Goal: Task Accomplishment & Management: Complete application form

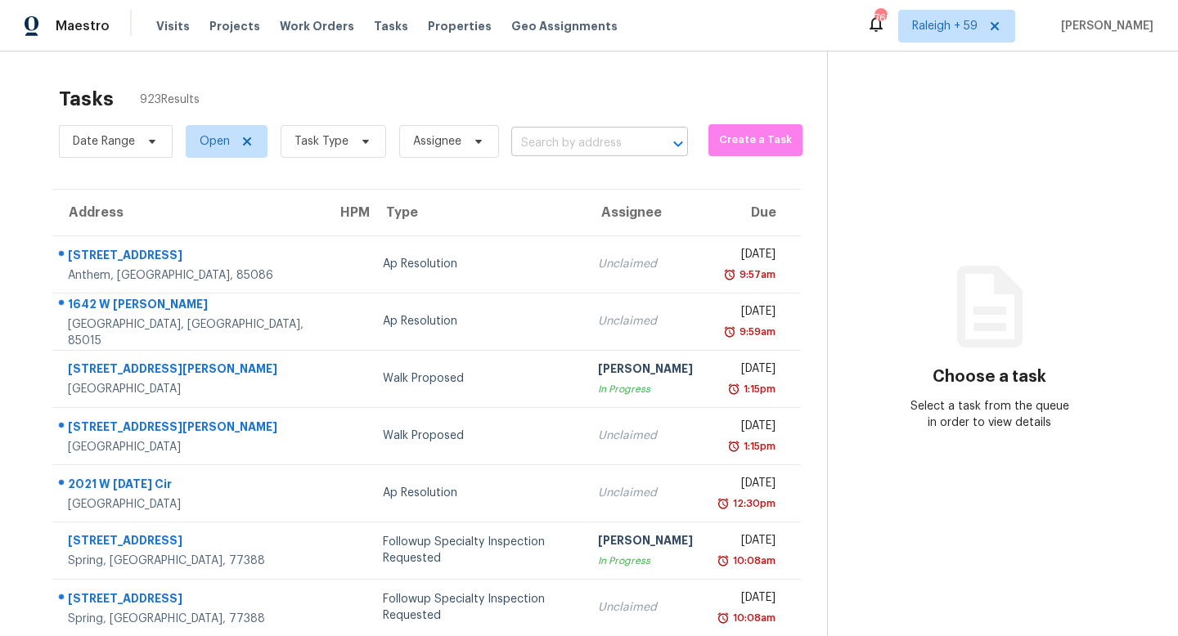
click at [567, 141] on input "text" at bounding box center [576, 143] width 131 height 25
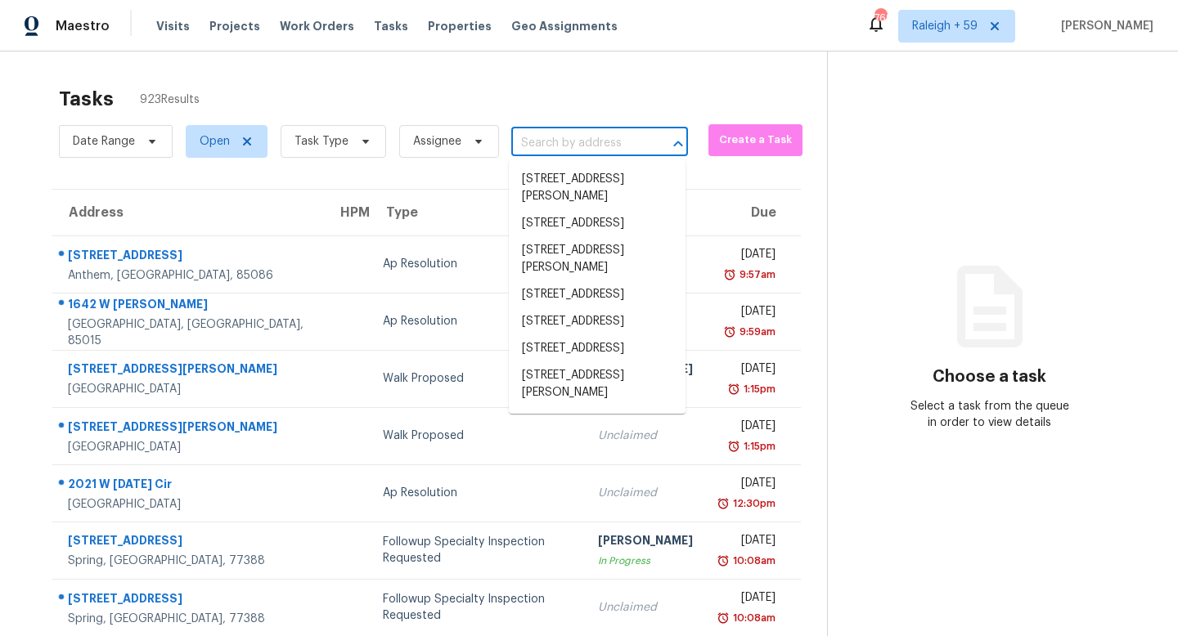
paste input "[STREET_ADDRESS][PERSON_NAME]"
type input "[STREET_ADDRESS][PERSON_NAME]"
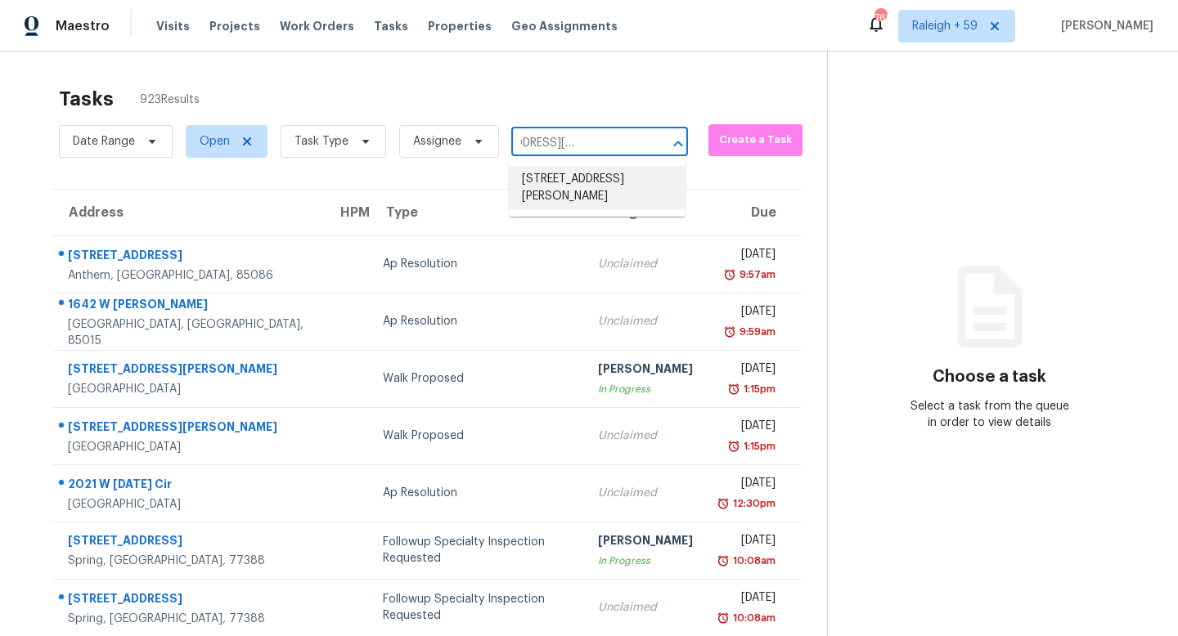
click at [571, 189] on li "[STREET_ADDRESS][PERSON_NAME]" at bounding box center [597, 188] width 177 height 44
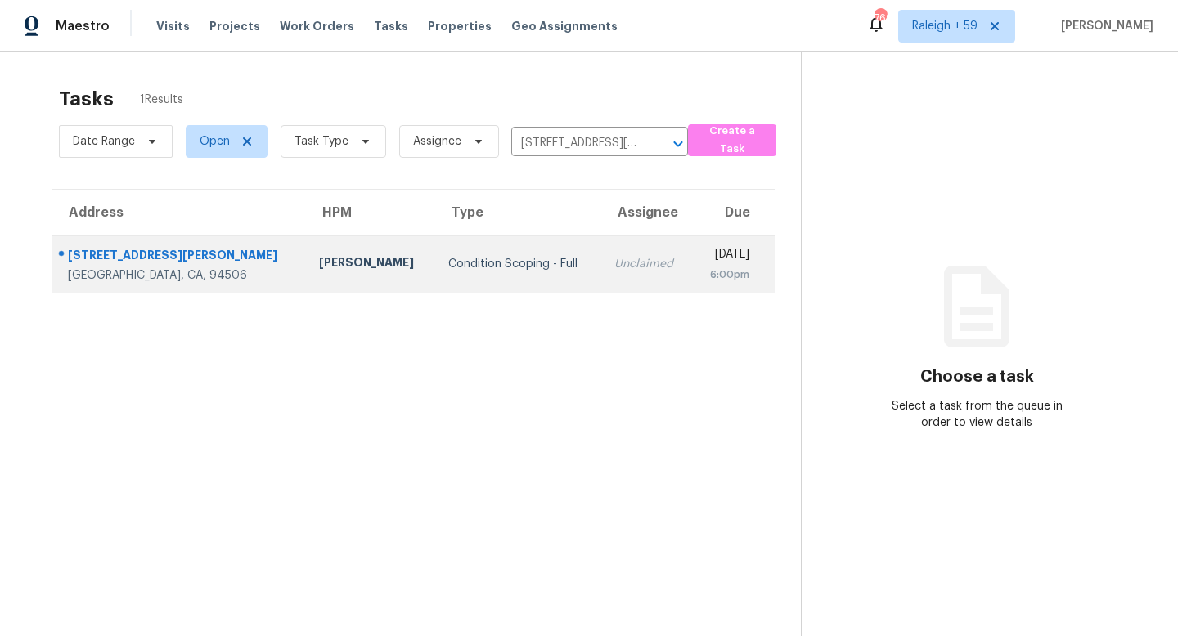
click at [614, 259] on div "Unclaimed" at bounding box center [646, 264] width 65 height 16
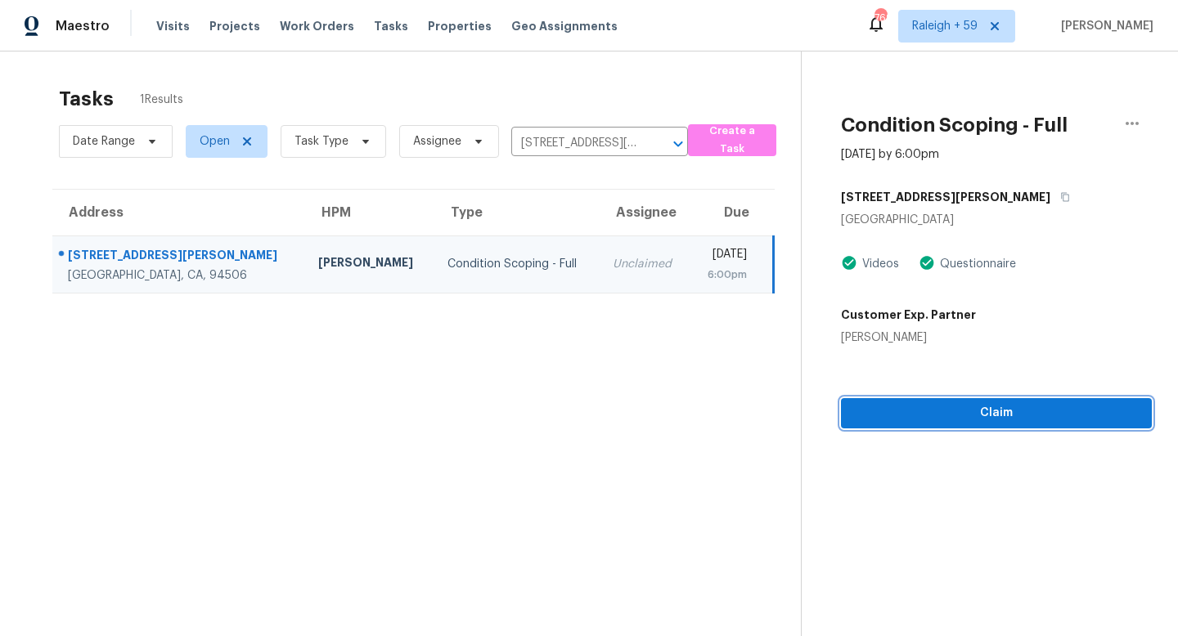
click at [936, 417] on span "Claim" at bounding box center [996, 413] width 285 height 20
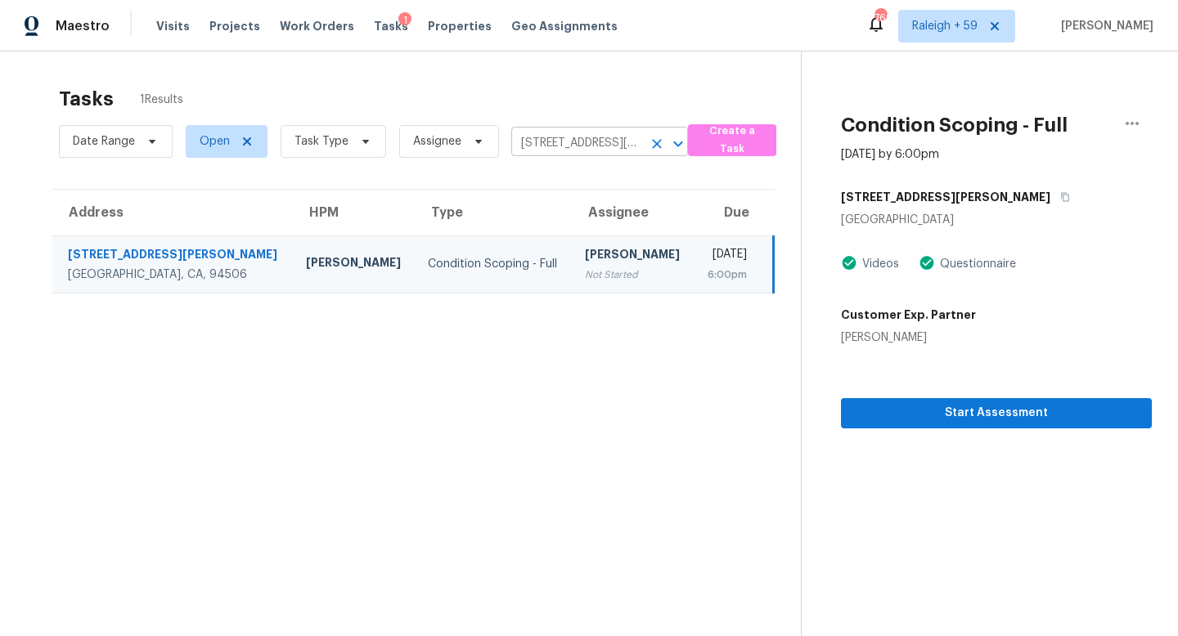
click at [587, 137] on input "[STREET_ADDRESS][PERSON_NAME]" at bounding box center [576, 143] width 131 height 25
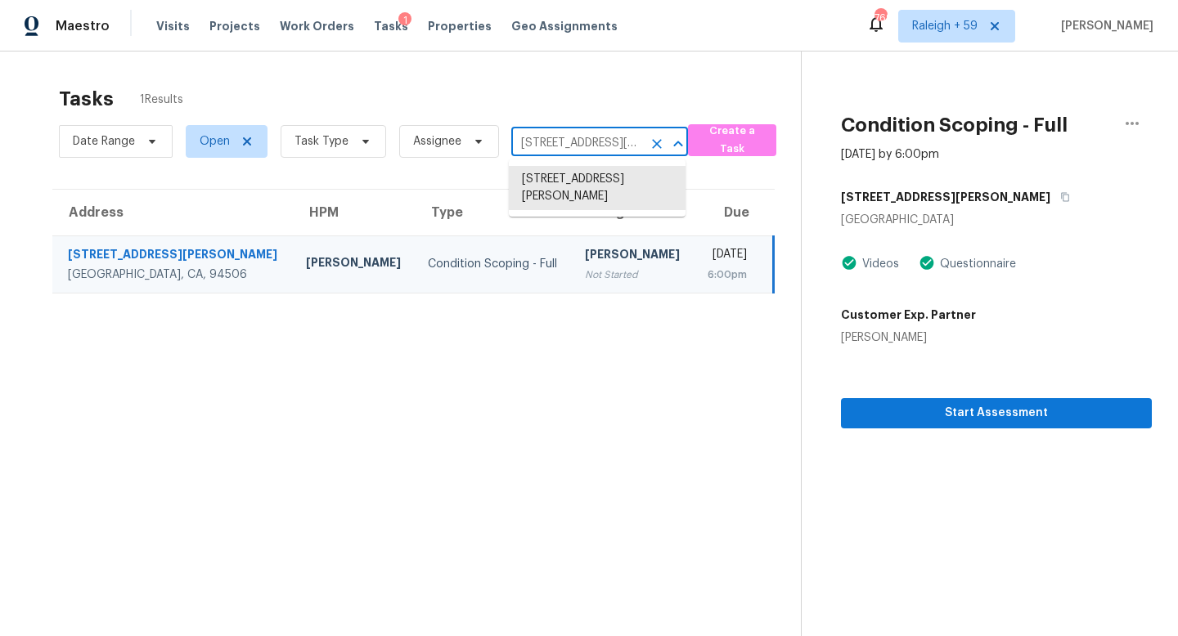
paste input "[STREET_ADDRESS]"
type input "[STREET_ADDRESS]"
click at [597, 182] on li "[STREET_ADDRESS]" at bounding box center [597, 179] width 177 height 27
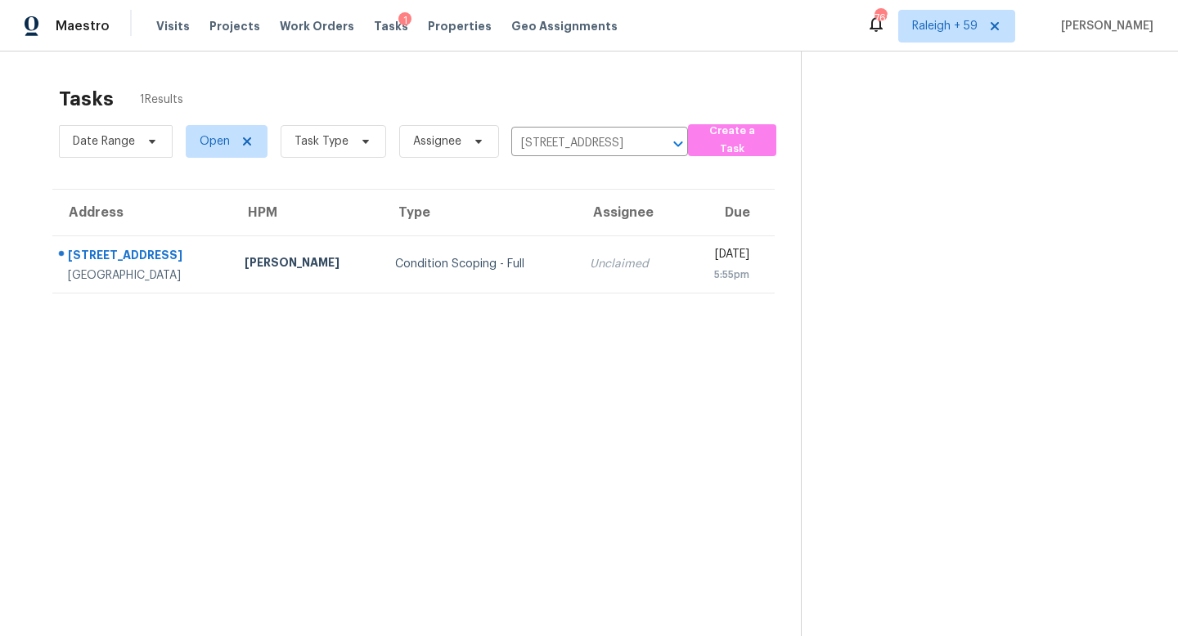
click at [590, 271] on div "Unclaimed" at bounding box center [630, 264] width 80 height 16
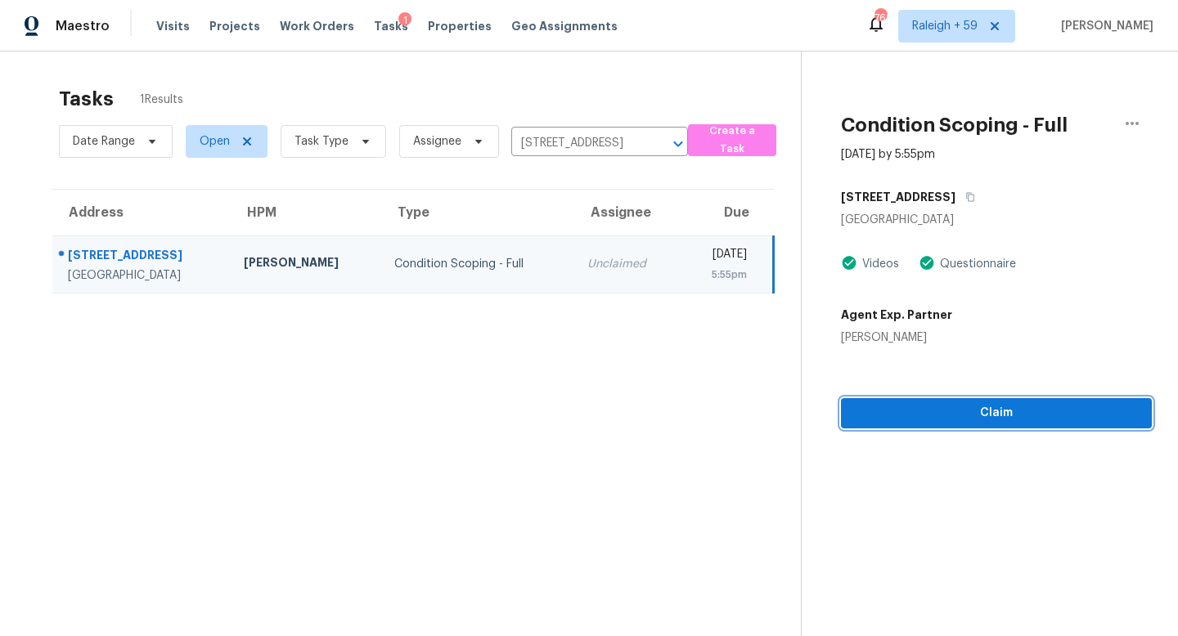
click at [923, 415] on span "Claim" at bounding box center [996, 413] width 285 height 20
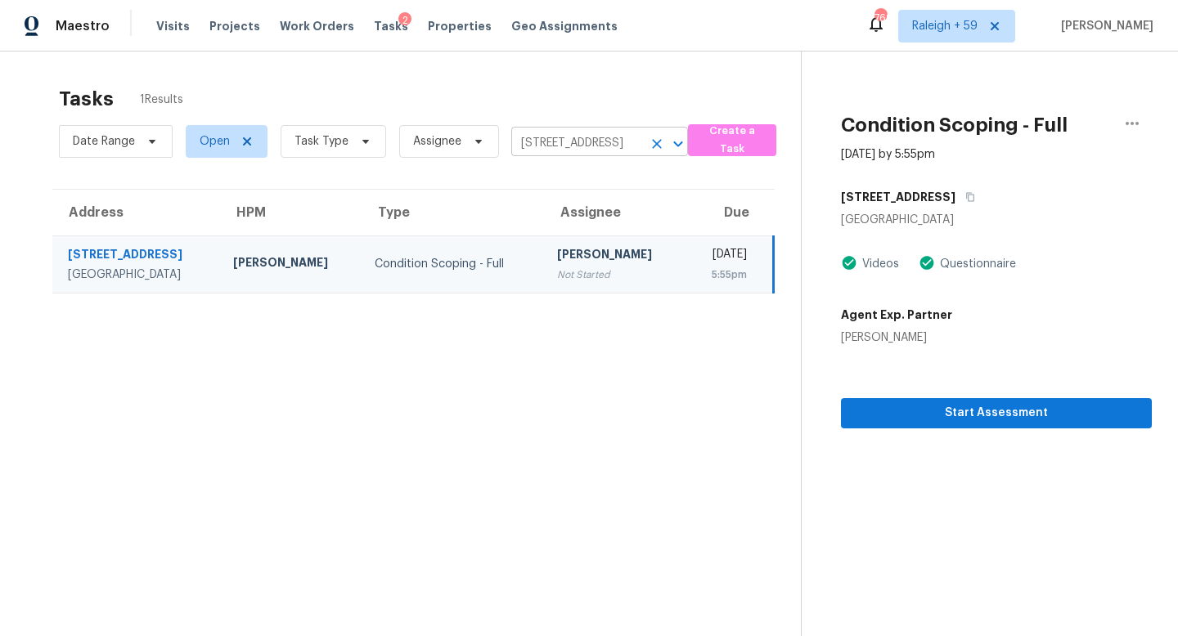
click at [585, 150] on input "[STREET_ADDRESS]" at bounding box center [576, 143] width 131 height 25
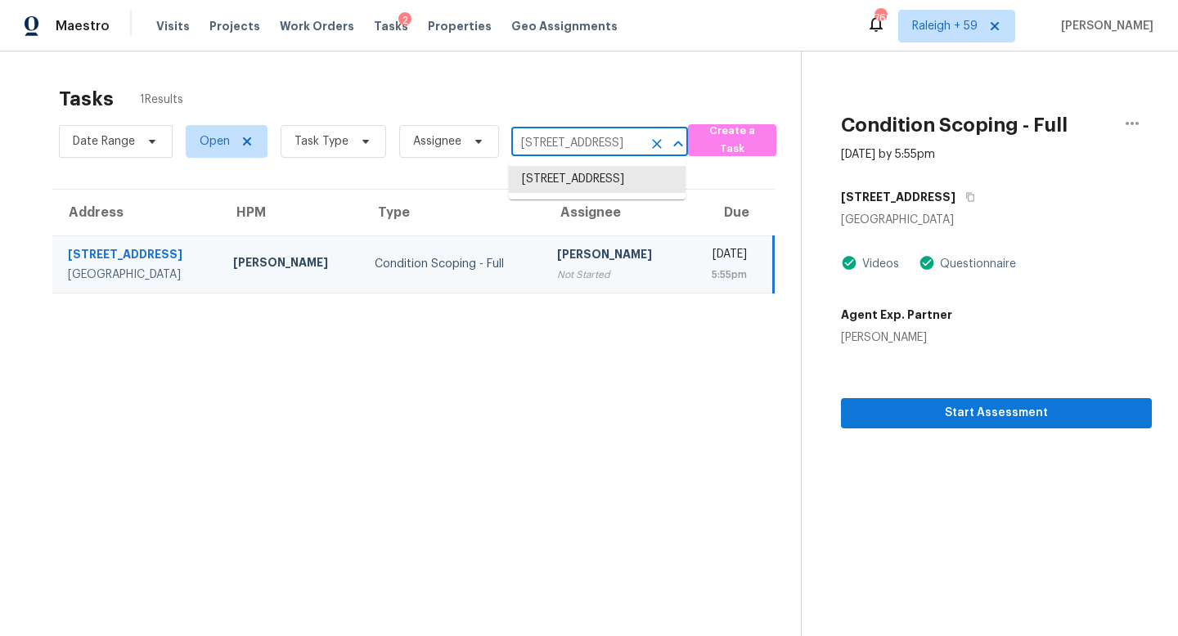
paste input "00 N [GEOGRAPHIC_DATA][PERSON_NAME], [GEOGRAPHIC_DATA], [GEOGRAPHIC_DATA] 85194"
type input "[STREET_ADDRESS][PERSON_NAME]"
click at [587, 186] on li "[STREET_ADDRESS][PERSON_NAME]" at bounding box center [597, 188] width 177 height 44
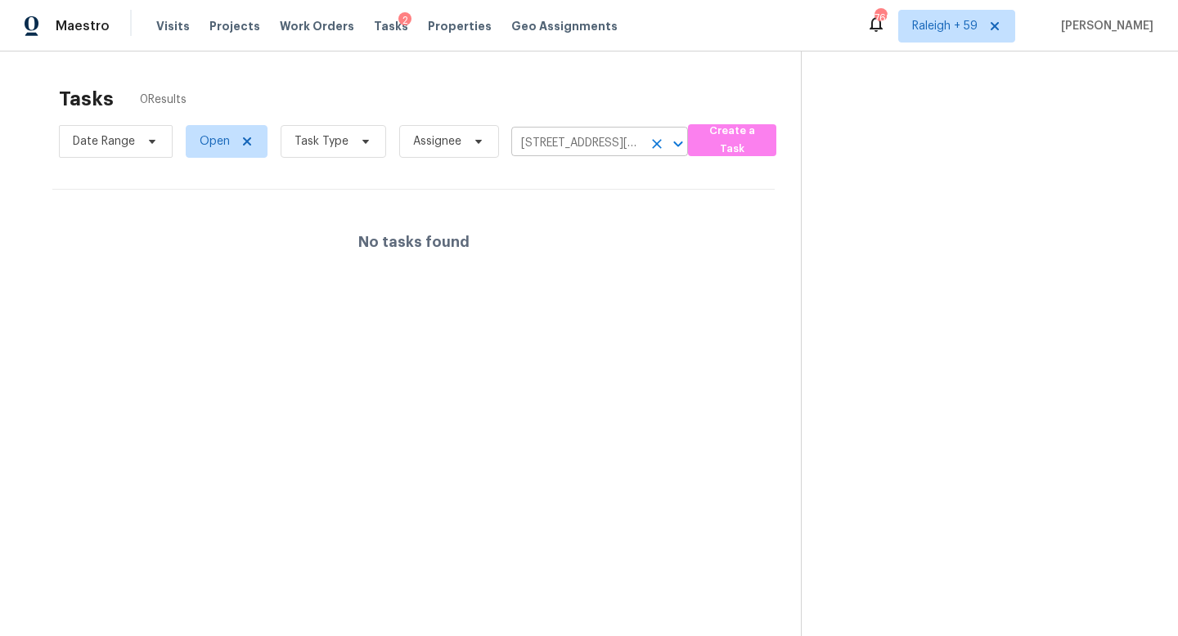
click at [578, 146] on input "[STREET_ADDRESS][PERSON_NAME]" at bounding box center [576, 143] width 131 height 25
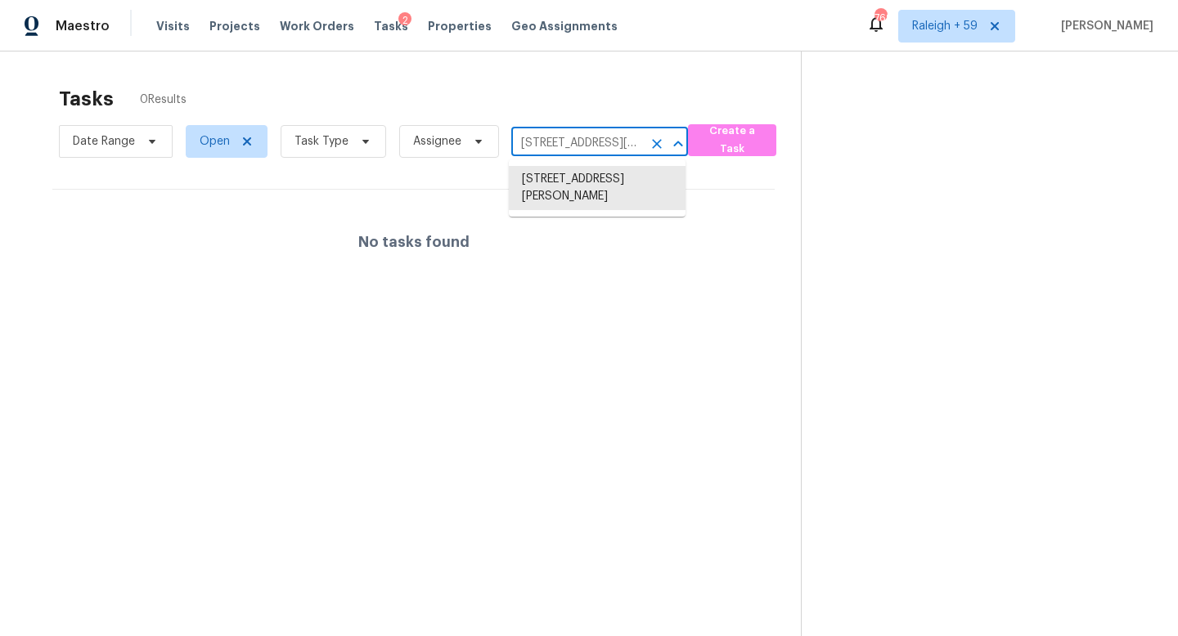
scroll to position [0, 128]
click at [596, 182] on li "[STREET_ADDRESS][PERSON_NAME]" at bounding box center [597, 188] width 177 height 44
click at [585, 187] on li "[STREET_ADDRESS][PERSON_NAME]" at bounding box center [597, 188] width 177 height 44
click at [584, 152] on input "[STREET_ADDRESS][PERSON_NAME]" at bounding box center [576, 143] width 131 height 25
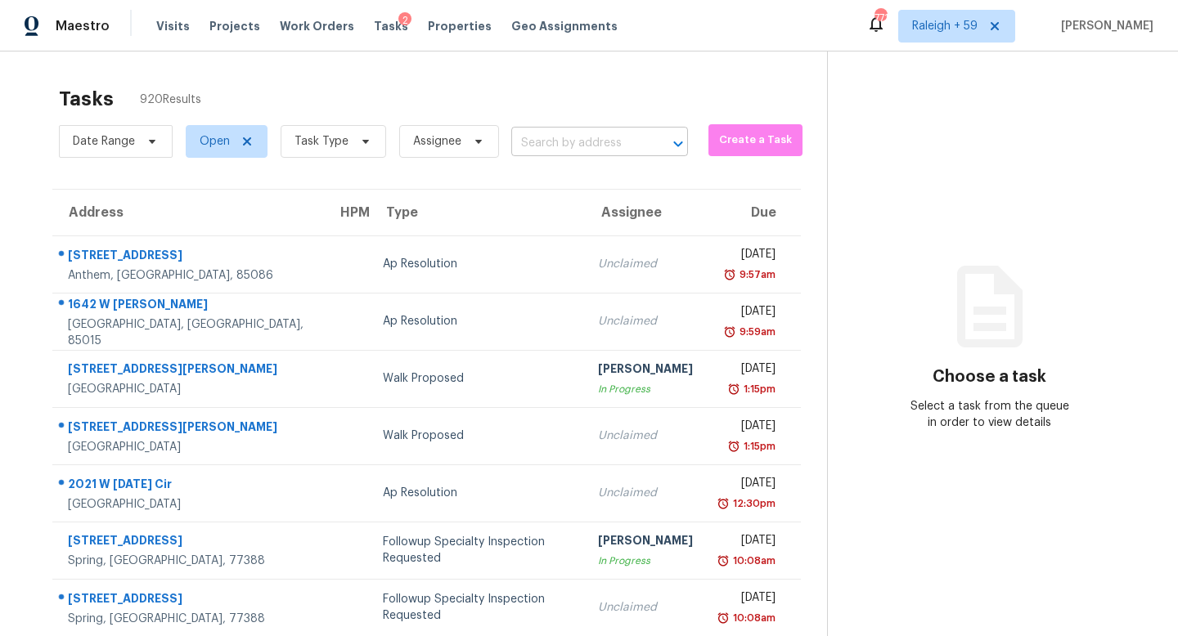
click at [574, 147] on input "text" at bounding box center [576, 143] width 131 height 25
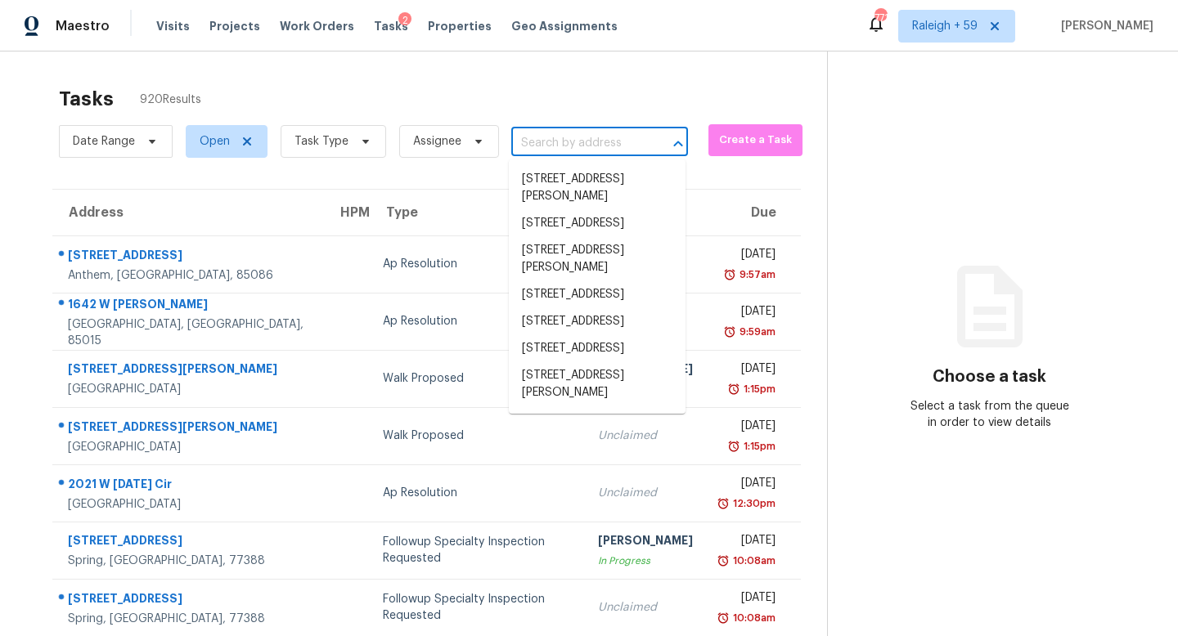
paste input "600 N San Ricardo Trl, Casa Grande, AZ 85194"
type input "600 N San Ricardo Trl, Casa Grande, AZ 85194"
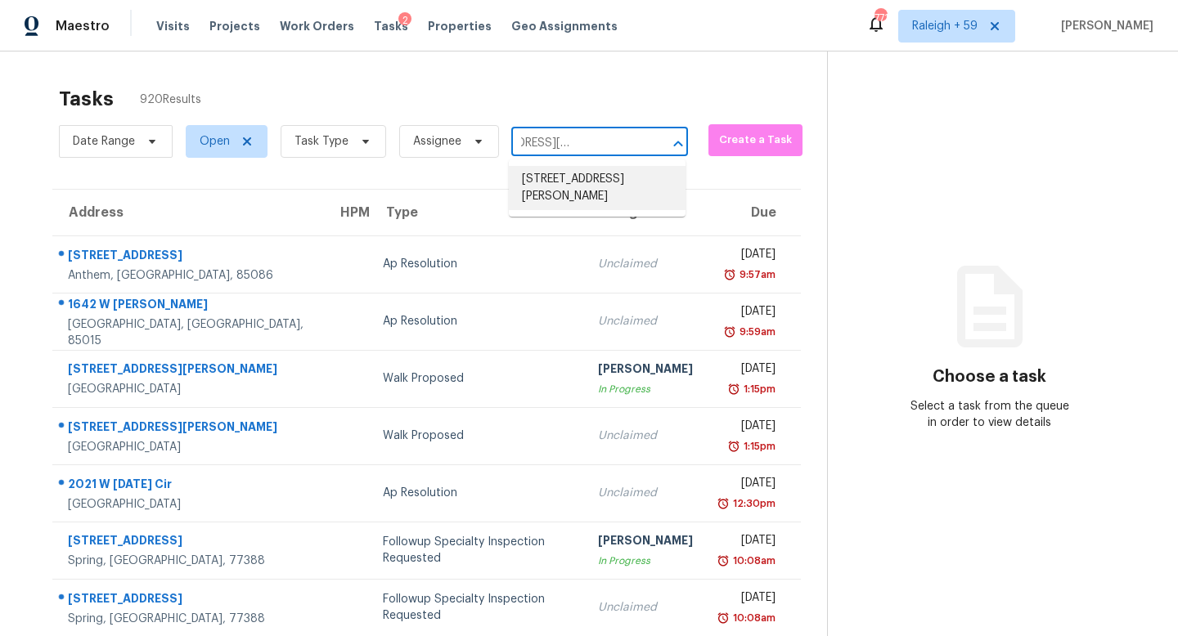
click at [583, 188] on li "600 N San Ricardo Trl, Casa Grande, AZ 85194" at bounding box center [597, 188] width 177 height 44
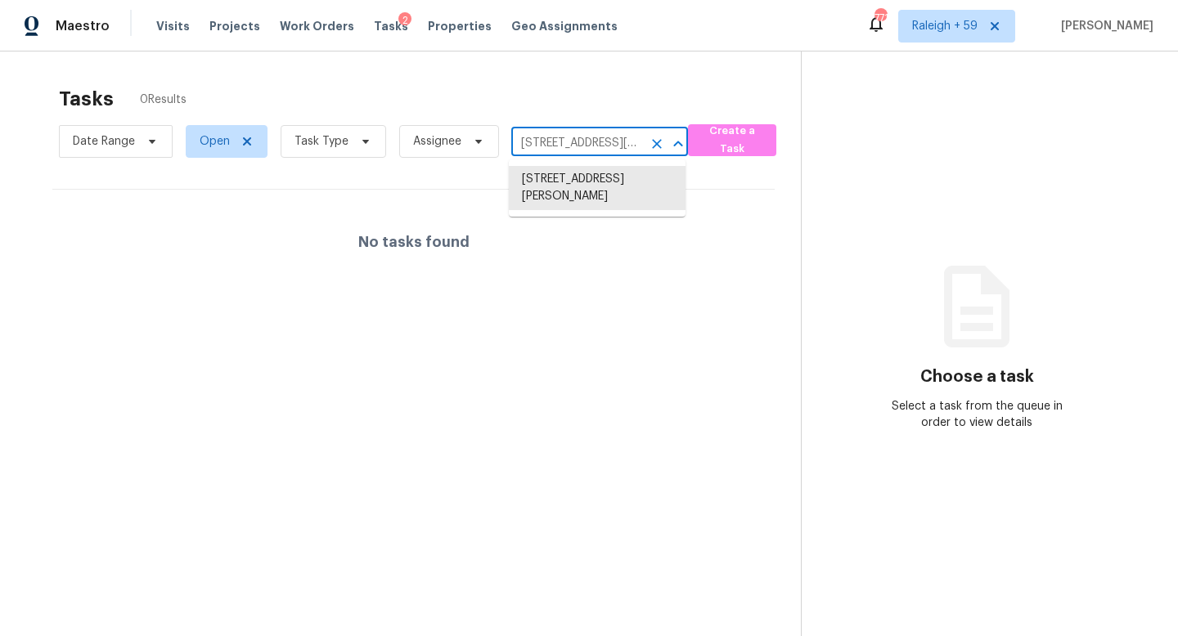
click at [550, 138] on input "600 N San Ricardo Trl, Casa Grande, AZ 85194" at bounding box center [576, 143] width 131 height 25
paste input "8716 Bridge St, North Richland Hills, TX 76180"
type input "8716 Bridge St, North Richland Hills, TX 76180"
click at [590, 188] on li "8716 Bridge St, North Richland Hills, TX 76180" at bounding box center [597, 179] width 177 height 27
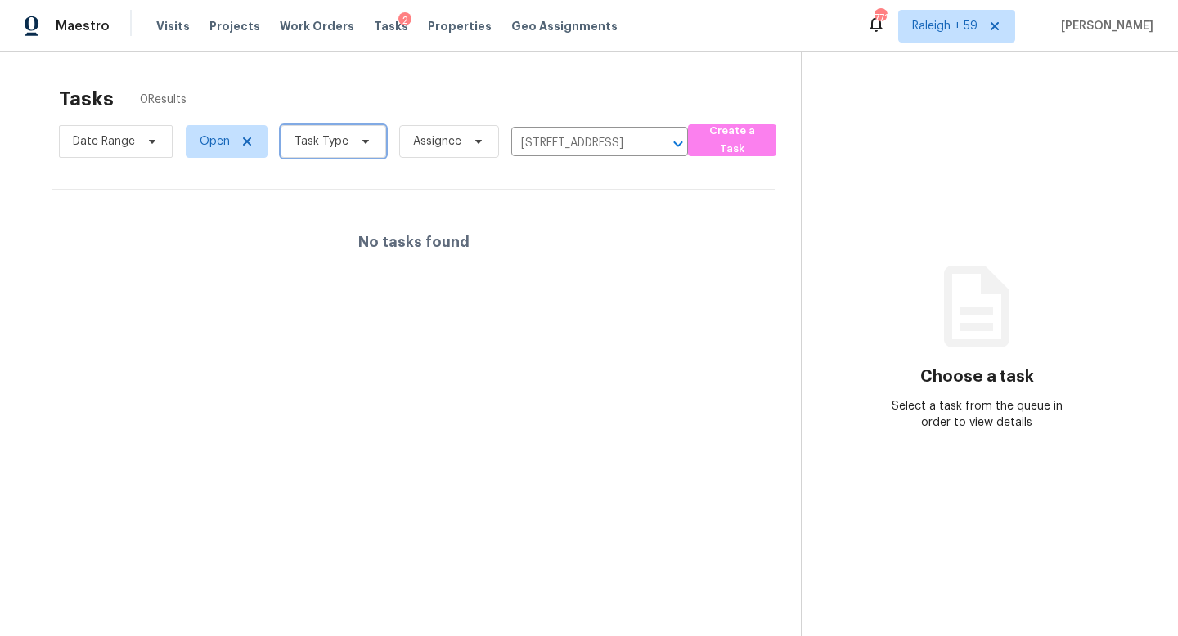
click at [337, 147] on span "Task Type" at bounding box center [321, 141] width 54 height 16
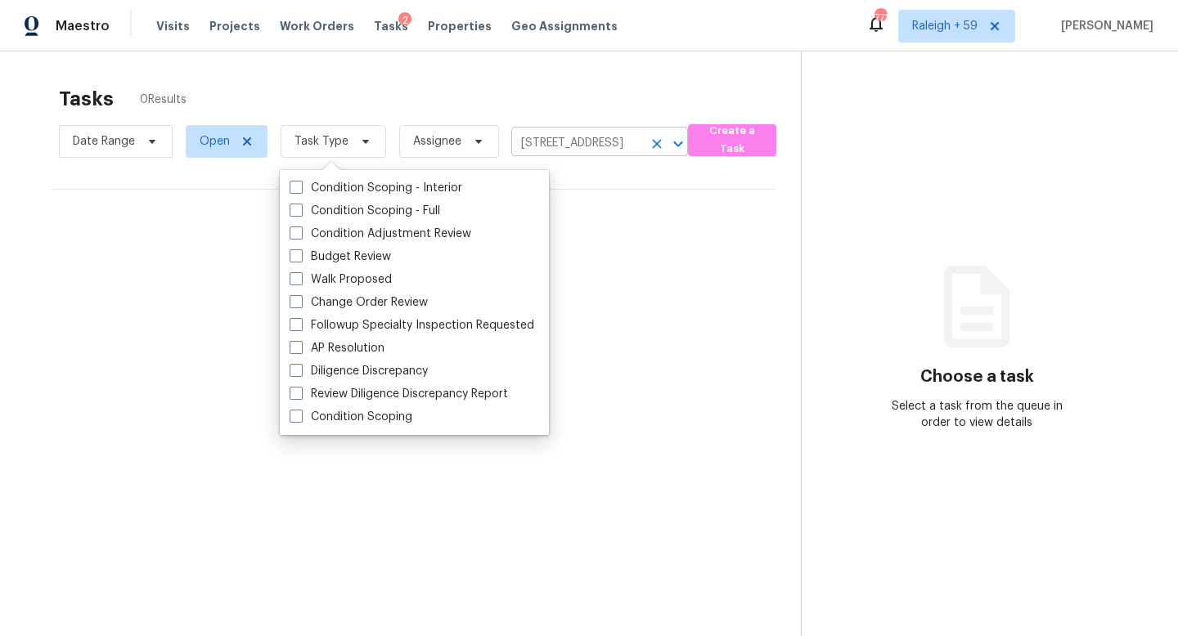
click at [604, 134] on input "8716 Bridge St, North Richland Hills, TX 76180" at bounding box center [576, 143] width 131 height 25
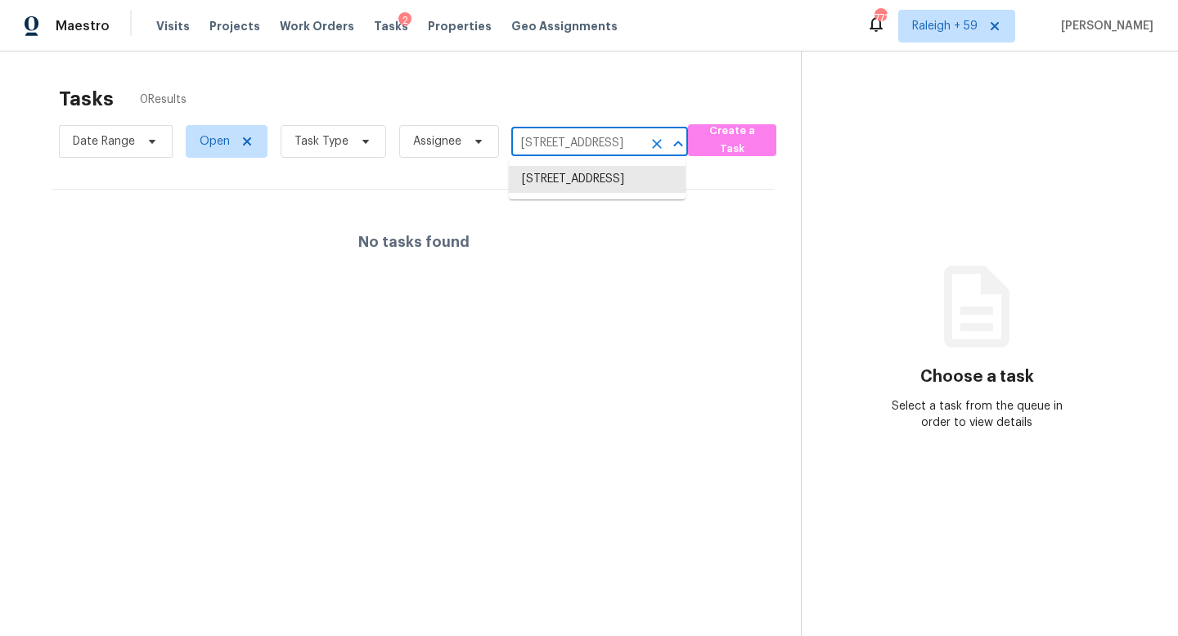
paste input "9 Maybrook Dr Deltona, FL, 32725"
type input "879 Maybrook Dr Deltona, FL, 32725"
click at [596, 196] on li "879 Maybrook Dr, Deltona, FL 32725" at bounding box center [597, 188] width 177 height 44
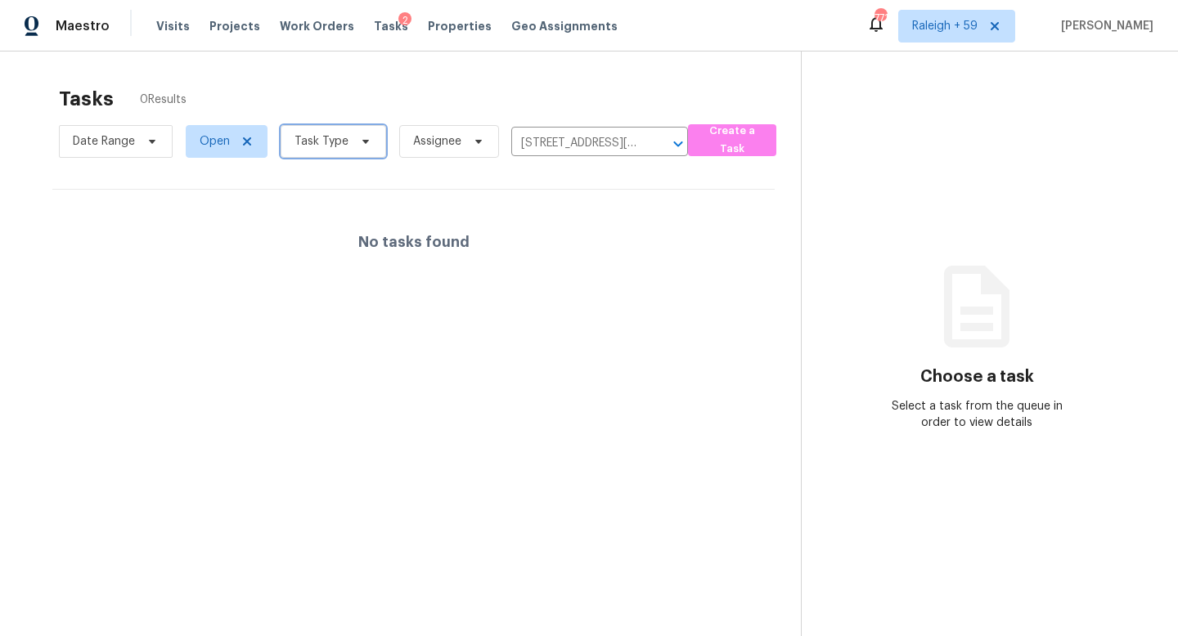
click at [315, 144] on span "Task Type" at bounding box center [321, 141] width 54 height 16
click at [416, 68] on div "Tasks 0 Results Date Range Open Task Type Assignee 879 Maybrook Dr, Deltona, FL…" at bounding box center [589, 370] width 1178 height 636
click at [580, 156] on div "Date Range Open Task Type Assignee 879 Maybrook Dr, Deltona, FL 32725 ​" at bounding box center [373, 141] width 629 height 43
click at [584, 146] on input "879 Maybrook Dr, Deltona, FL 32725" at bounding box center [576, 143] width 131 height 25
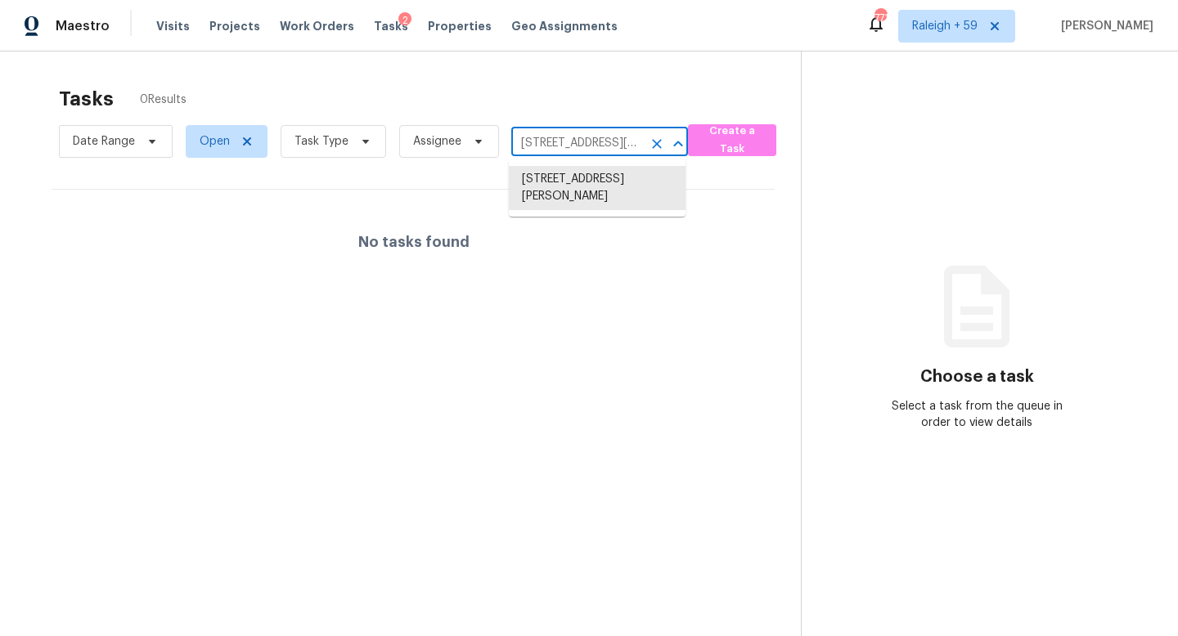
paste input "[STREET_ADDRESS]"
type input "[STREET_ADDRESS]"
click at [599, 182] on li "[STREET_ADDRESS]" at bounding box center [597, 179] width 177 height 27
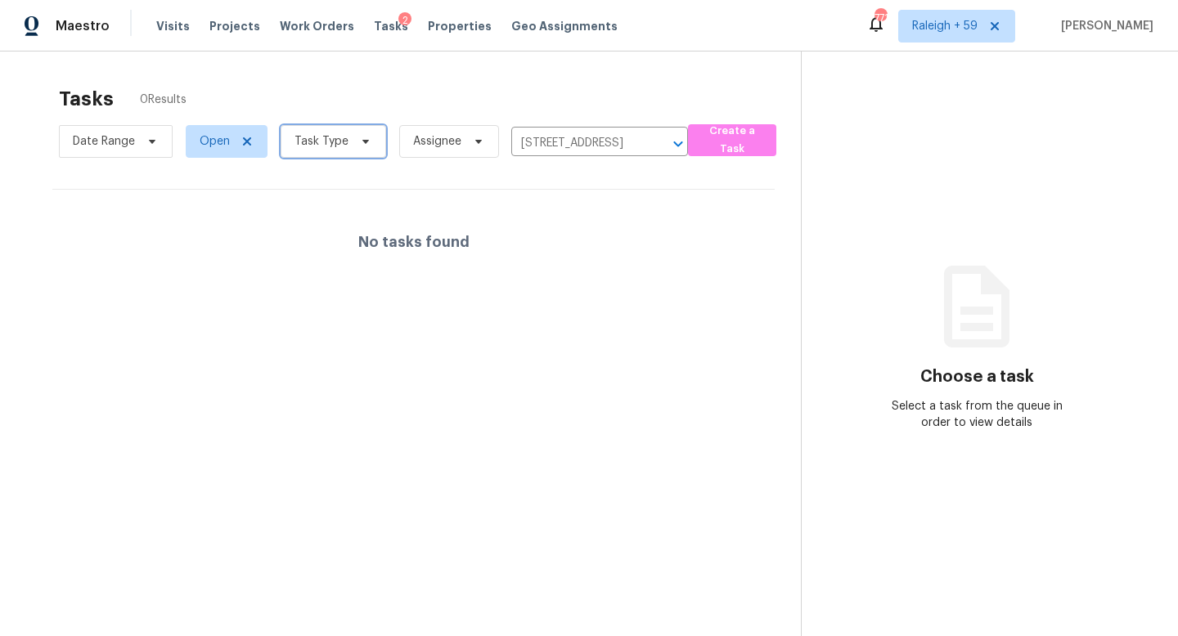
click at [345, 148] on span "Task Type" at bounding box center [333, 141] width 105 height 33
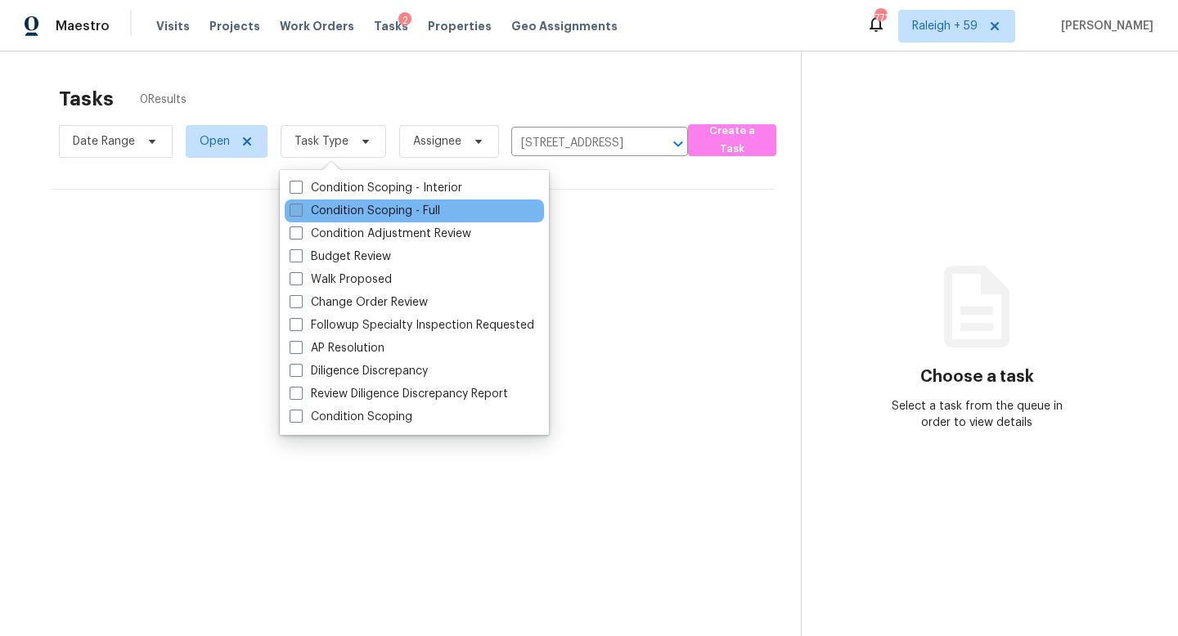
click at [402, 218] on label "Condition Scoping - Full" at bounding box center [365, 211] width 150 height 16
click at [300, 213] on input "Condition Scoping - Full" at bounding box center [295, 208] width 11 height 11
checkbox input "true"
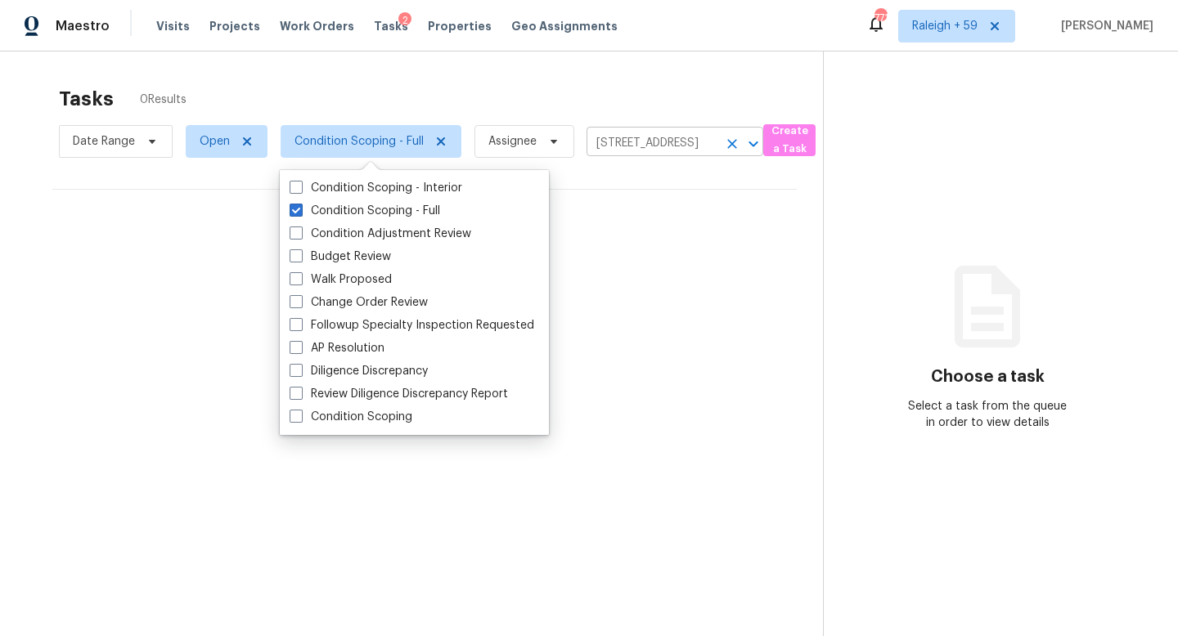
click at [638, 149] on input "[STREET_ADDRESS]" at bounding box center [651, 143] width 131 height 25
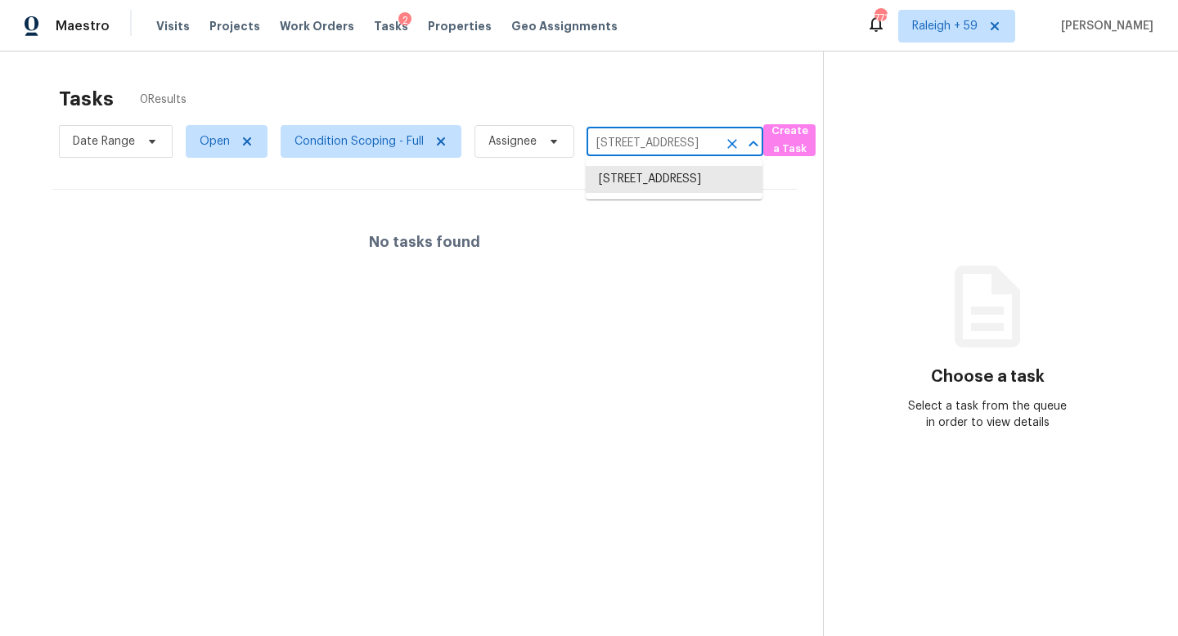
paste input "600 N San Ricardo Trl, Casa Grande, AZ 8519"
type input "600 N San Ricardo Trl, Casa Grande, AZ 85194"
click at [649, 180] on li "600 N San Ricardo Trl, Casa Grande, AZ 85194" at bounding box center [674, 188] width 177 height 44
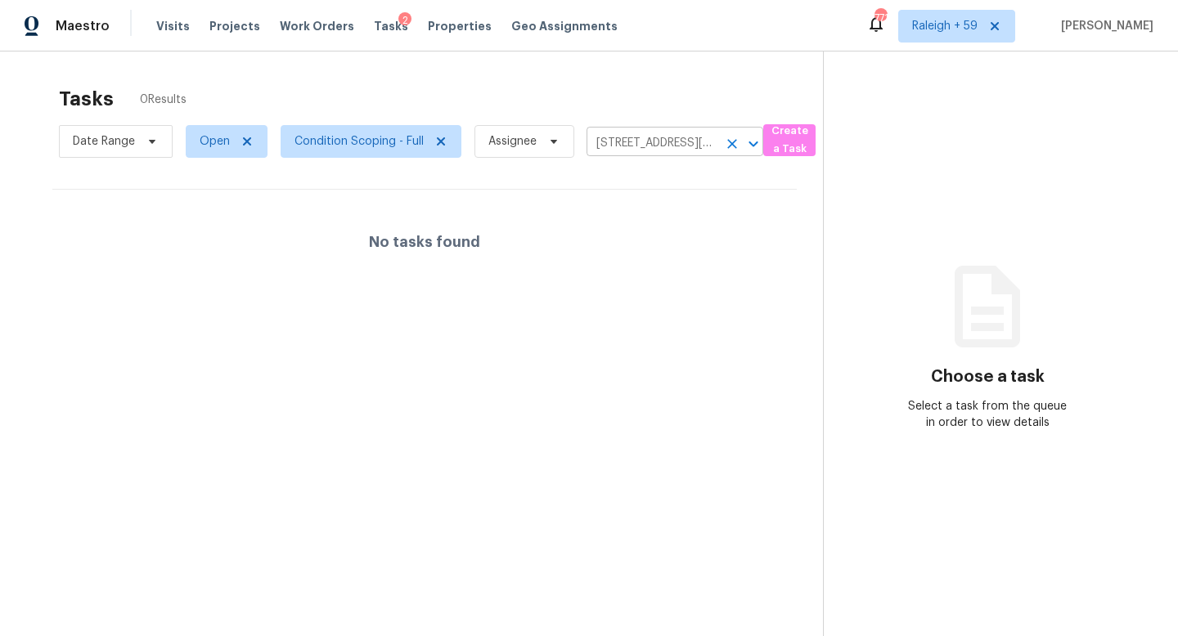
click at [733, 141] on icon "Clear" at bounding box center [732, 144] width 10 height 10
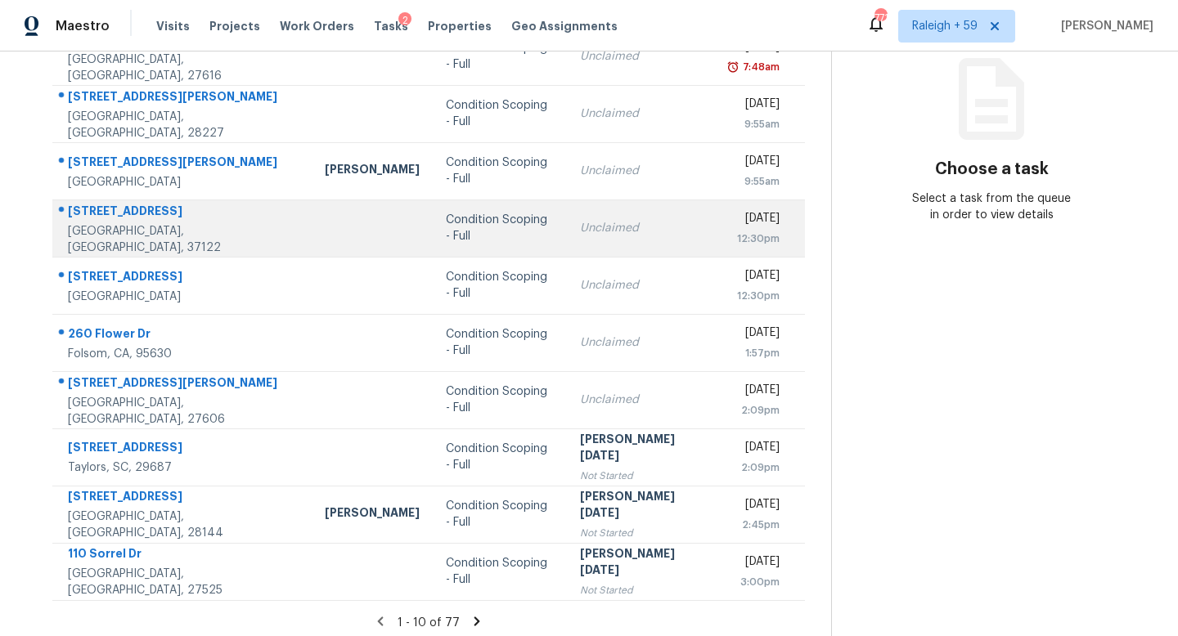
scroll to position [227, 0]
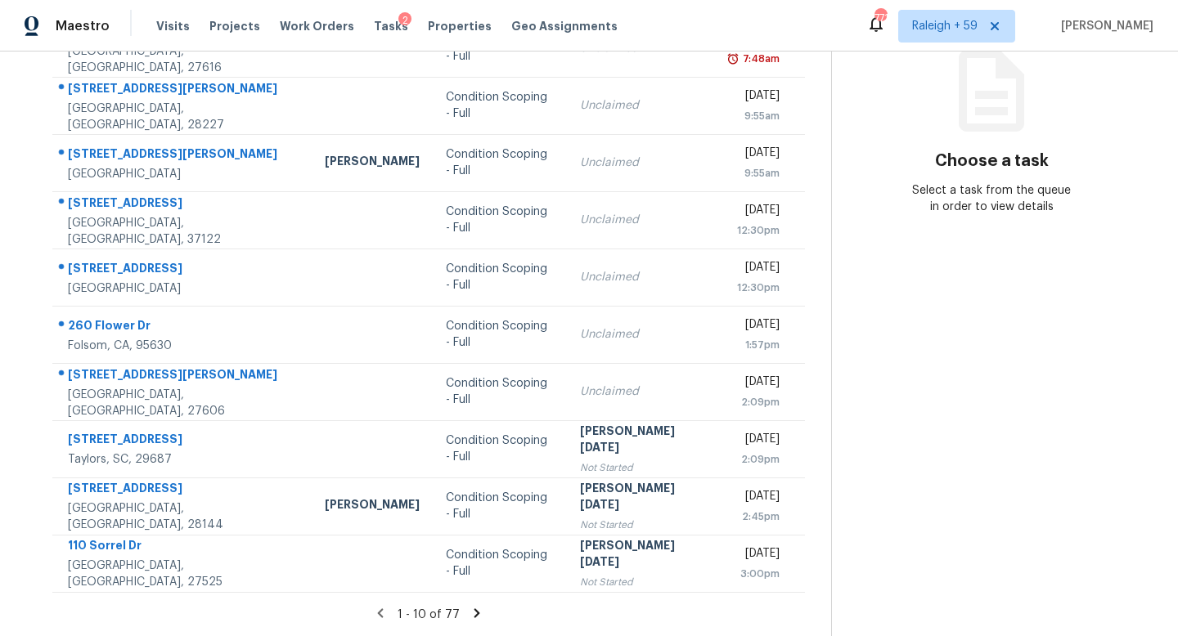
click at [469, 606] on icon at bounding box center [476, 613] width 15 height 15
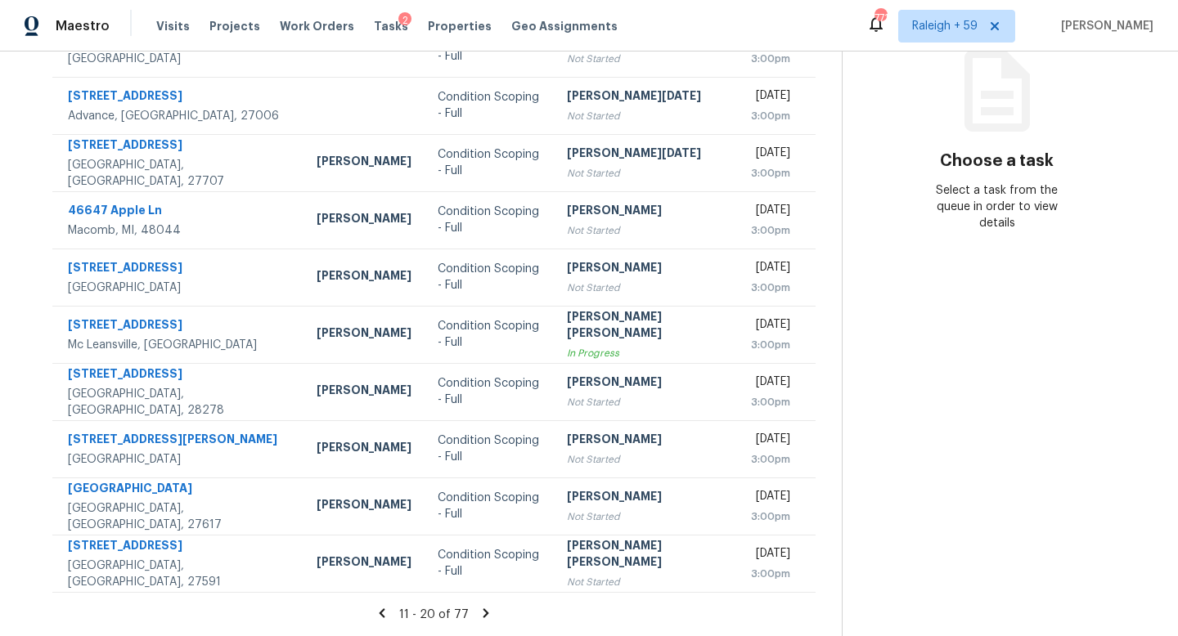
click at [483, 608] on icon at bounding box center [486, 612] width 6 height 9
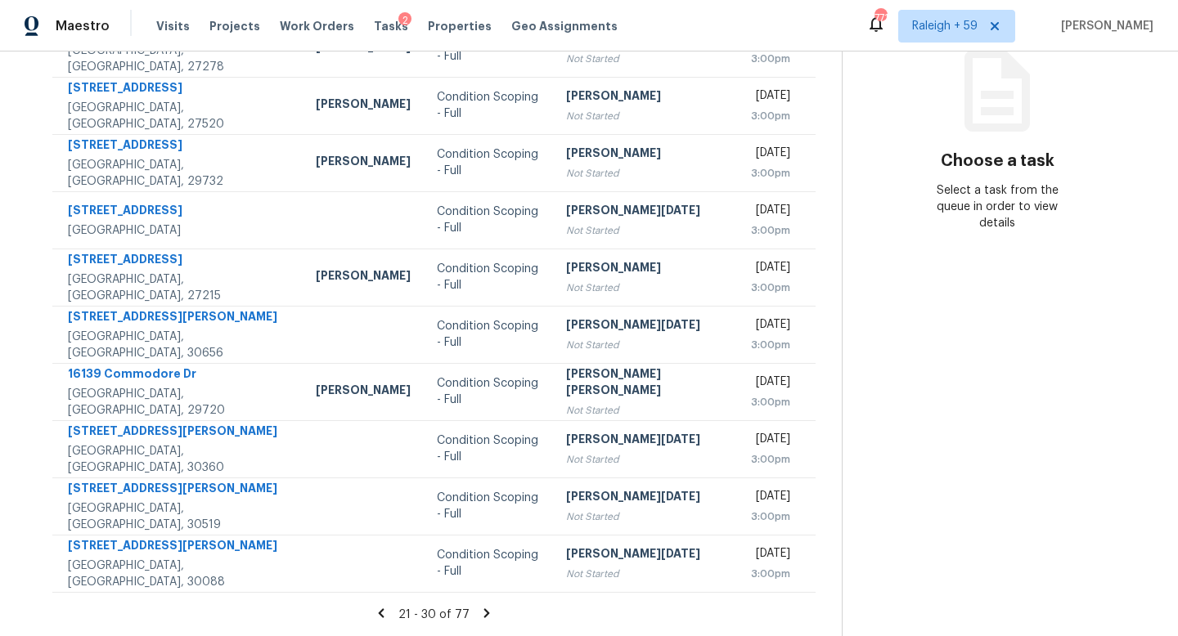
click at [484, 608] on icon at bounding box center [487, 612] width 6 height 9
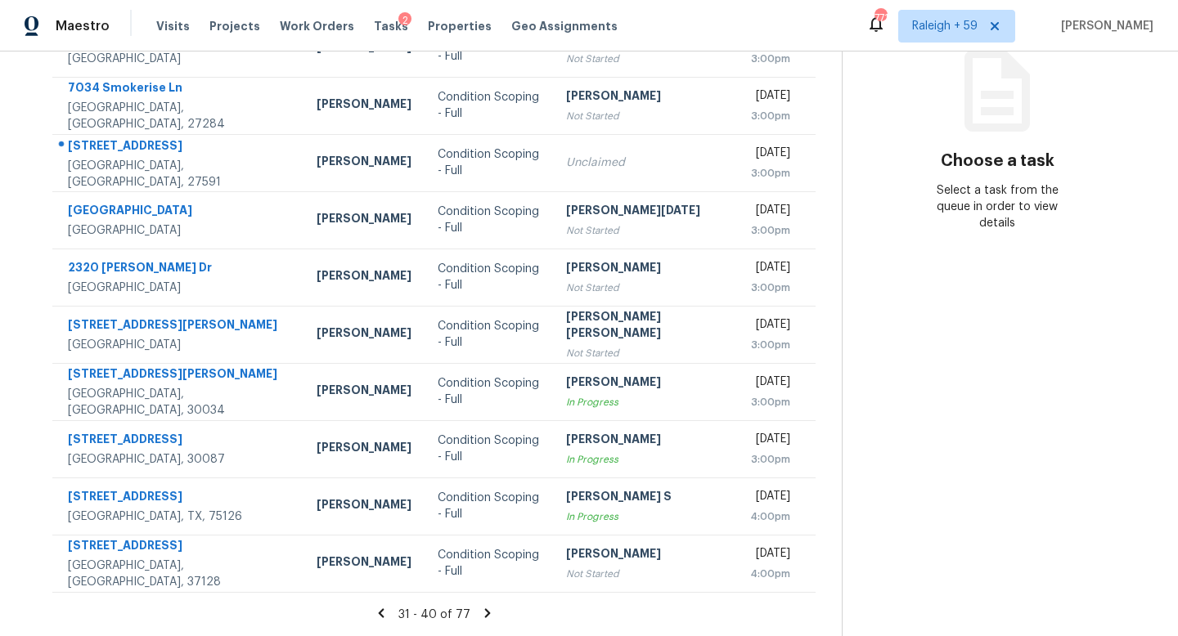
click at [480, 606] on icon at bounding box center [487, 613] width 15 height 15
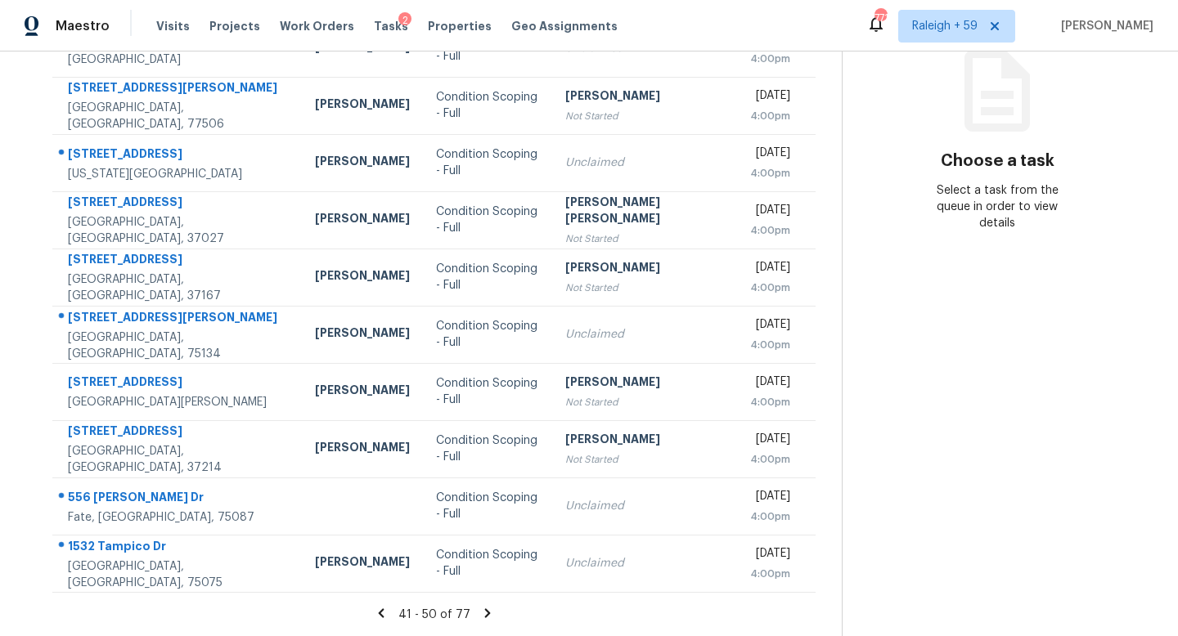
click at [484, 608] on icon at bounding box center [487, 612] width 6 height 9
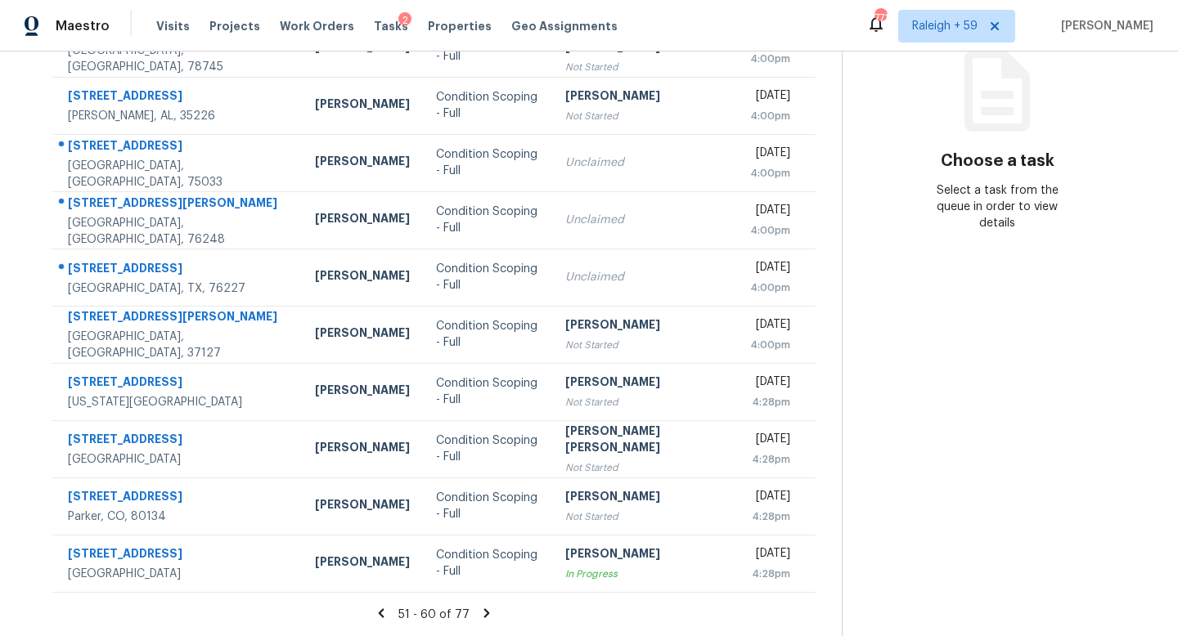
click at [484, 608] on icon at bounding box center [487, 612] width 6 height 9
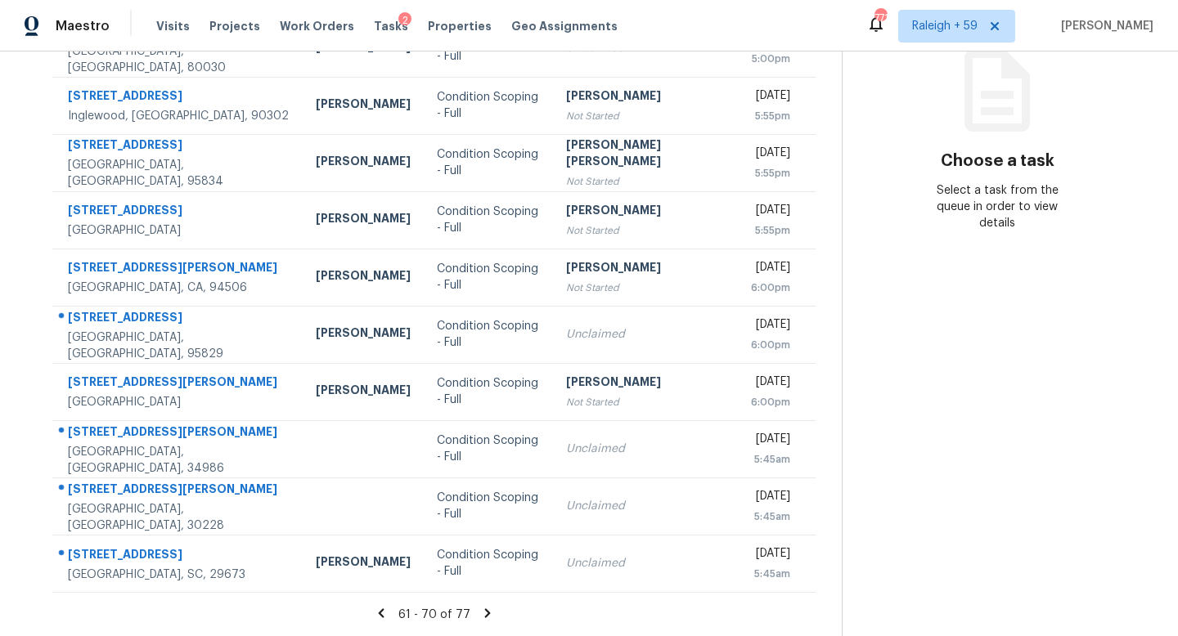
click at [480, 606] on icon at bounding box center [487, 613] width 15 height 15
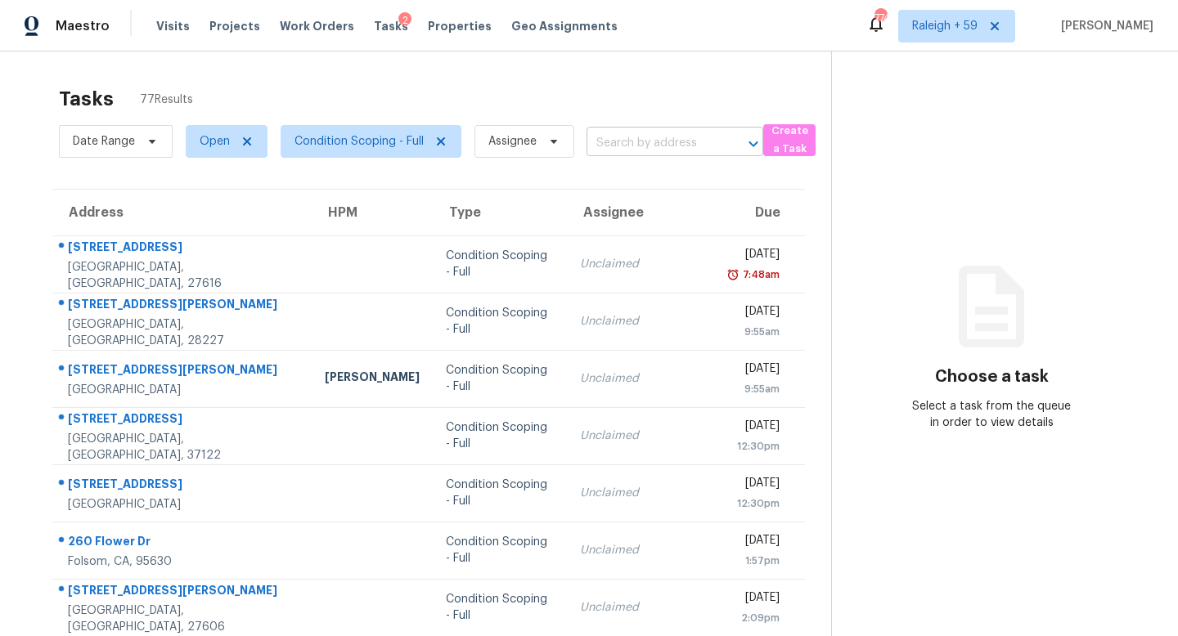
click at [600, 140] on input "text" at bounding box center [651, 143] width 131 height 25
paste input "[STREET_ADDRESS][PERSON_NAME]"
type input "[STREET_ADDRESS][PERSON_NAME]"
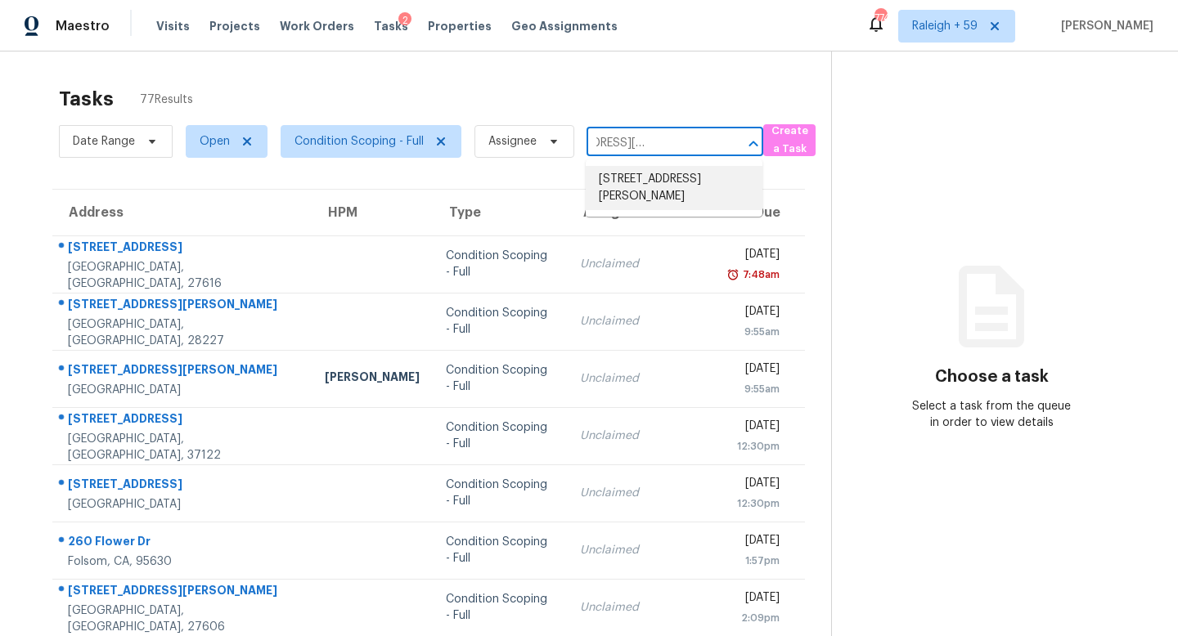
click at [667, 190] on li "[STREET_ADDRESS][PERSON_NAME]" at bounding box center [674, 188] width 177 height 44
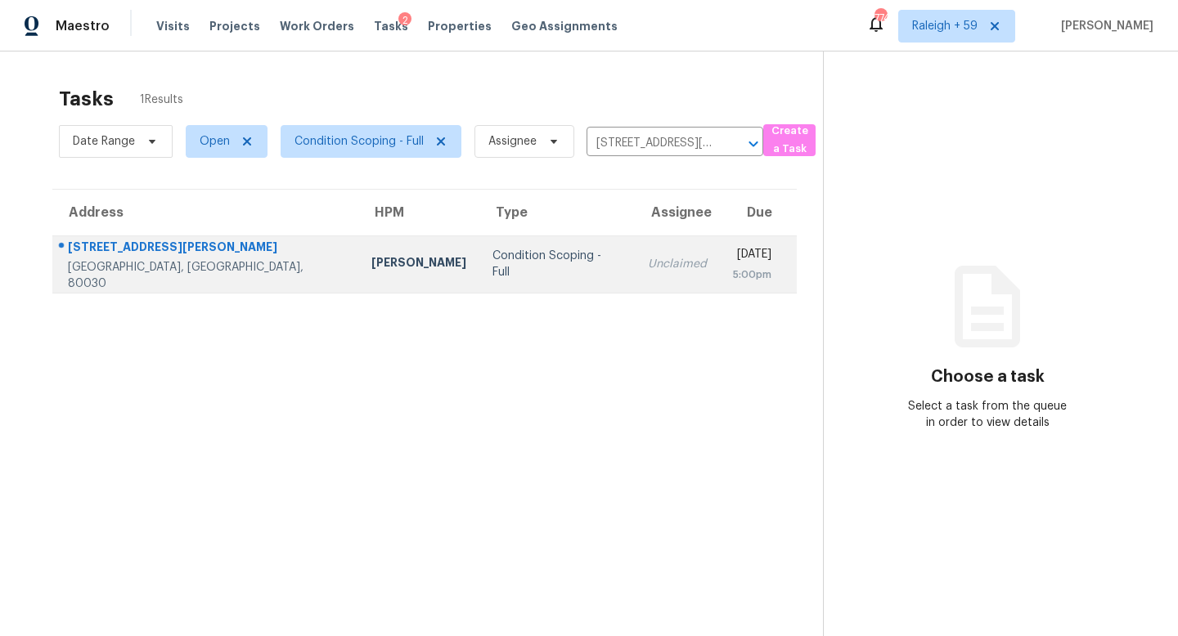
click at [635, 276] on td "Unclaimed" at bounding box center [677, 264] width 85 height 57
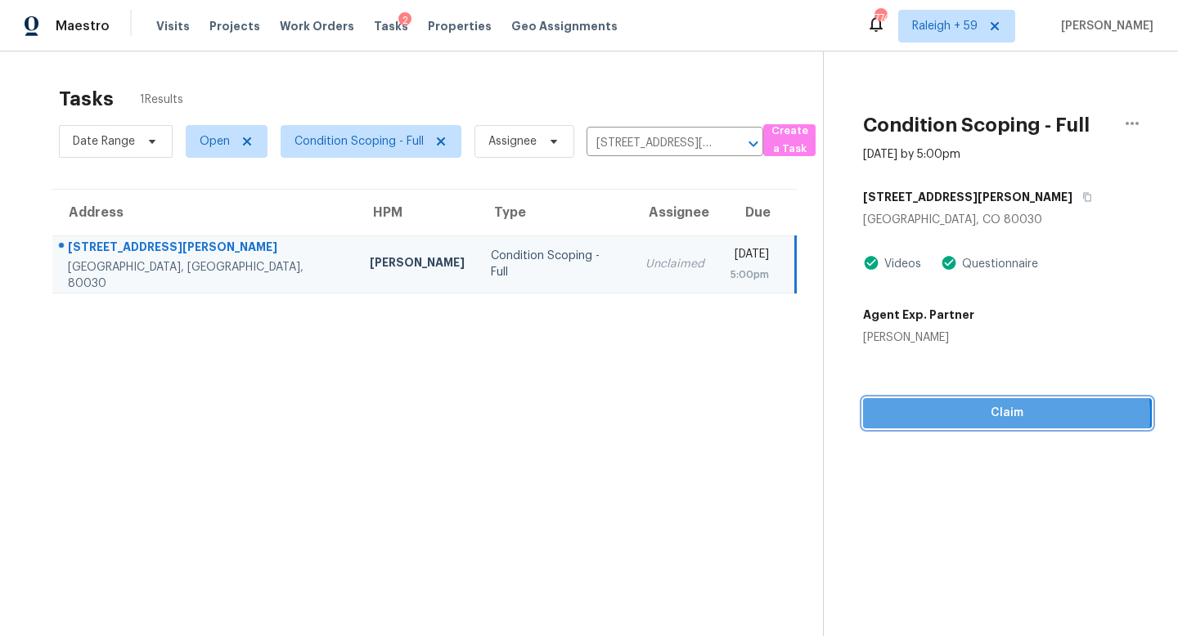
click at [926, 416] on span "Claim" at bounding box center [1007, 413] width 263 height 20
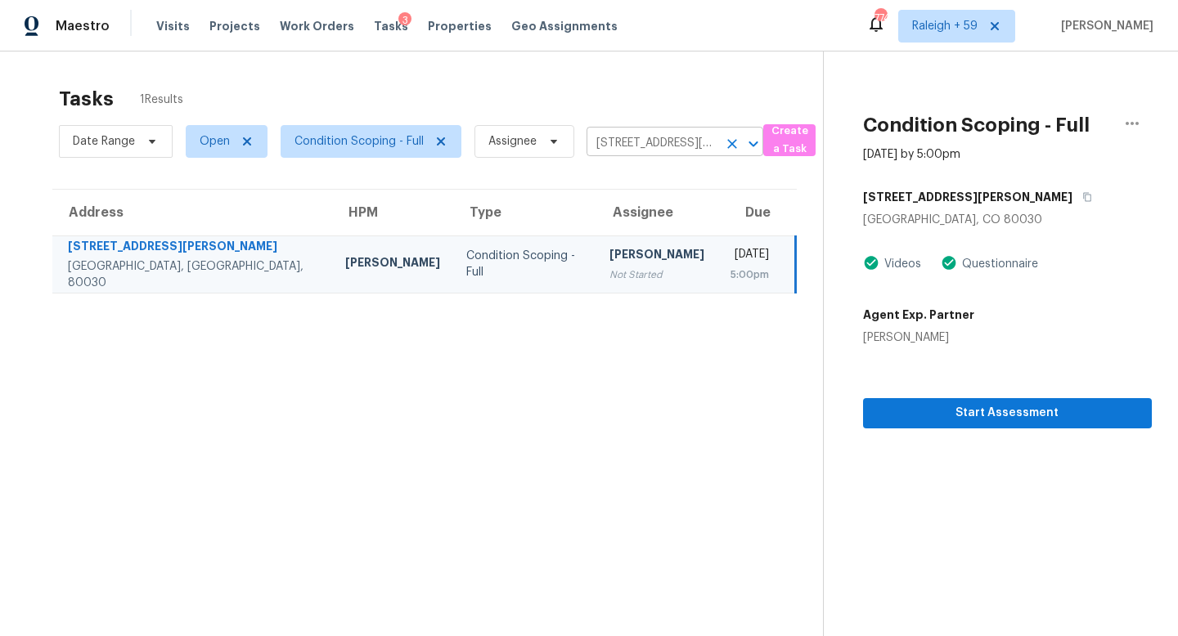
click at [613, 133] on input "[STREET_ADDRESS][PERSON_NAME]" at bounding box center [651, 143] width 131 height 25
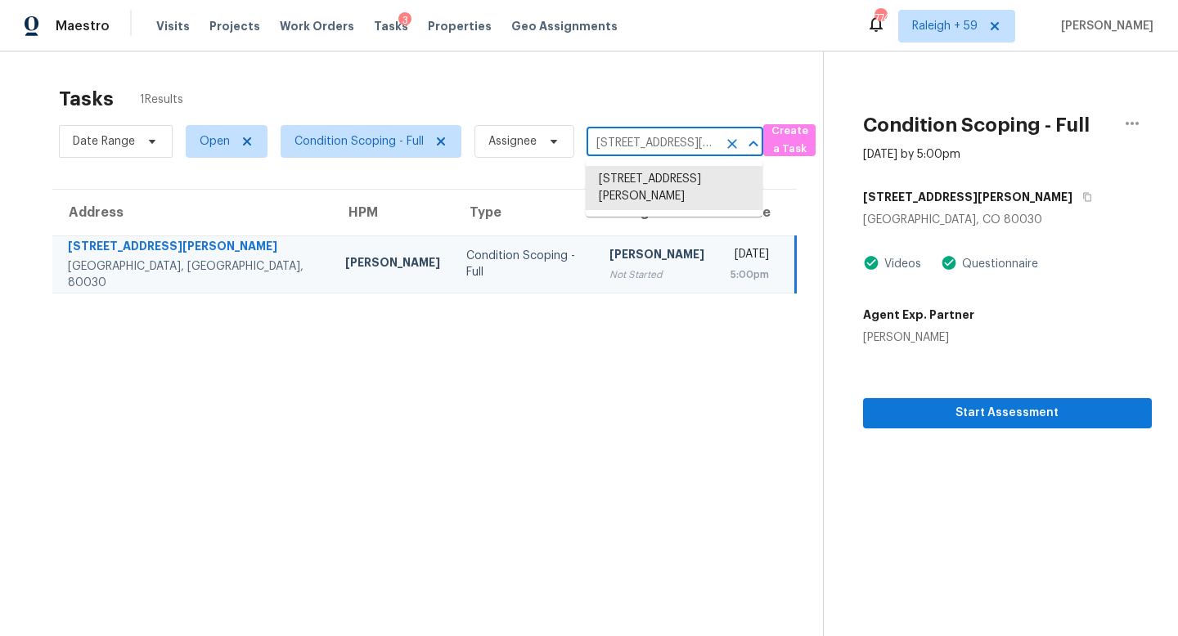
paste input "[STREET_ADDRESS]"
type input "[STREET_ADDRESS]"
click at [675, 188] on li "[STREET_ADDRESS]" at bounding box center [674, 179] width 177 height 27
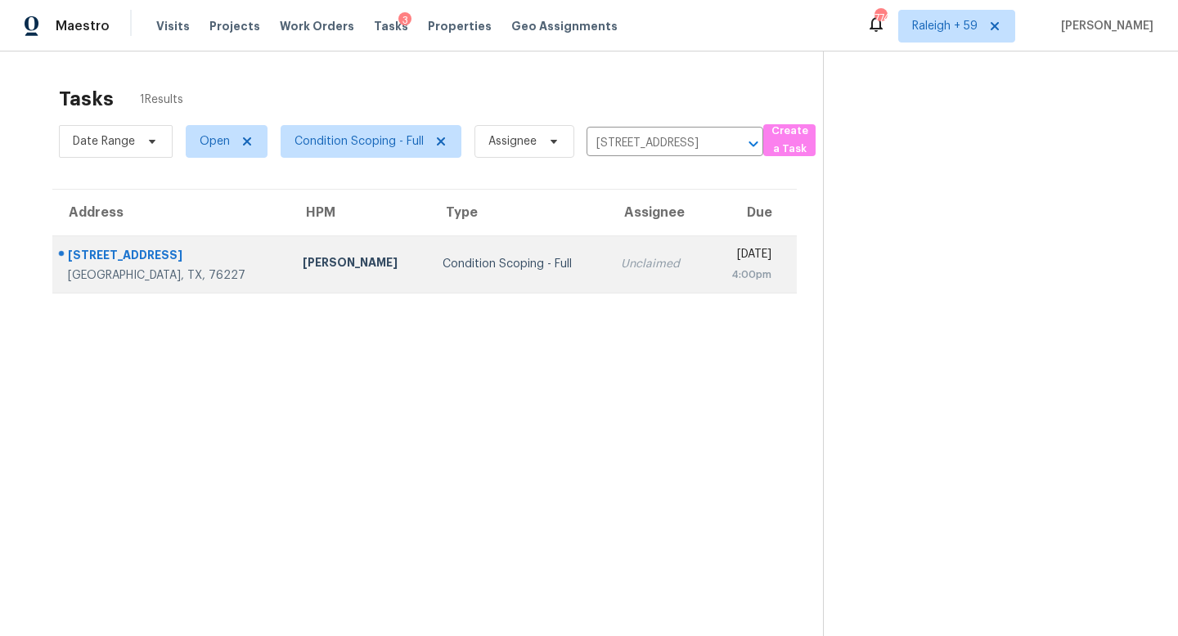
click at [608, 272] on td "Unclaimed" at bounding box center [657, 264] width 98 height 57
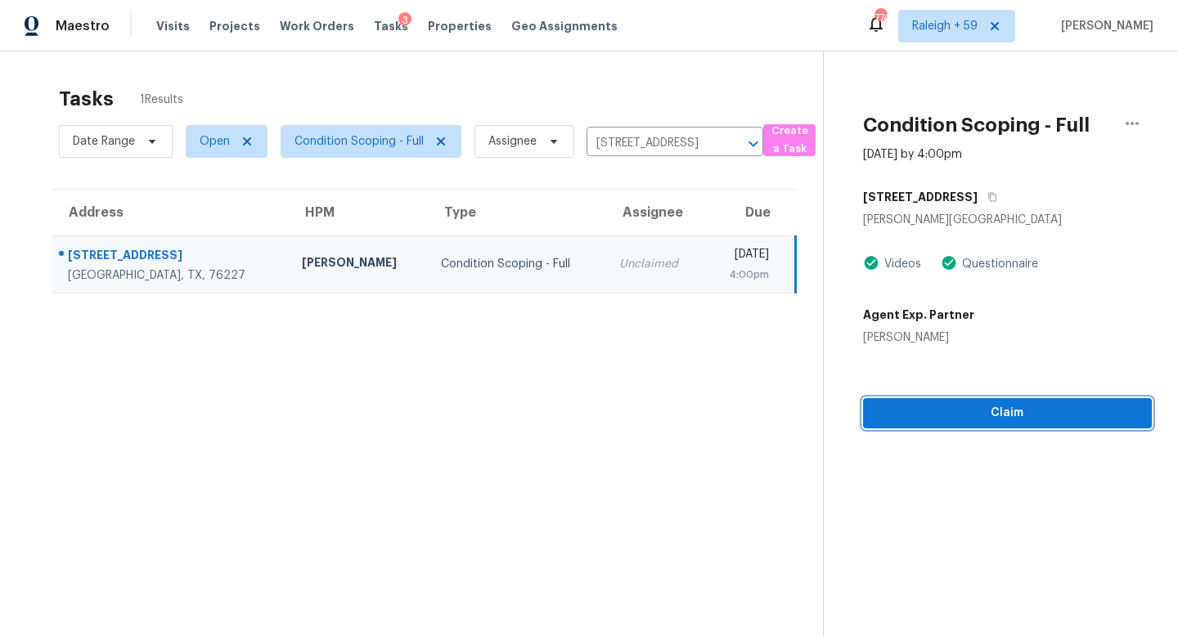
click at [962, 421] on span "Claim" at bounding box center [1007, 413] width 263 height 20
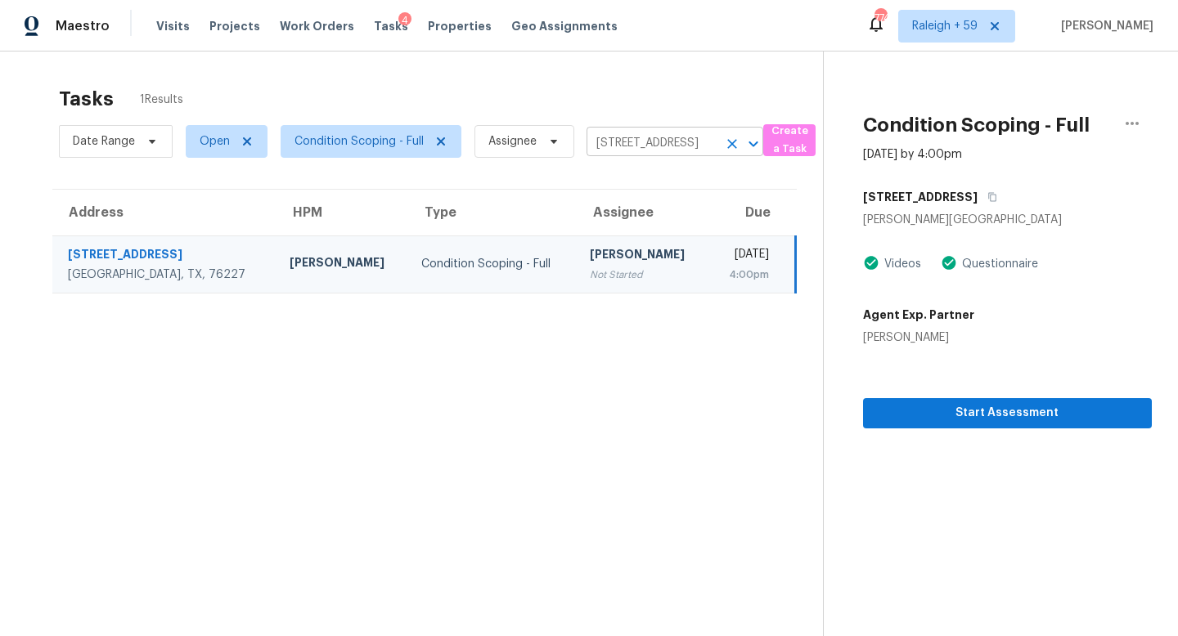
click at [628, 138] on input "[STREET_ADDRESS]" at bounding box center [651, 143] width 131 height 25
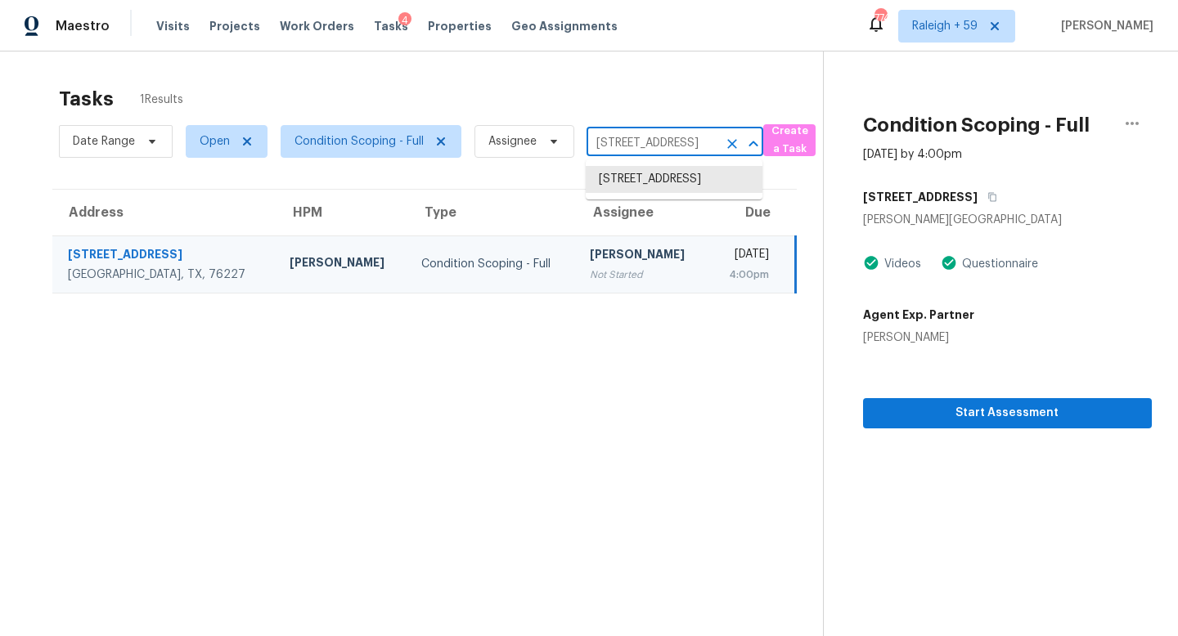
paste input "[STREET_ADDRESS][PERSON_NAME]"
type input "[STREET_ADDRESS][PERSON_NAME]"
click at [662, 184] on li "[STREET_ADDRESS][PERSON_NAME]" at bounding box center [674, 188] width 177 height 44
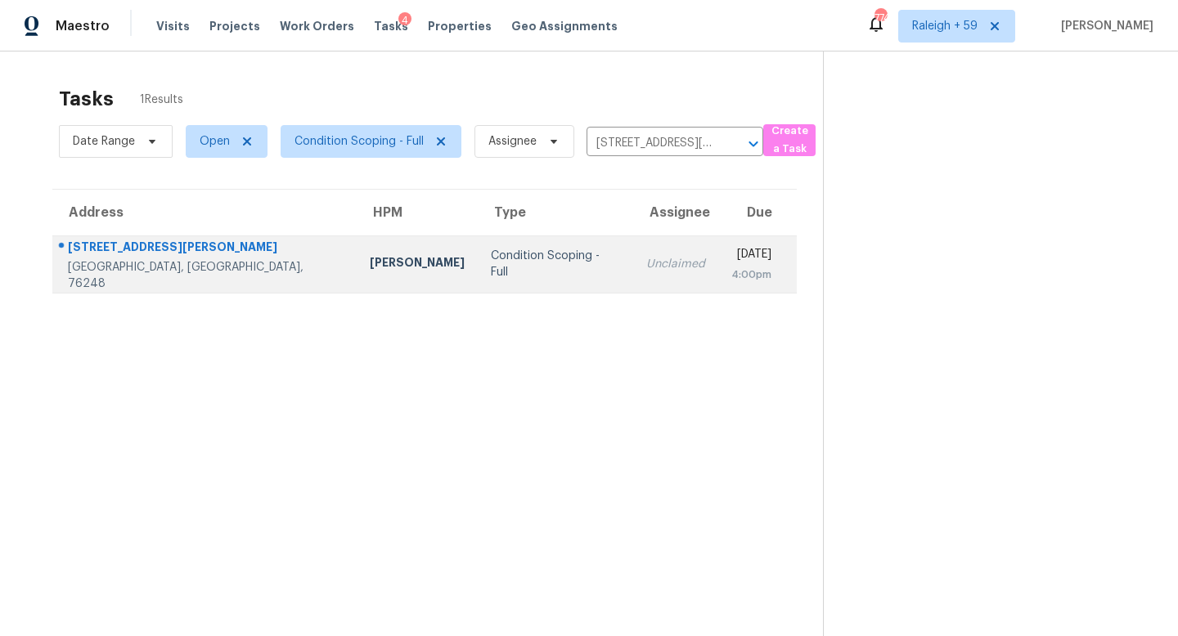
click at [633, 273] on td "Unclaimed" at bounding box center [675, 264] width 85 height 57
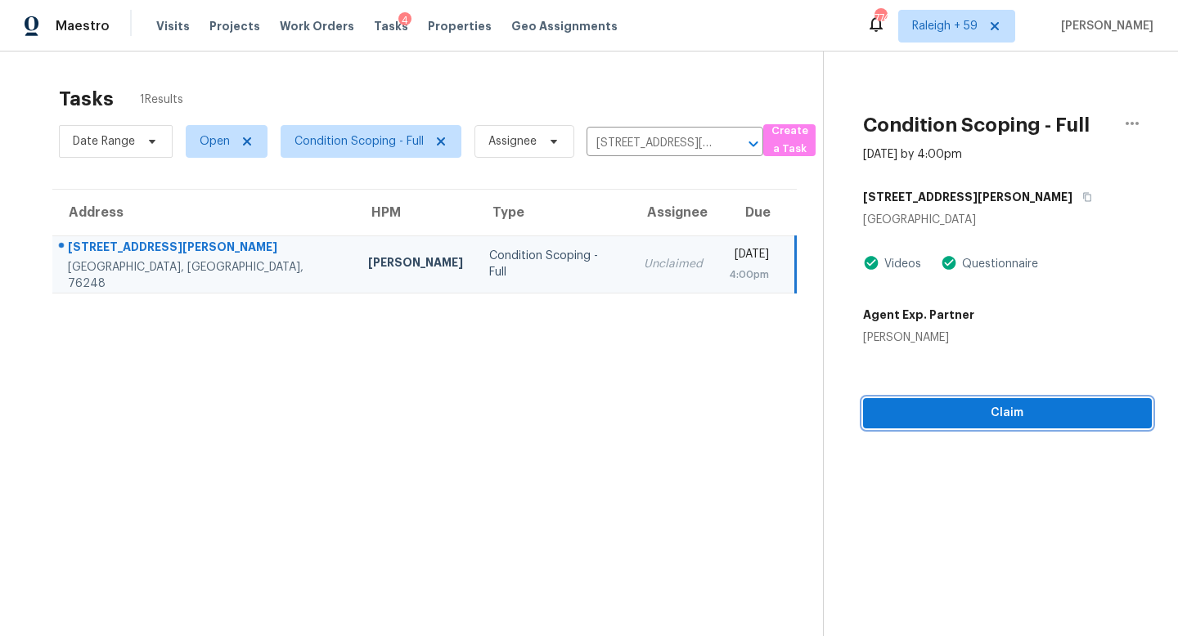
click at [981, 411] on span "Claim" at bounding box center [1007, 413] width 263 height 20
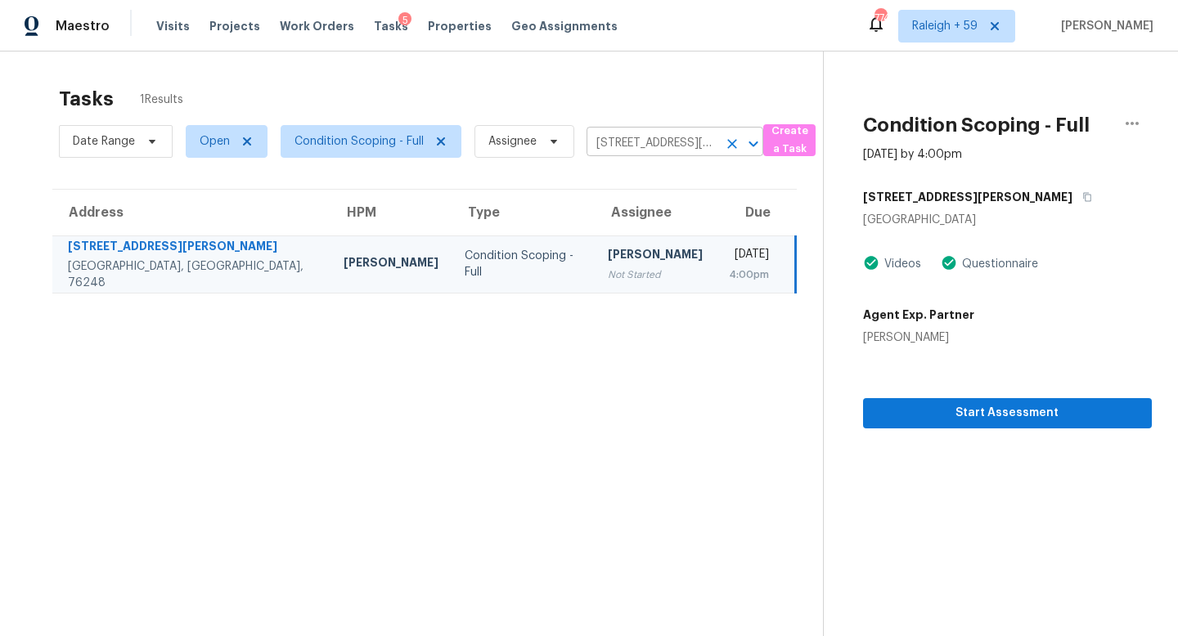
click at [648, 131] on input "[STREET_ADDRESS][PERSON_NAME]" at bounding box center [651, 143] width 131 height 25
paste input "[STREET_ADDRESS]"
type input "[STREET_ADDRESS]"
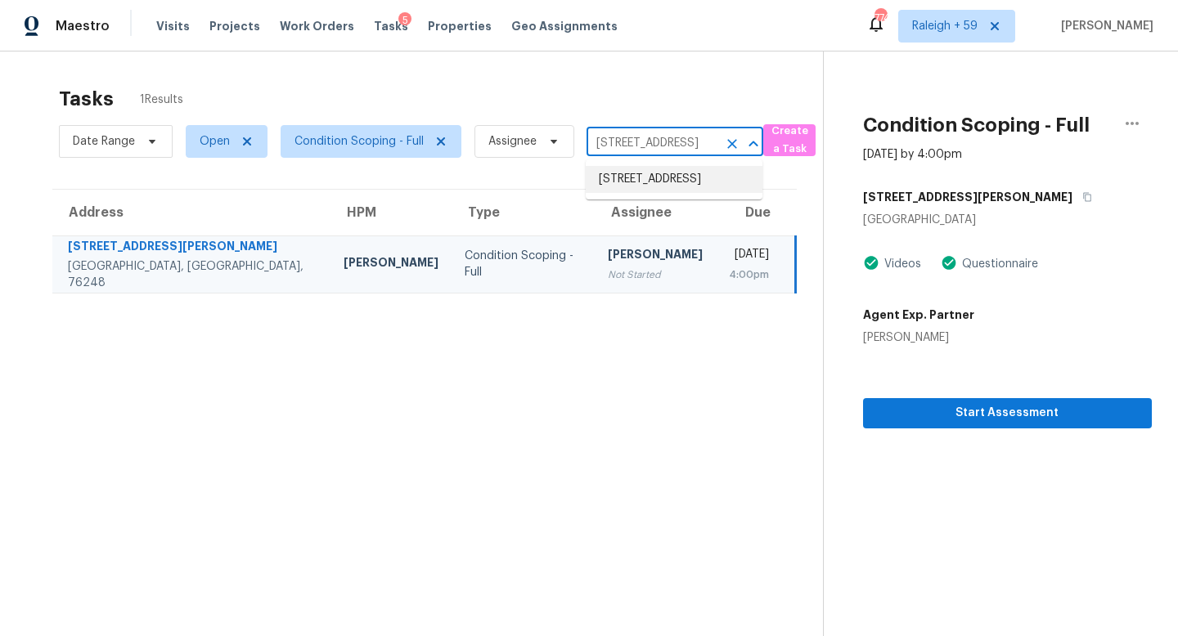
click at [641, 181] on li "[STREET_ADDRESS]" at bounding box center [674, 179] width 177 height 27
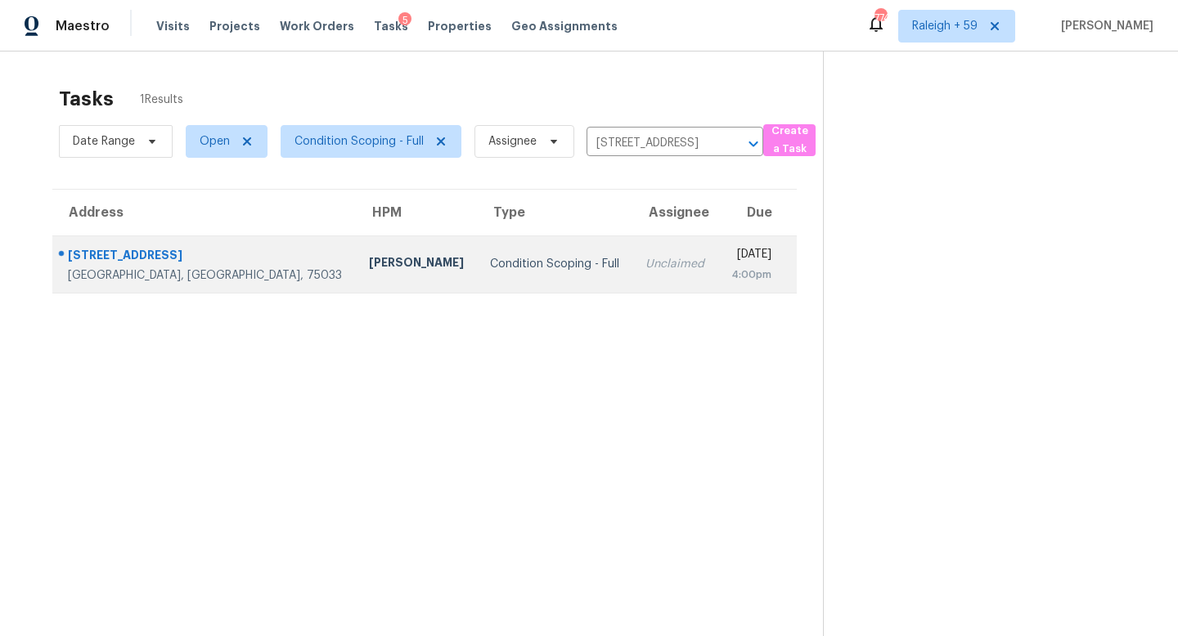
click at [632, 285] on td "Unclaimed" at bounding box center [674, 264] width 85 height 57
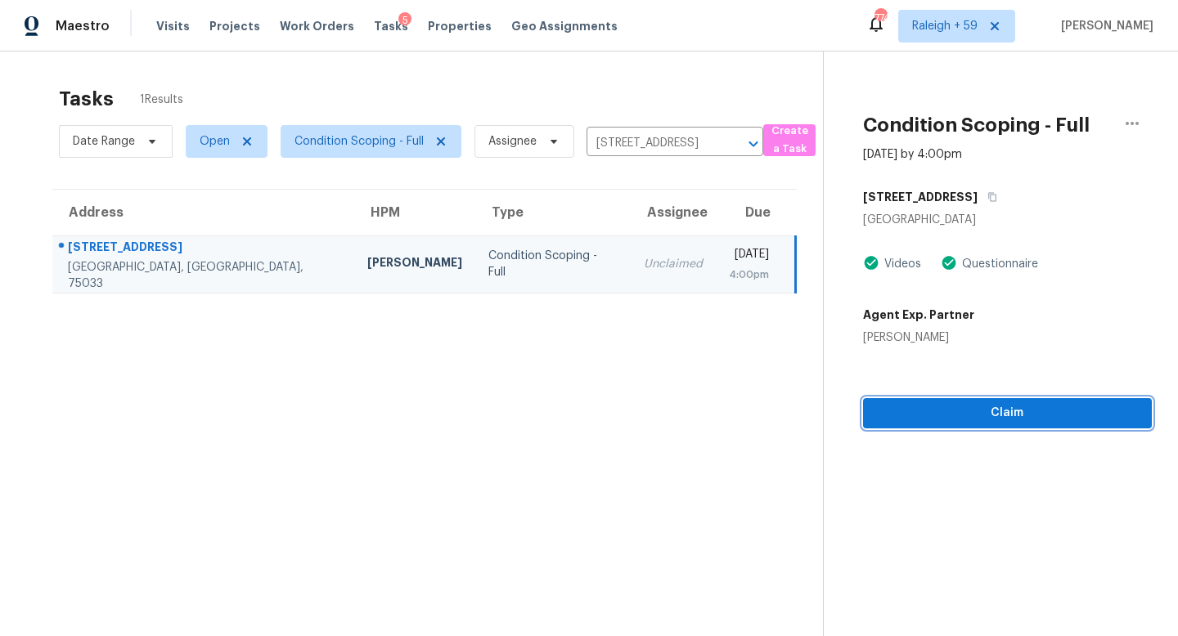
click at [965, 420] on div "Condition Scoping - Full [DATE] by 4:00pm [STREET_ADDRESS][PERSON_NAME] Videos …" at bounding box center [988, 240] width 328 height 377
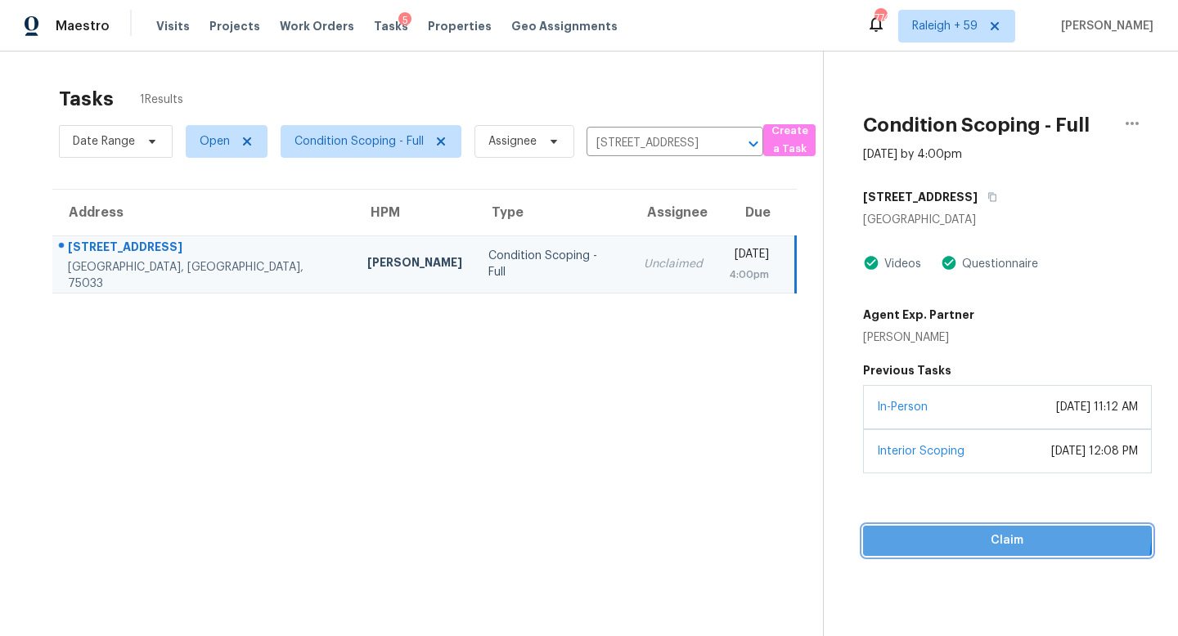
click at [942, 527] on button "Claim" at bounding box center [1007, 541] width 289 height 30
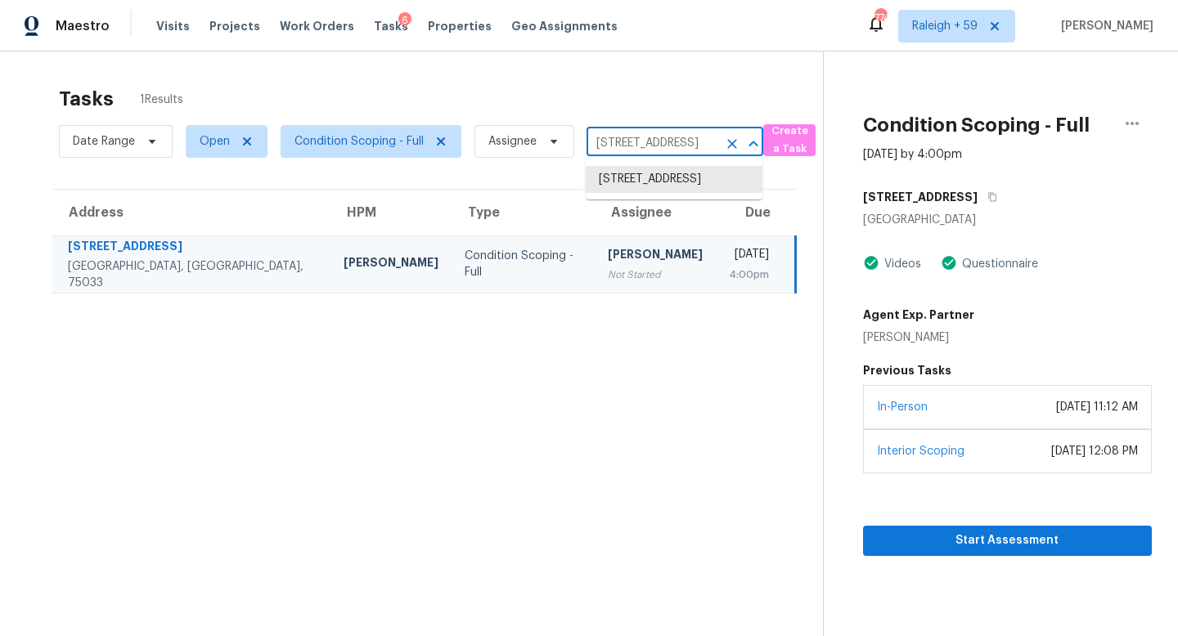
click at [673, 150] on input "[STREET_ADDRESS]" at bounding box center [651, 143] width 131 height 25
paste input "[STREET_ADDRESS]"
type input "[STREET_ADDRESS]"
click at [669, 184] on li "[STREET_ADDRESS]" at bounding box center [674, 179] width 177 height 27
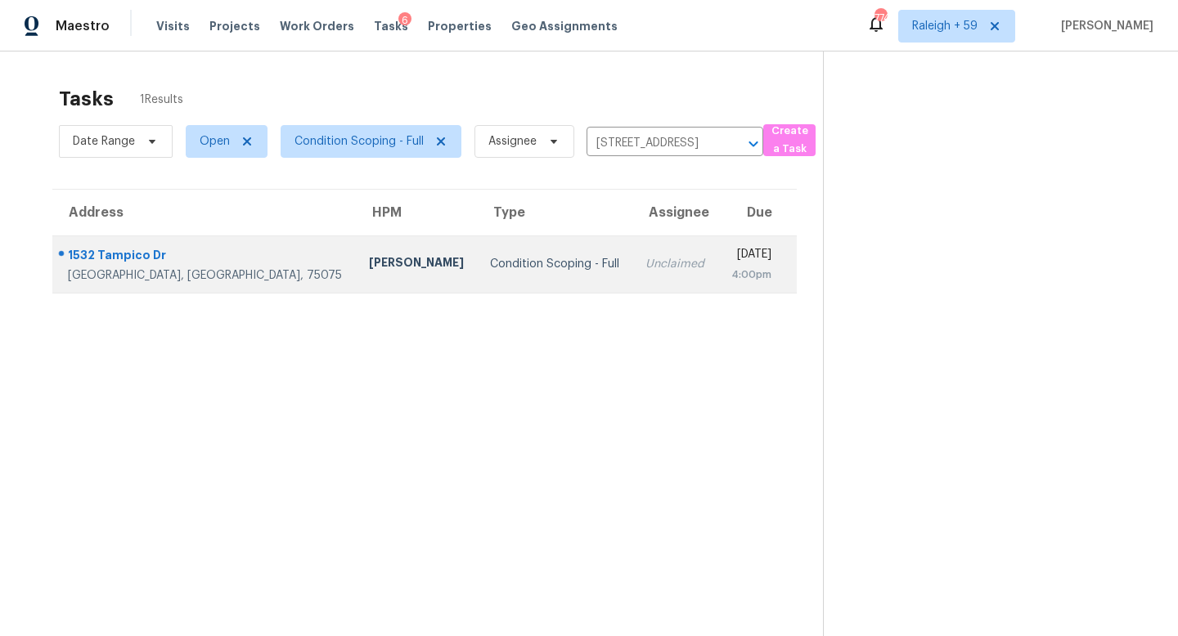
click at [632, 287] on td "Unclaimed" at bounding box center [674, 264] width 85 height 57
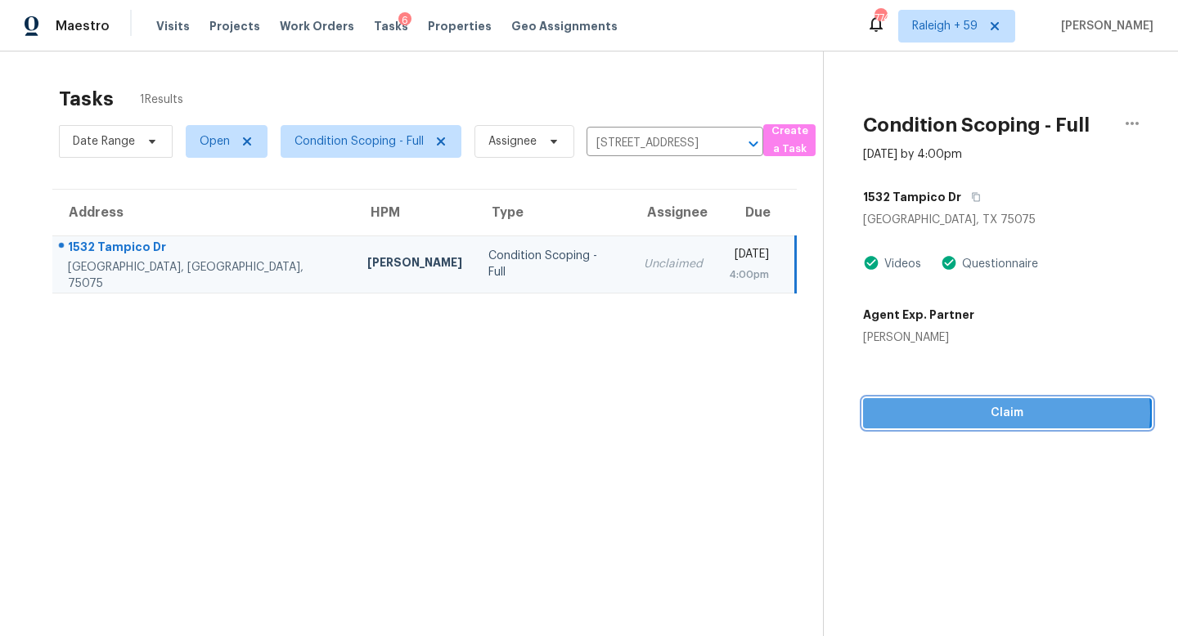
click at [996, 413] on span "Claim" at bounding box center [1007, 413] width 263 height 20
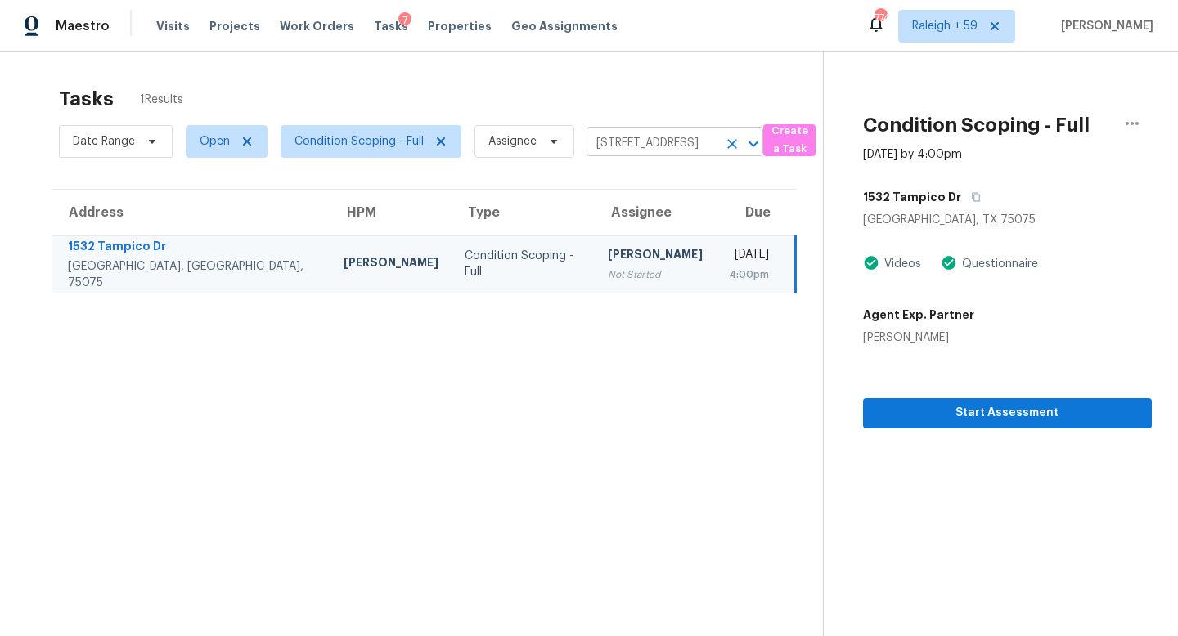
click at [626, 137] on input "[STREET_ADDRESS]" at bounding box center [651, 143] width 131 height 25
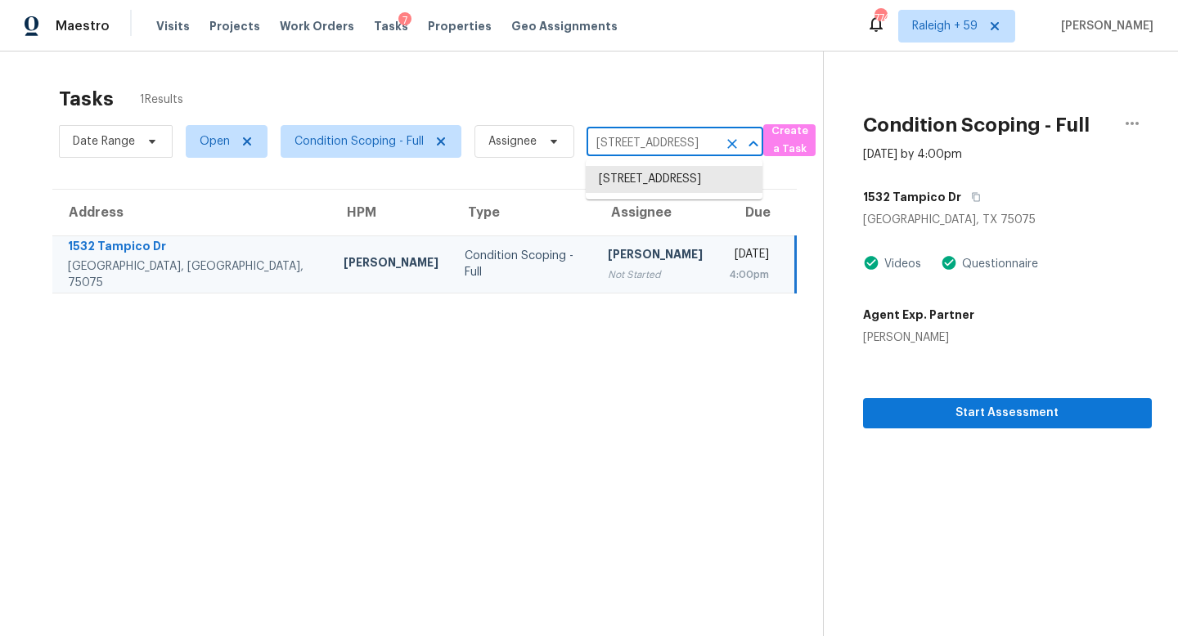
paste input "[STREET_ADDRESS][PERSON_NAME]"
type input "[STREET_ADDRESS][PERSON_NAME]"
click at [644, 178] on li "[STREET_ADDRESS][PERSON_NAME]" at bounding box center [674, 188] width 177 height 44
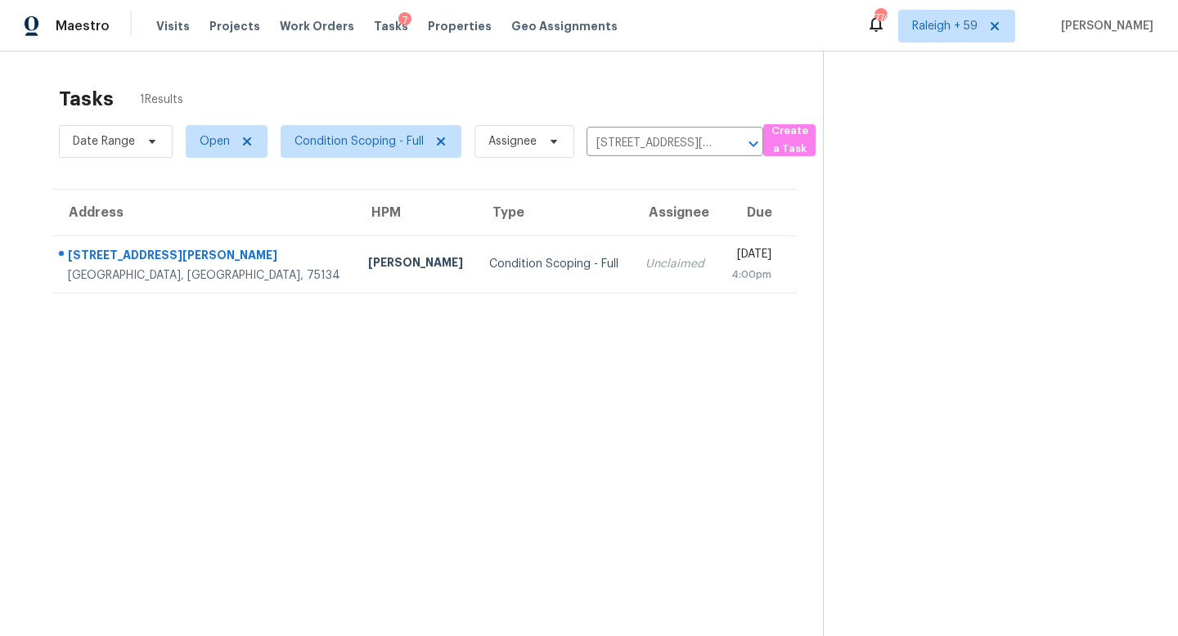
click at [645, 259] on div "Unclaimed" at bounding box center [674, 264] width 59 height 16
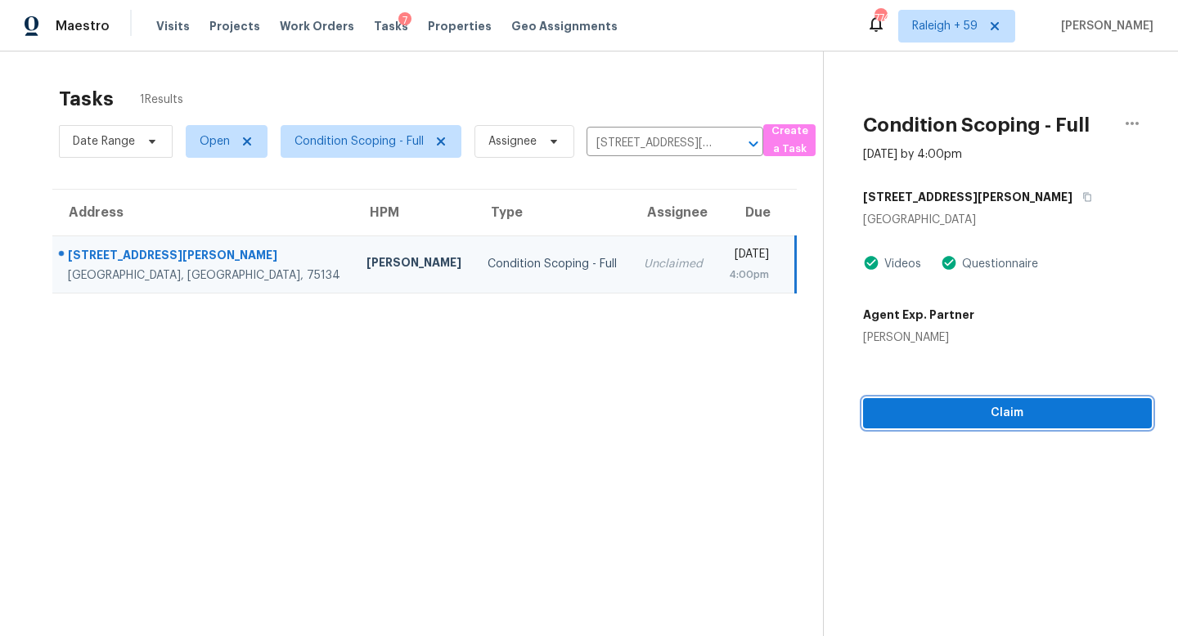
click at [958, 411] on span "Claim" at bounding box center [1007, 413] width 263 height 20
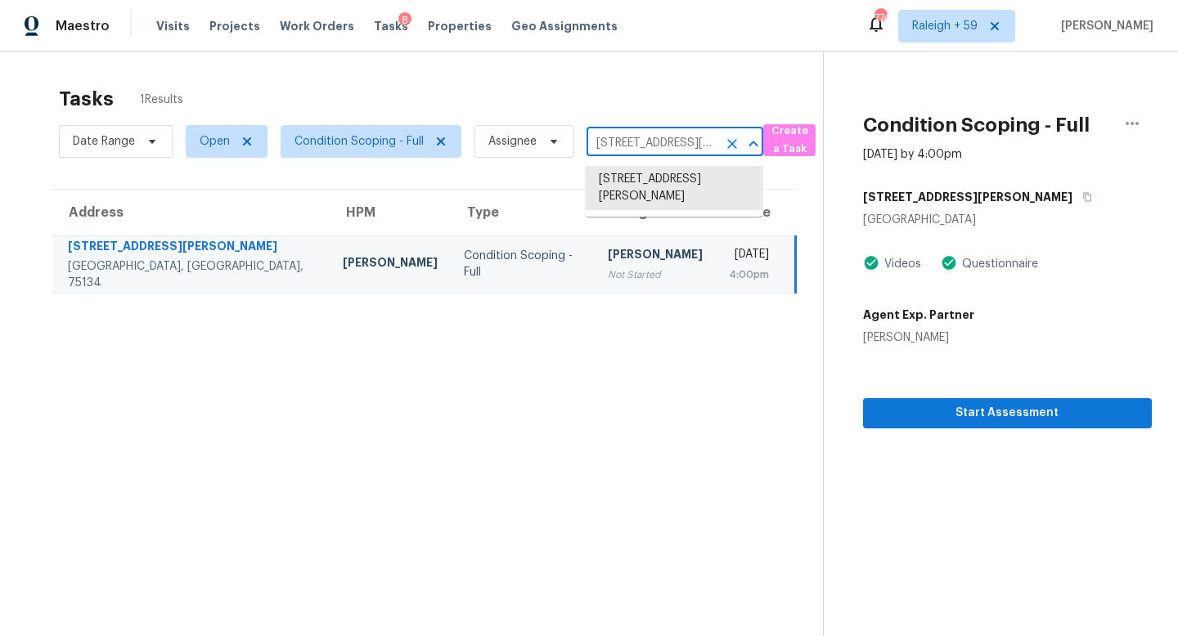
click at [639, 145] on input "[STREET_ADDRESS][PERSON_NAME]" at bounding box center [651, 143] width 131 height 25
paste input "[STREET_ADDRESS]"
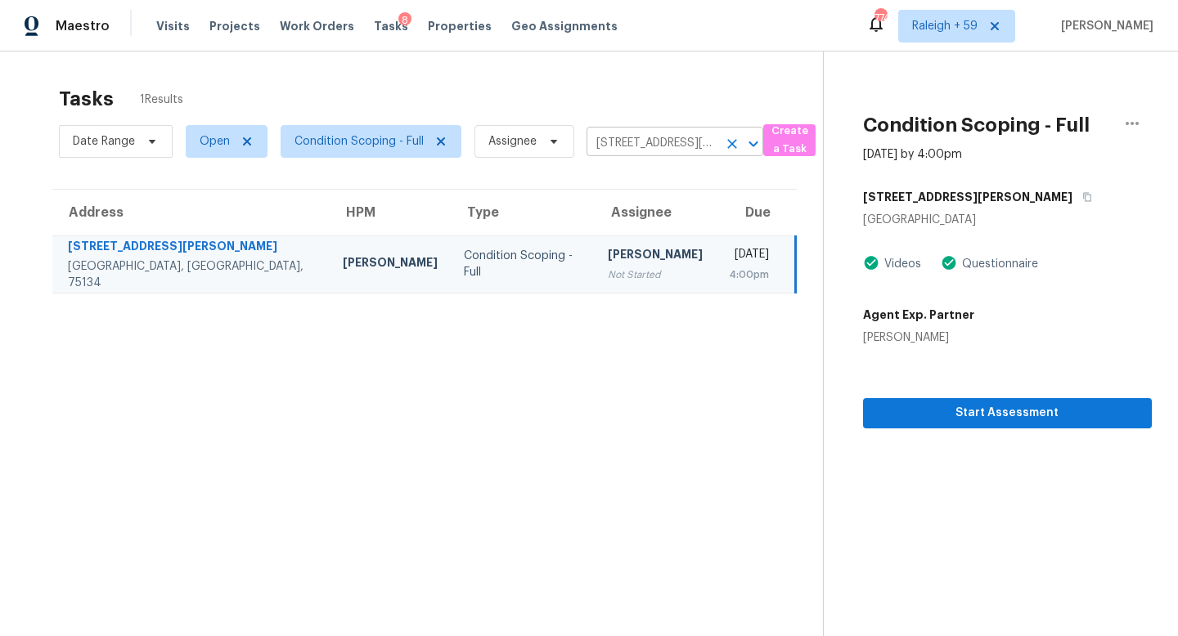
click at [653, 139] on input "[STREET_ADDRESS][PERSON_NAME]" at bounding box center [651, 143] width 131 height 25
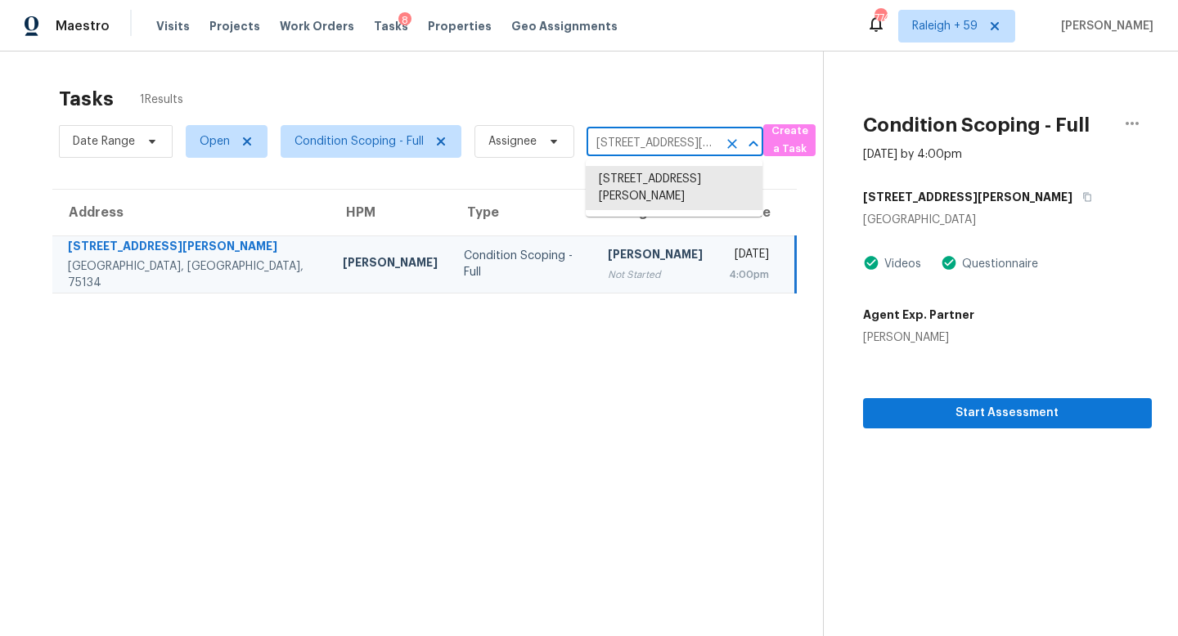
paste input "[STREET_ADDRESS]"
type input "[STREET_ADDRESS]"
click at [676, 182] on li "[STREET_ADDRESS]" at bounding box center [674, 179] width 177 height 27
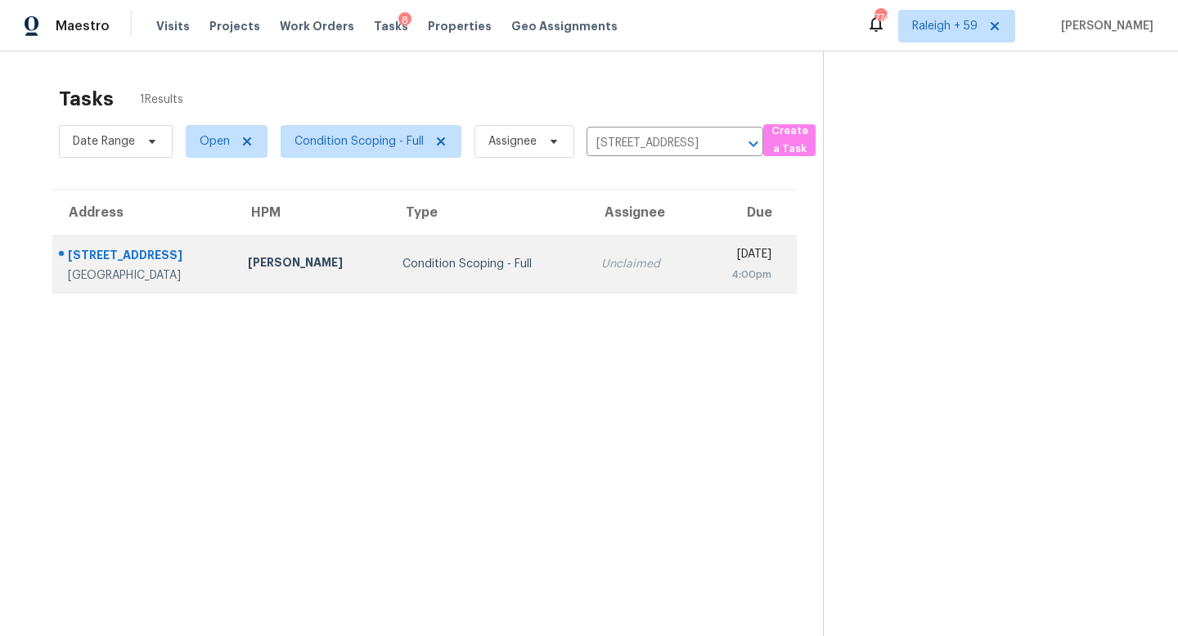
click at [696, 263] on td "[DATE] 4:00pm" at bounding box center [746, 264] width 101 height 57
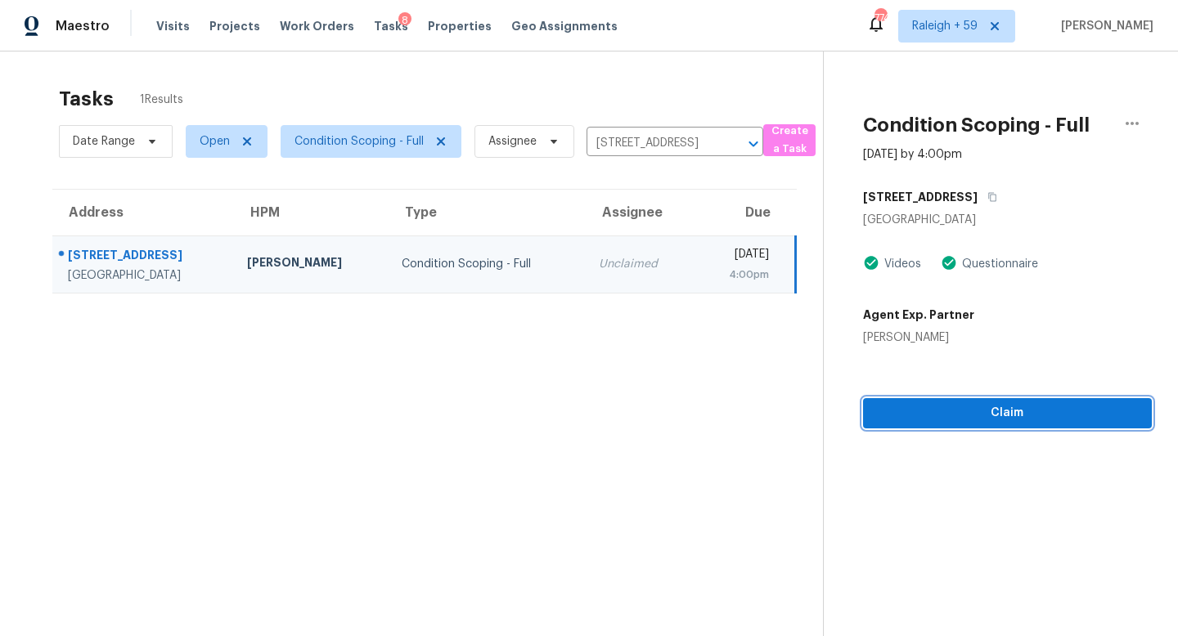
click at [979, 413] on span "Claim" at bounding box center [1007, 413] width 263 height 20
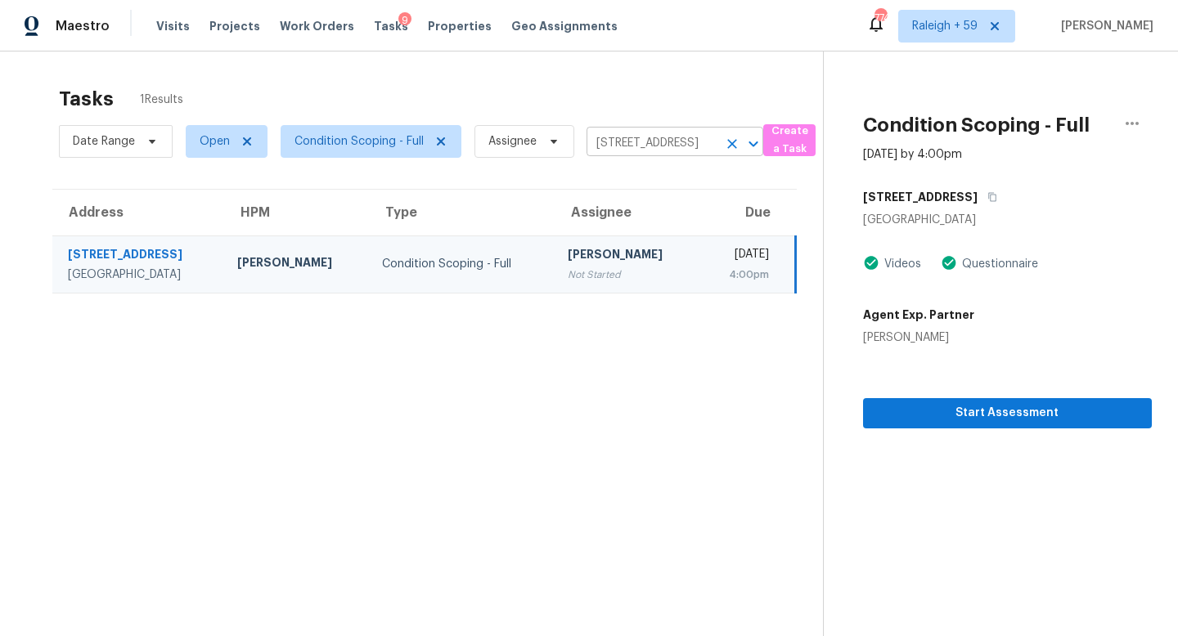
click at [613, 140] on input "[STREET_ADDRESS]" at bounding box center [651, 143] width 131 height 25
paste input "[STREET_ADDRESS]"
type input "[STREET_ADDRESS]"
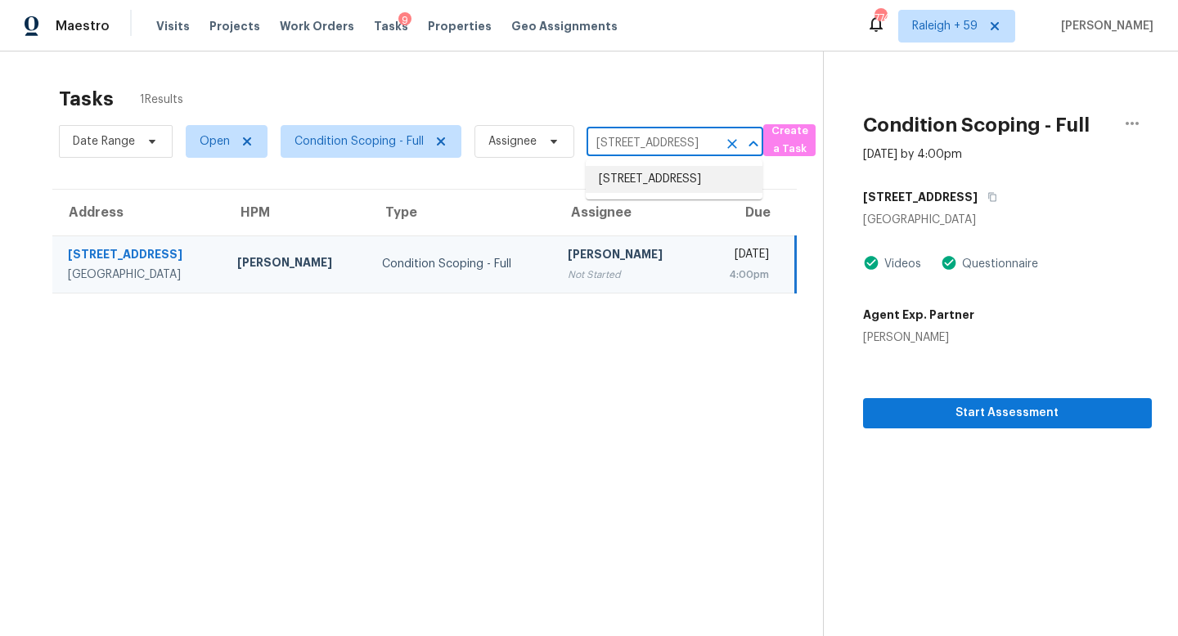
click at [642, 181] on li "[STREET_ADDRESS]" at bounding box center [674, 179] width 177 height 27
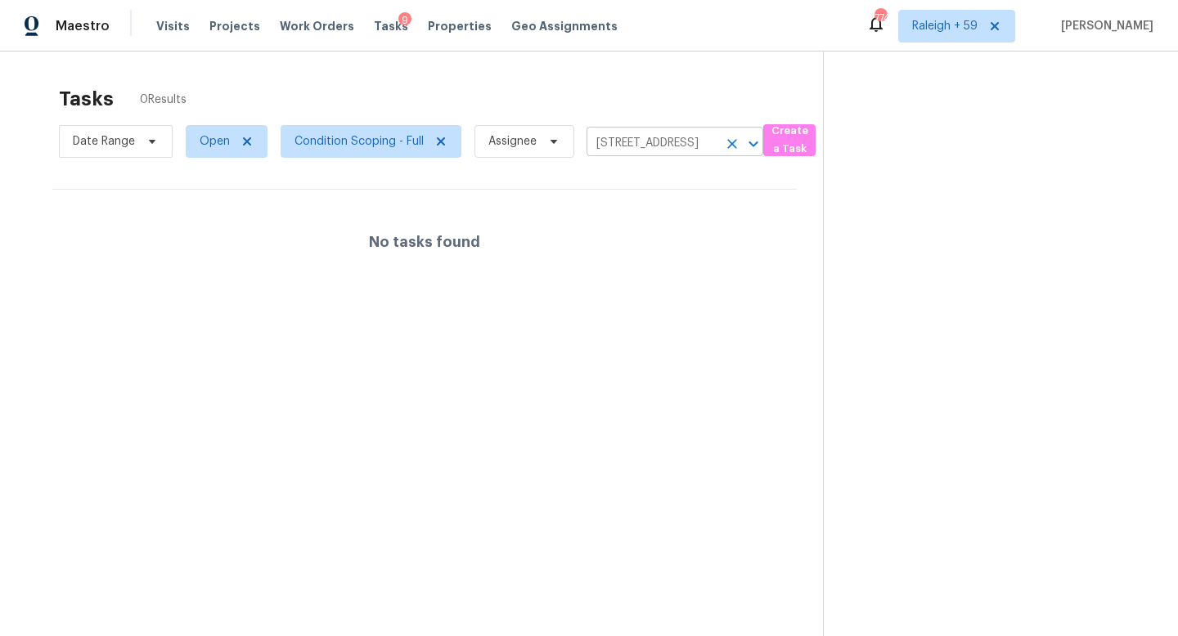
click at [634, 137] on input "[STREET_ADDRESS]" at bounding box center [651, 143] width 131 height 25
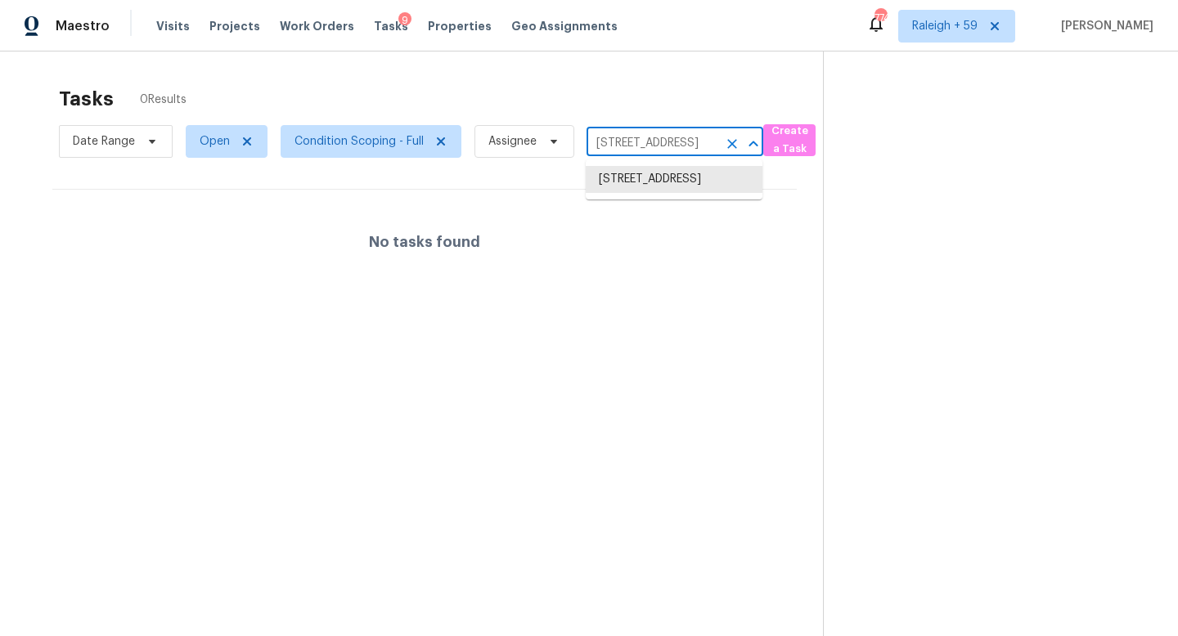
paste input "[STREET_ADDRESS]"
type input "[STREET_ADDRESS]"
click at [658, 189] on li "[STREET_ADDRESS]" at bounding box center [674, 179] width 177 height 27
click at [652, 134] on input "[STREET_ADDRESS]" at bounding box center [651, 143] width 131 height 25
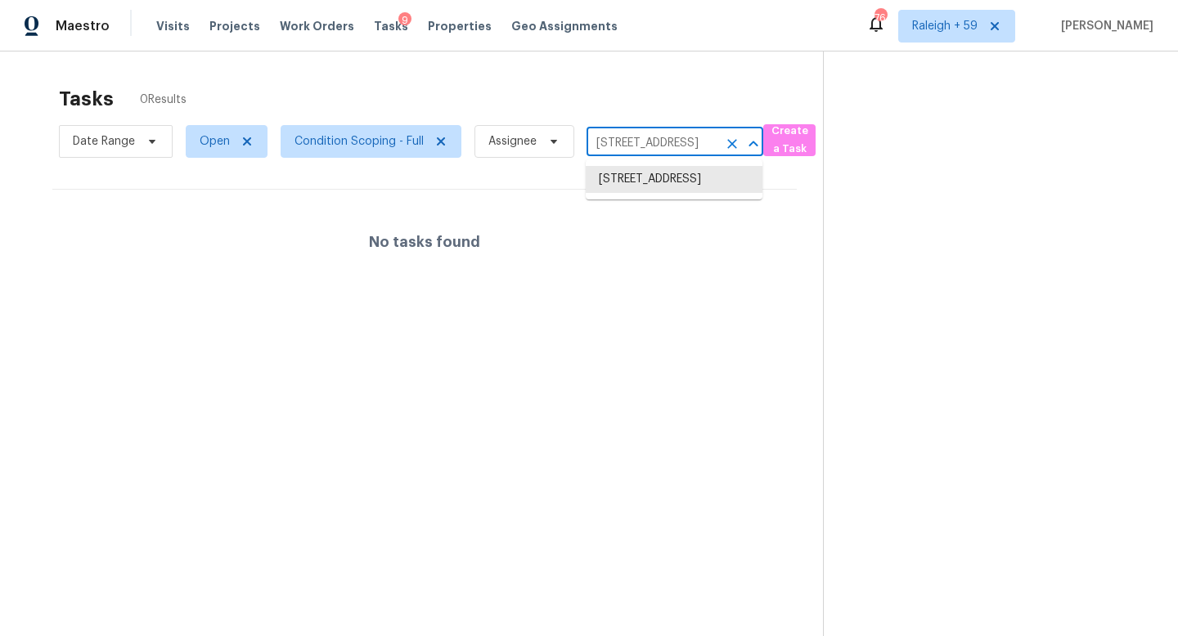
paste input "[STREET_ADDRESS]"
click at [658, 140] on input "[STREET_ADDRESS]" at bounding box center [651, 143] width 131 height 25
paste input "[STREET_ADDRESS]"
type input "[STREET_ADDRESS]"
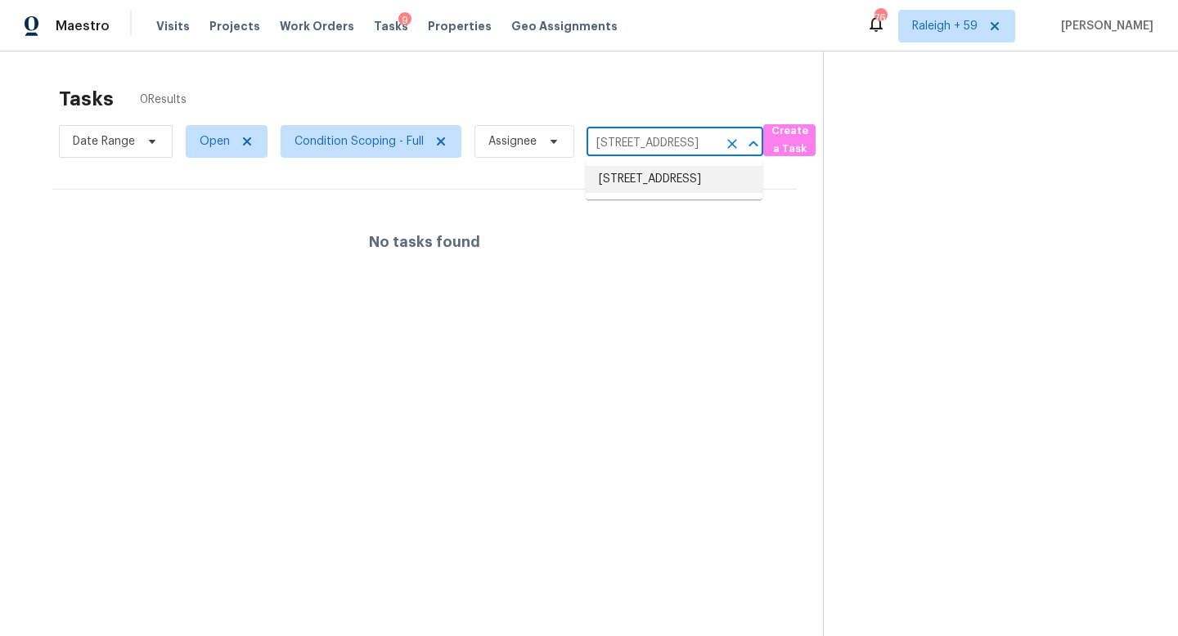
click at [661, 190] on li "[STREET_ADDRESS]" at bounding box center [674, 179] width 177 height 27
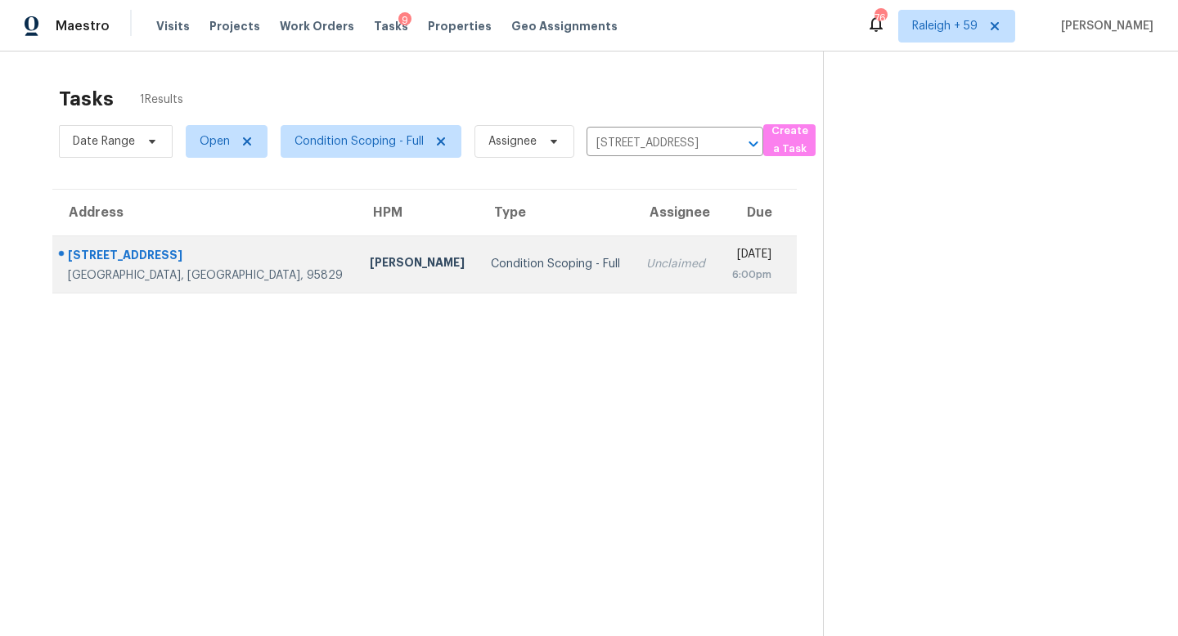
click at [495, 262] on div "Condition Scoping - Full" at bounding box center [555, 264] width 129 height 16
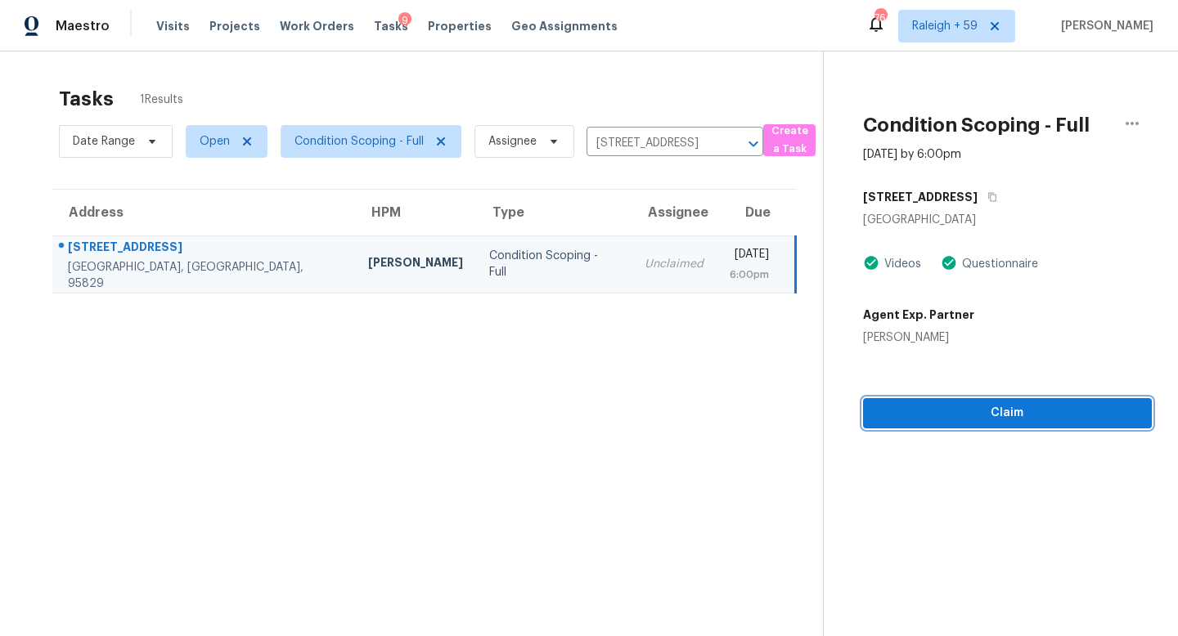
click at [981, 414] on span "Claim" at bounding box center [1007, 413] width 263 height 20
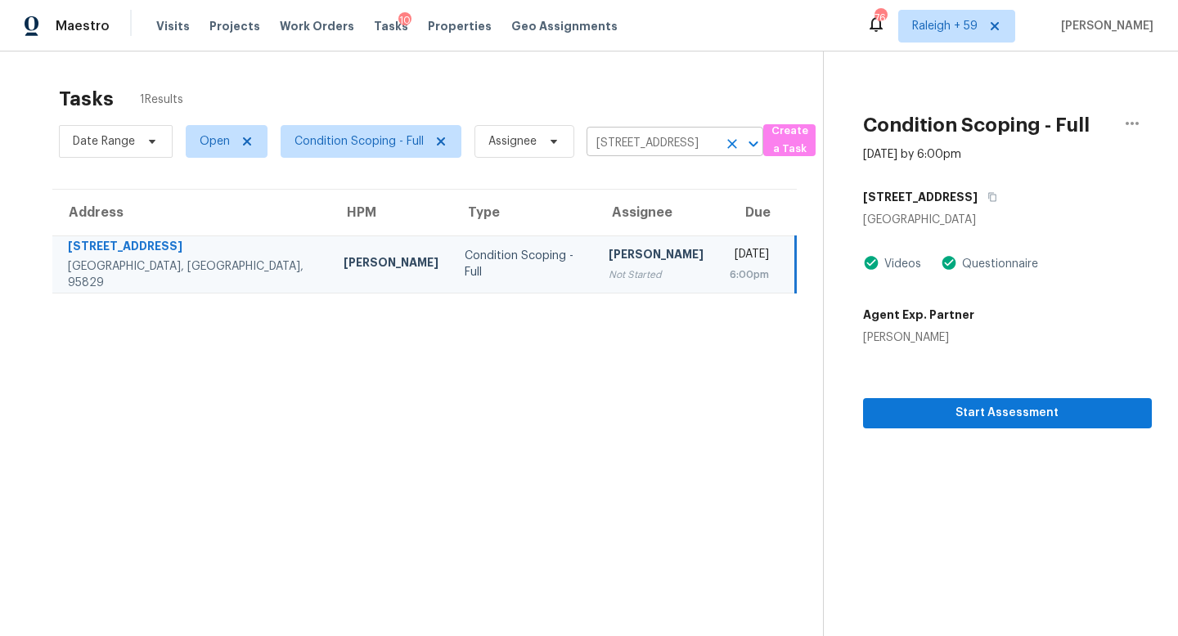
click at [638, 148] on input "[STREET_ADDRESS]" at bounding box center [651, 143] width 131 height 25
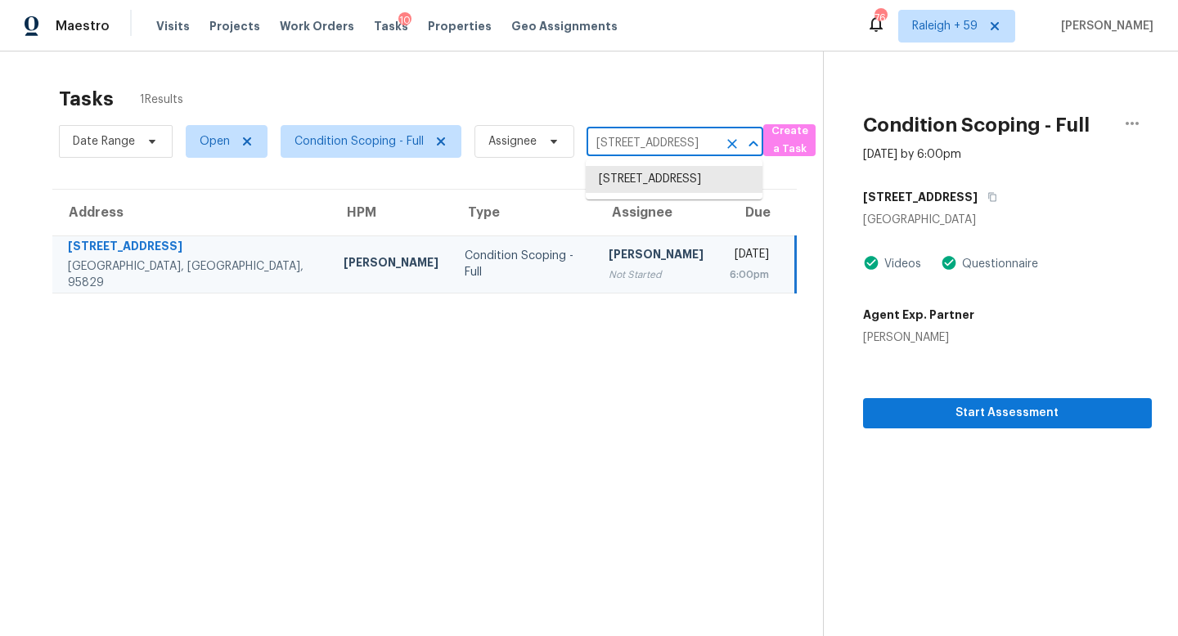
paste input "[STREET_ADDRESS][PERSON_NAME]"
type input "[STREET_ADDRESS][PERSON_NAME]"
click at [671, 190] on li "[STREET_ADDRESS][PERSON_NAME]" at bounding box center [674, 188] width 177 height 44
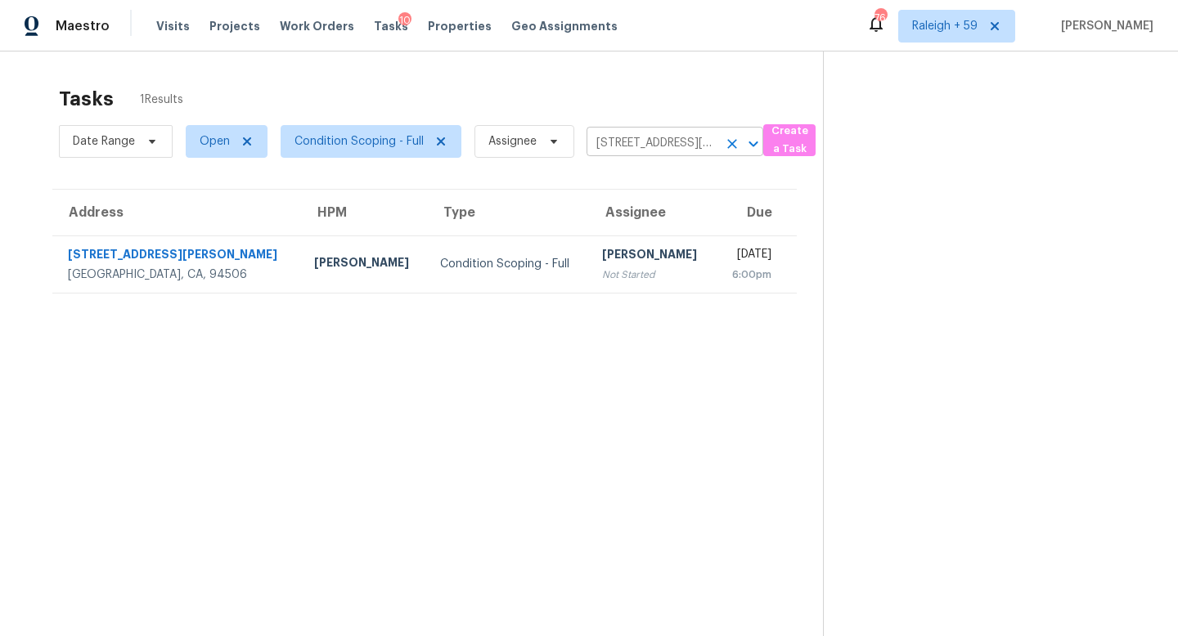
click at [622, 137] on input "[STREET_ADDRESS][PERSON_NAME]" at bounding box center [651, 143] width 131 height 25
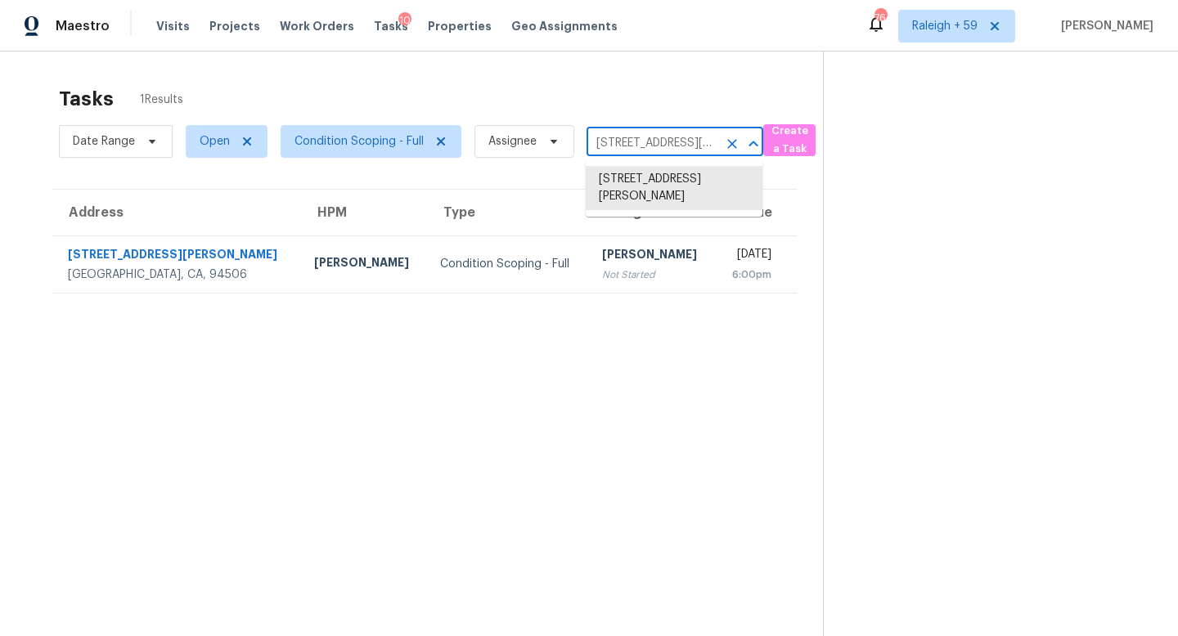
paste input "[STREET_ADDRESS]"
type input "[STREET_ADDRESS]"
click at [647, 186] on li "[STREET_ADDRESS]" at bounding box center [674, 179] width 177 height 27
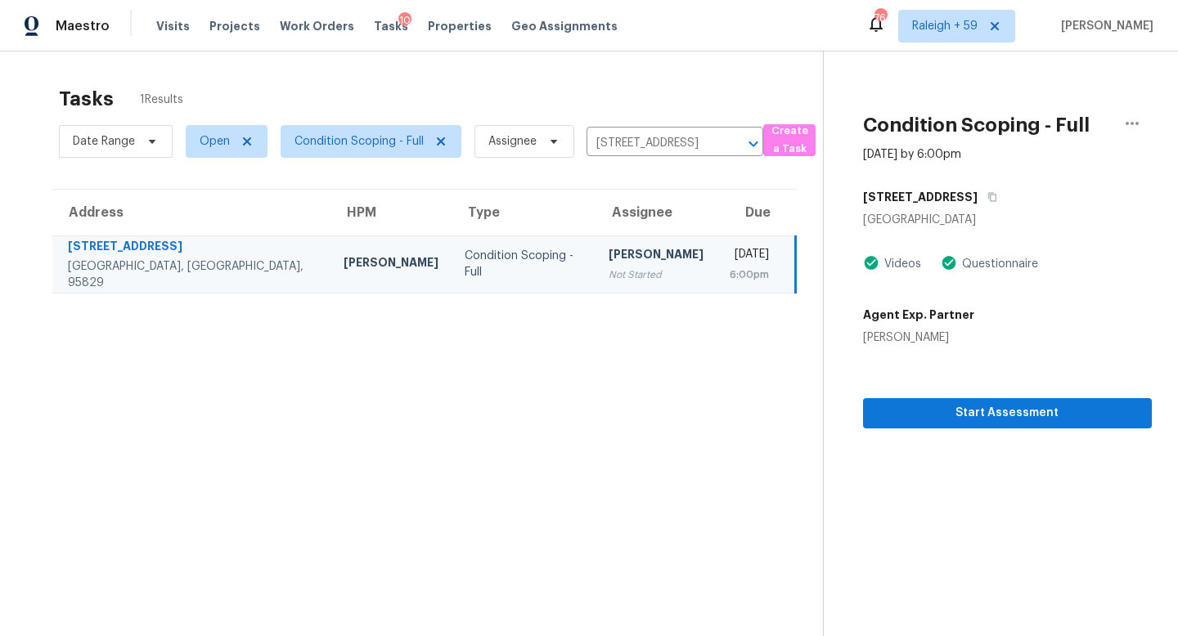
drag, startPoint x: 556, startPoint y: 258, endPoint x: 585, endPoint y: 268, distance: 30.5
click at [608, 258] on div "[PERSON_NAME]" at bounding box center [655, 256] width 95 height 20
click at [909, 417] on span "Start Assessment" at bounding box center [1007, 413] width 263 height 20
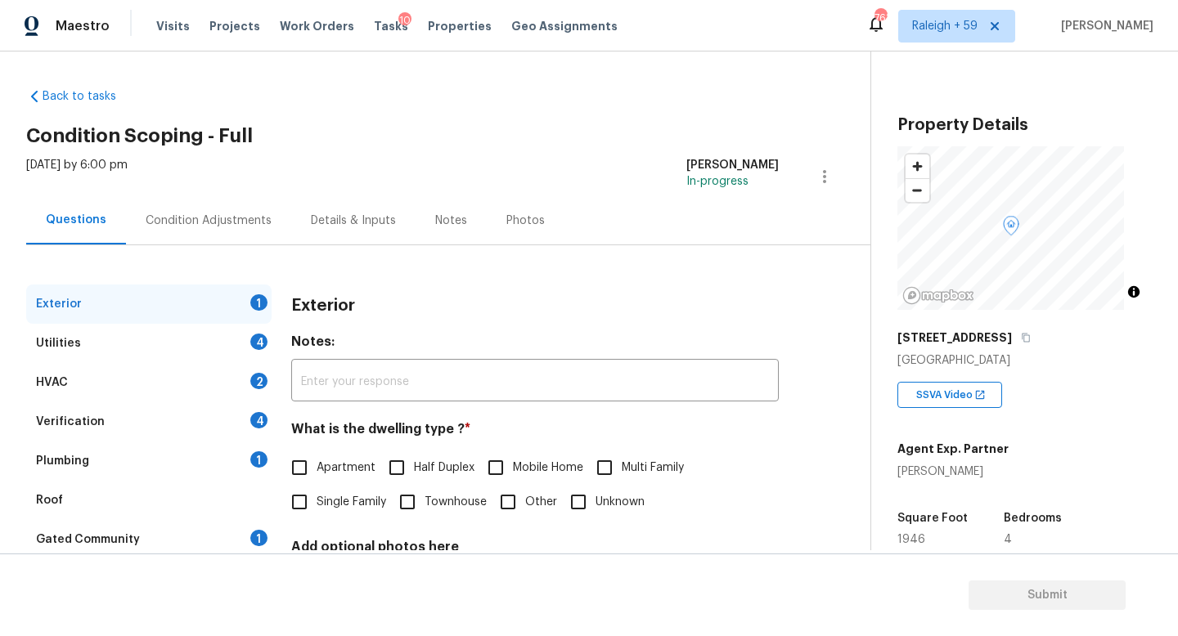
scroll to position [3, 0]
click at [350, 502] on span "Single Family" at bounding box center [351, 501] width 70 height 17
click at [316, 502] on input "Single Family" at bounding box center [299, 501] width 34 height 34
checkbox input "true"
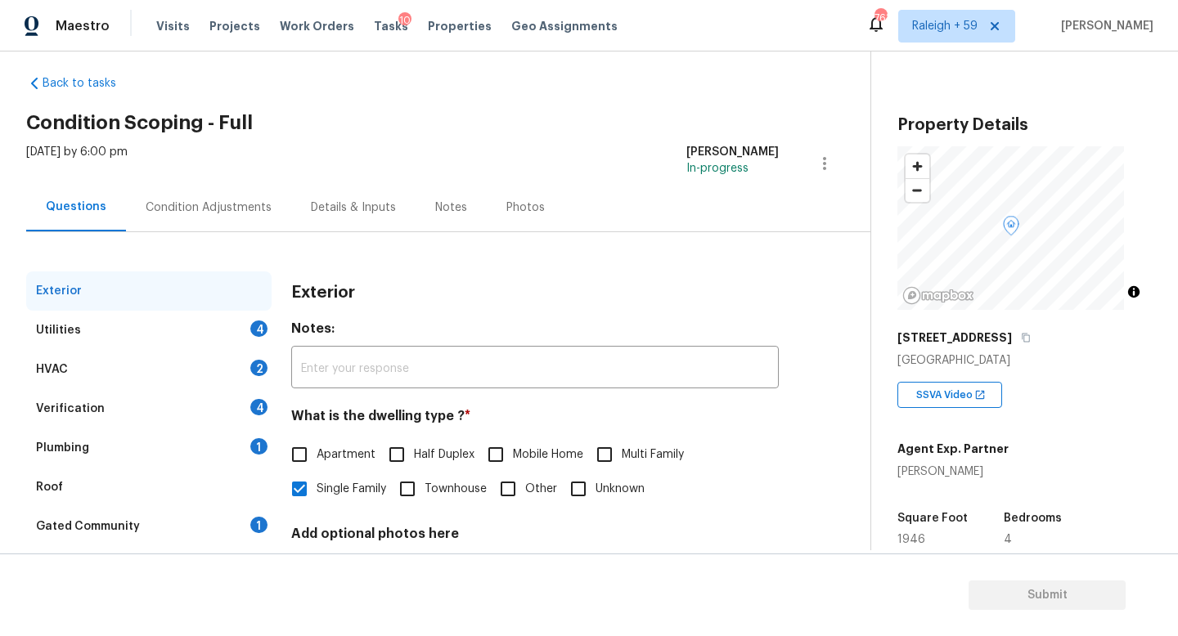
scroll to position [30, 0]
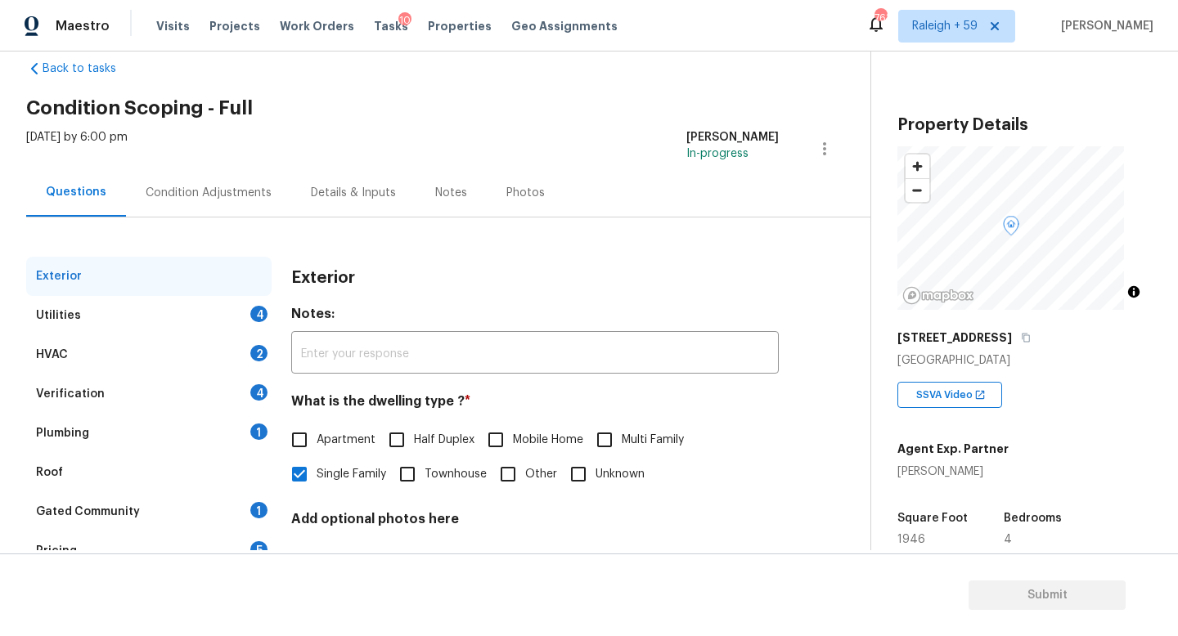
click at [339, 209] on div "Details & Inputs" at bounding box center [353, 192] width 124 height 48
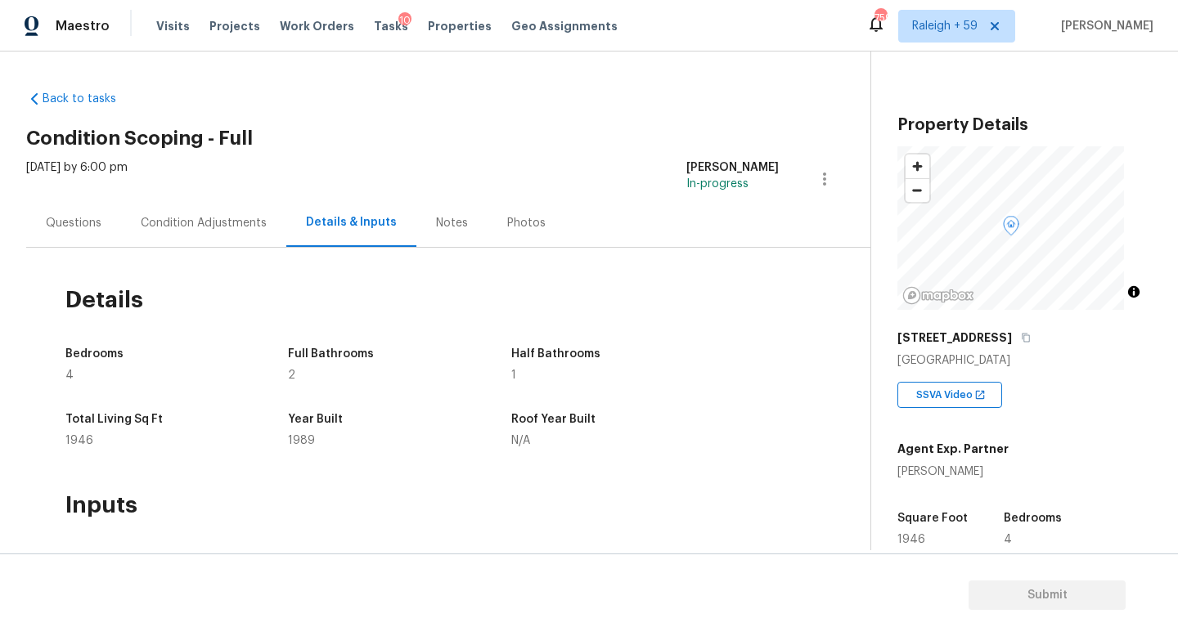
click at [91, 236] on div "Questions" at bounding box center [73, 223] width 95 height 48
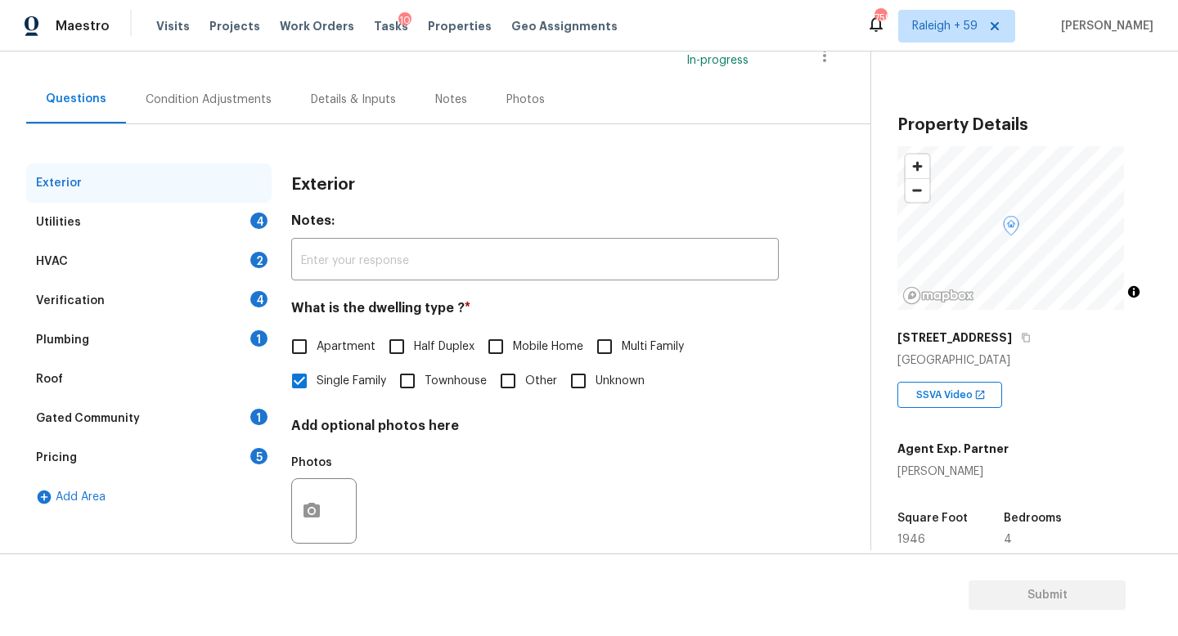
click at [240, 338] on div "Plumbing 1" at bounding box center [148, 340] width 245 height 39
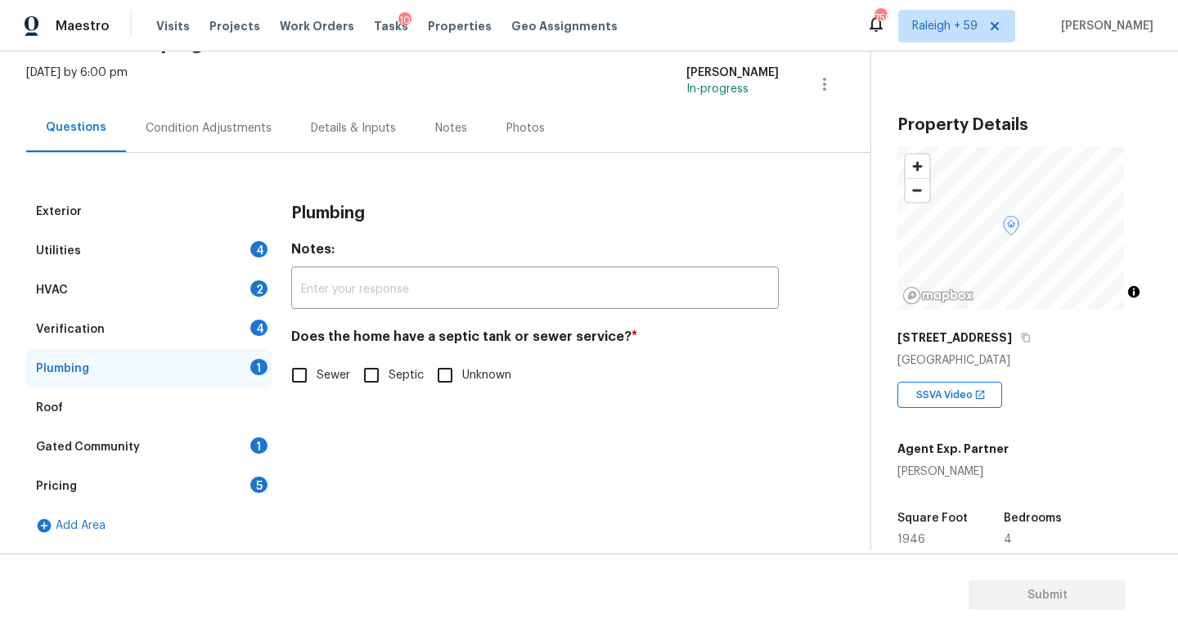
click at [354, 123] on div "Details & Inputs" at bounding box center [353, 128] width 85 height 16
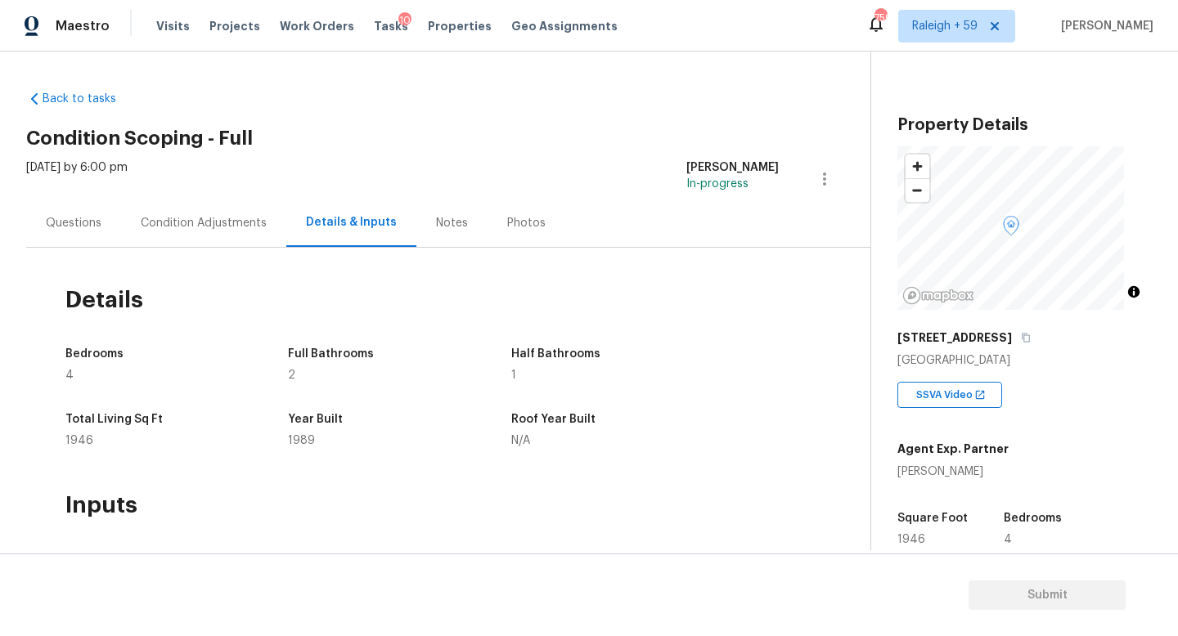
click at [31, 217] on div "Questions" at bounding box center [73, 223] width 95 height 48
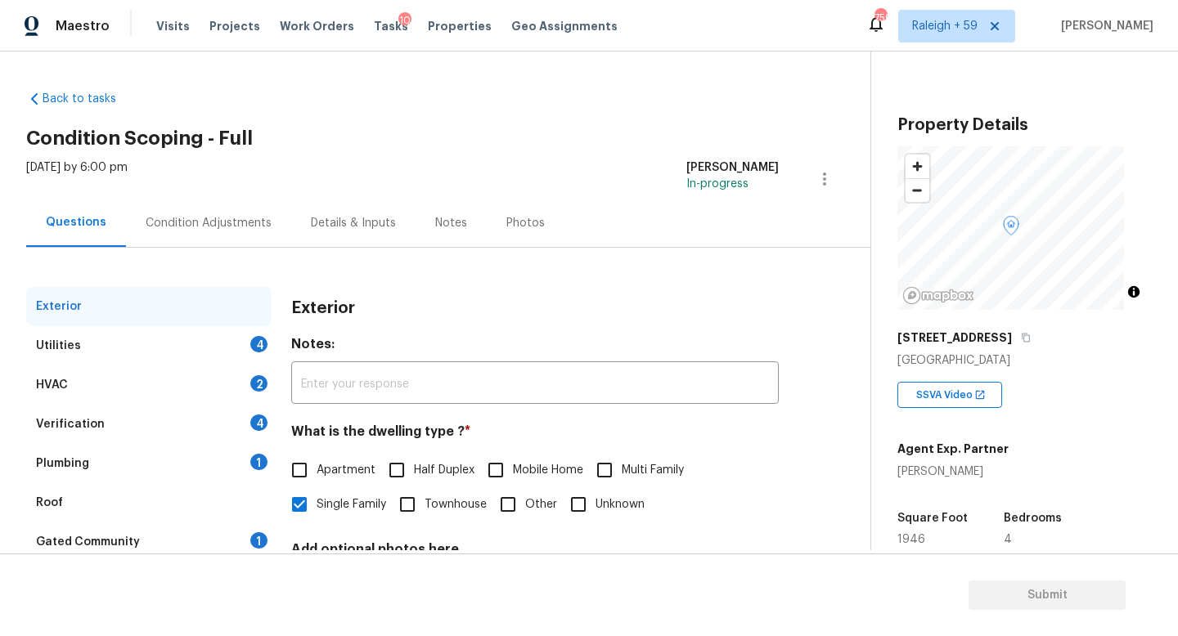
click at [243, 469] on div "Plumbing 1" at bounding box center [148, 463] width 245 height 39
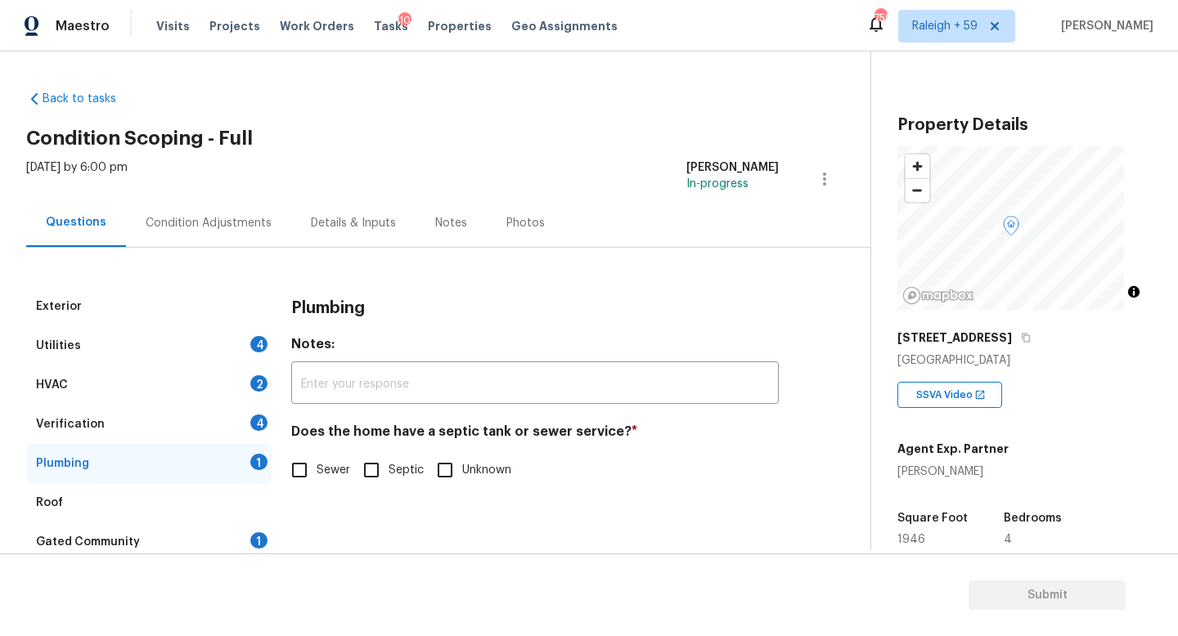
click at [323, 469] on span "Sewer" at bounding box center [333, 470] width 34 height 17
click at [316, 469] on input "Sewer" at bounding box center [299, 470] width 34 height 34
checkbox input "true"
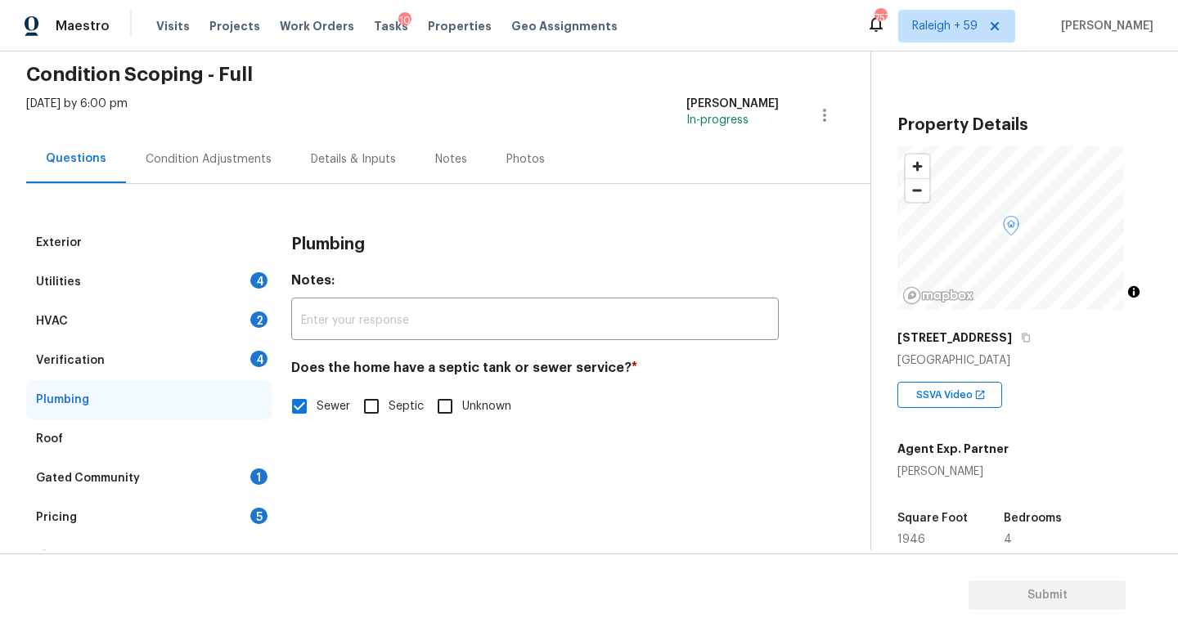
scroll to position [107, 0]
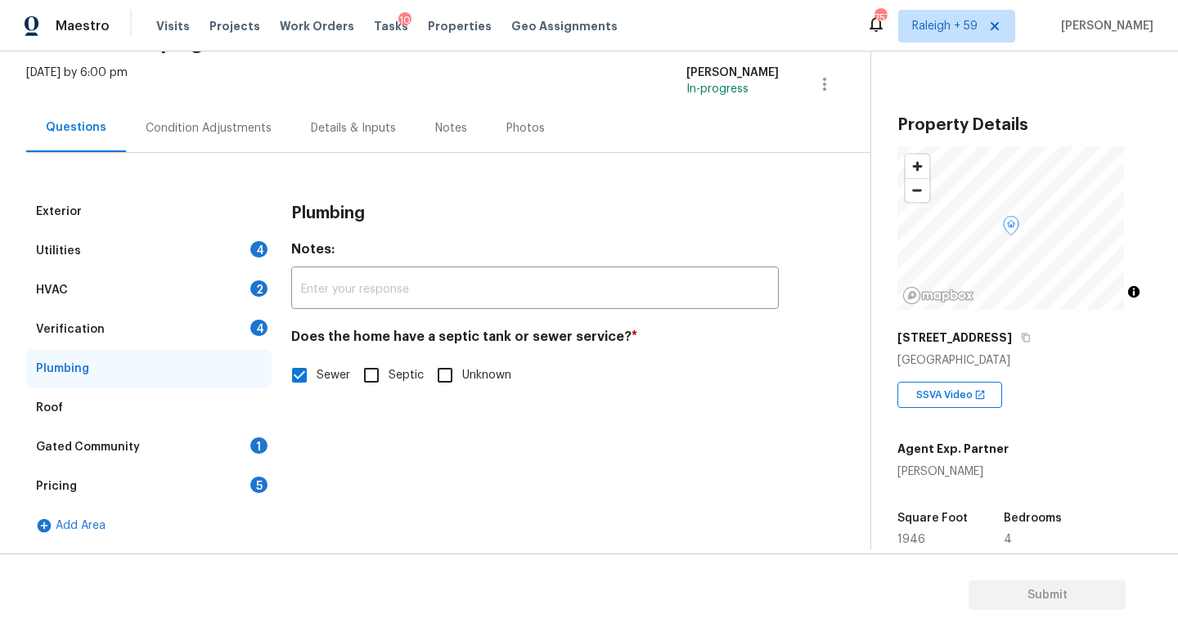
click at [200, 428] on div "Gated Community 1" at bounding box center [148, 447] width 245 height 39
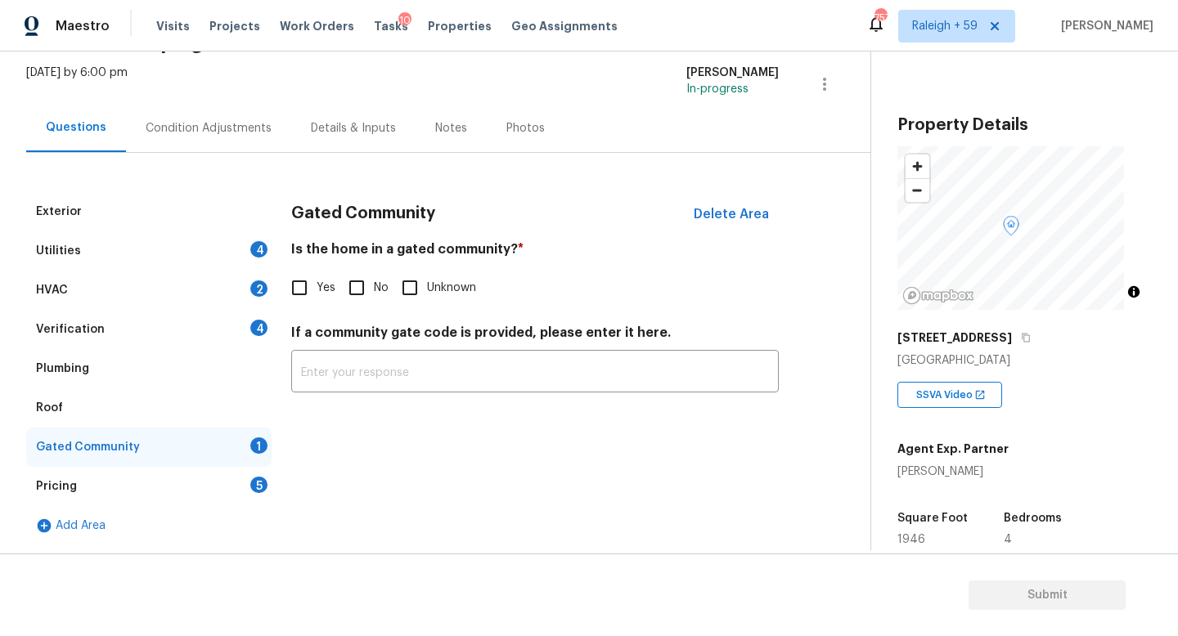
click at [367, 293] on div "Gated Community Delete Area Is the home in a gated community? * Yes No Unknown …" at bounding box center [534, 302] width 487 height 220
click at [357, 272] on input "No" at bounding box center [356, 288] width 34 height 34
checkbox input "true"
click at [361, 120] on div "Details & Inputs" at bounding box center [353, 128] width 85 height 16
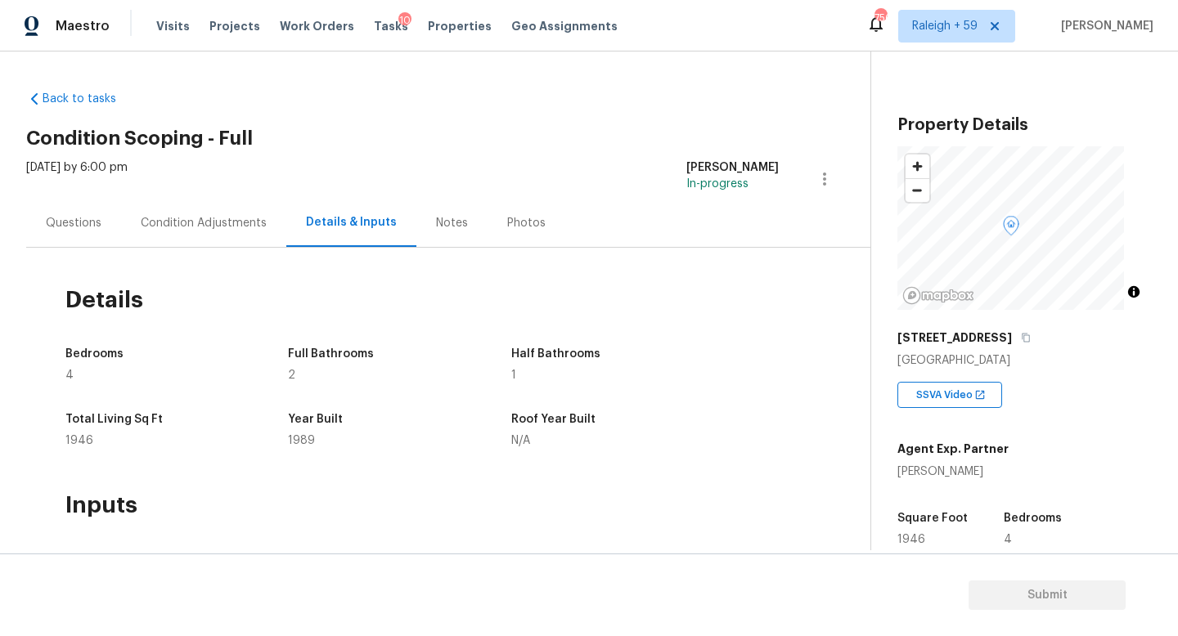
drag, startPoint x: 33, startPoint y: 195, endPoint x: 50, endPoint y: 208, distance: 21.1
click at [34, 196] on div "[DATE] by 6:00 pm" at bounding box center [76, 178] width 101 height 39
click at [99, 229] on div "Questions" at bounding box center [74, 223] width 56 height 16
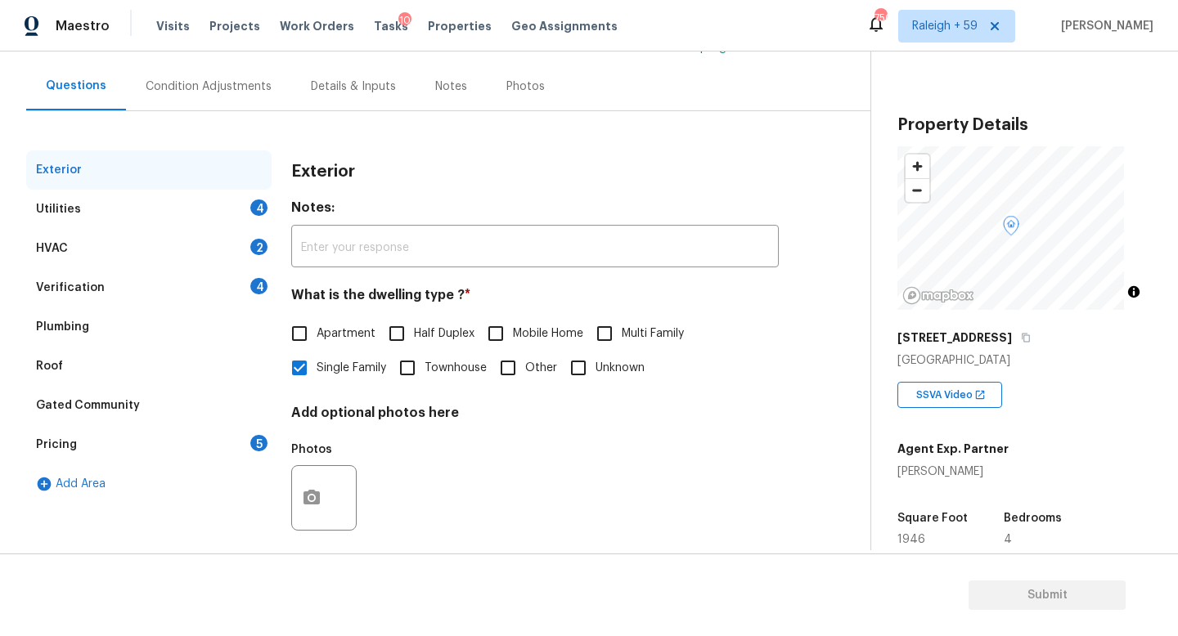
click at [245, 292] on div "Verification 4" at bounding box center [148, 287] width 245 height 39
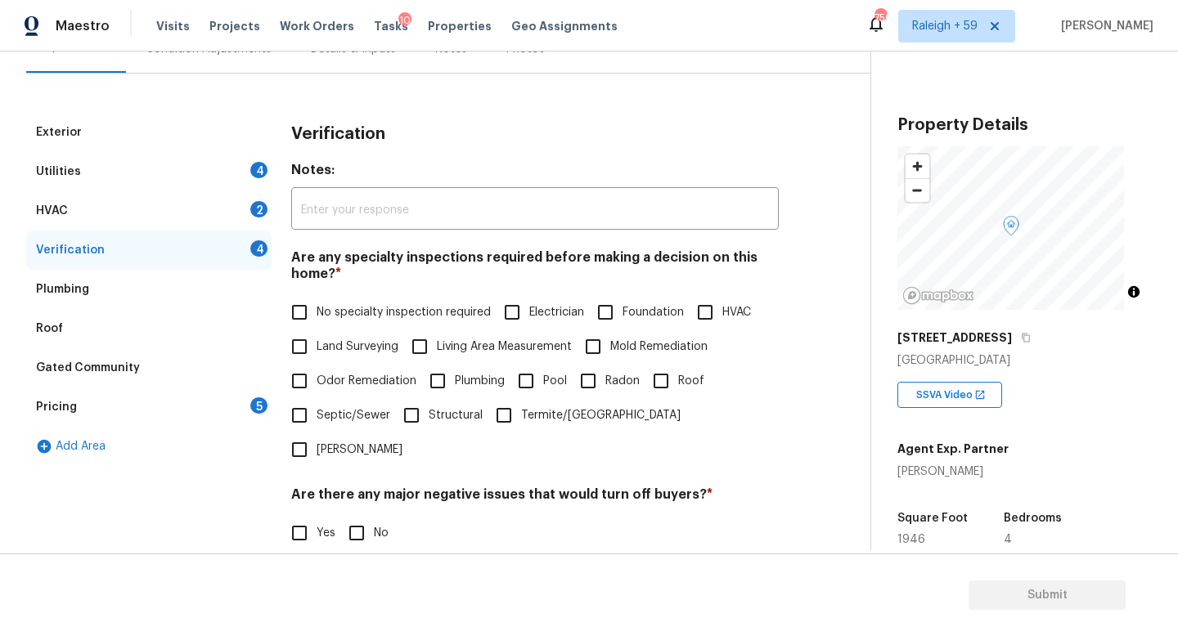
click at [367, 320] on span "No specialty inspection required" at bounding box center [403, 312] width 174 height 17
click at [316, 320] on input "No specialty inspection required" at bounding box center [299, 312] width 34 height 34
checkbox input "true"
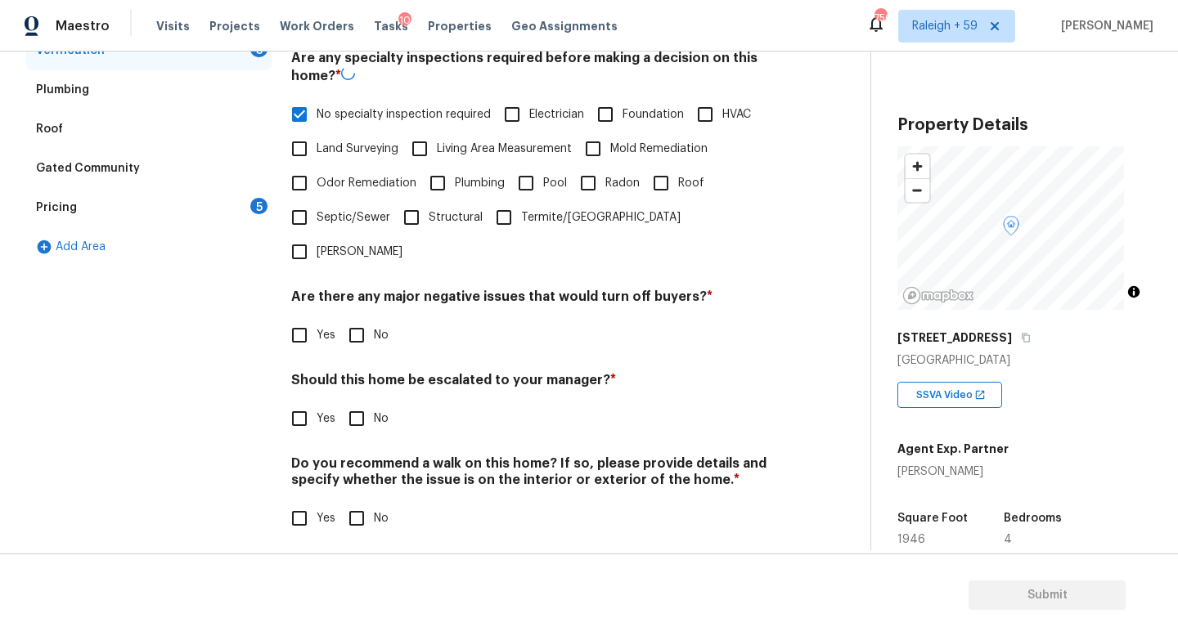
scroll to position [394, 0]
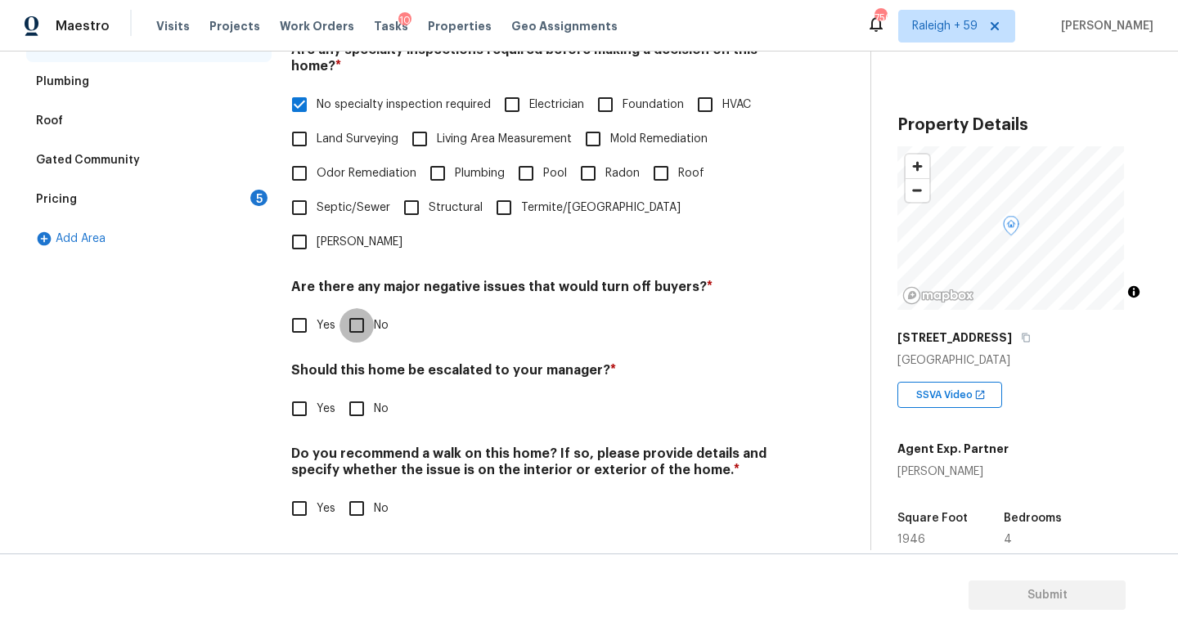
click at [356, 319] on input "No" at bounding box center [356, 325] width 34 height 34
checkbox input "true"
click at [296, 392] on input "Yes" at bounding box center [299, 409] width 34 height 34
checkbox input "true"
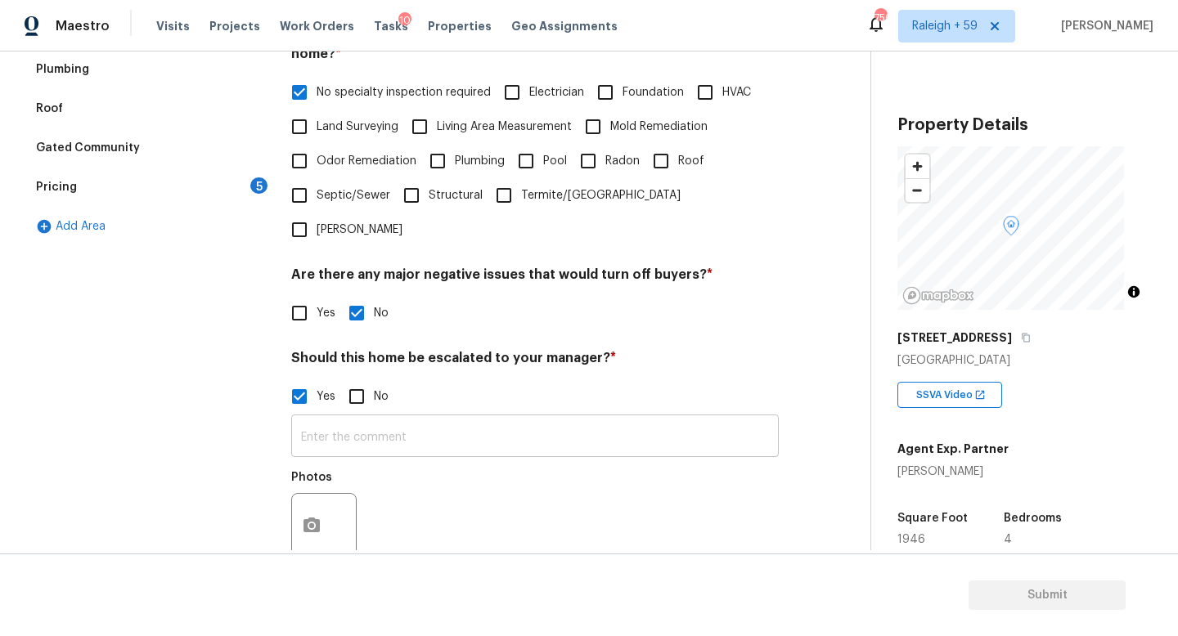
click at [379, 430] on input "text" at bounding box center [534, 438] width 487 height 38
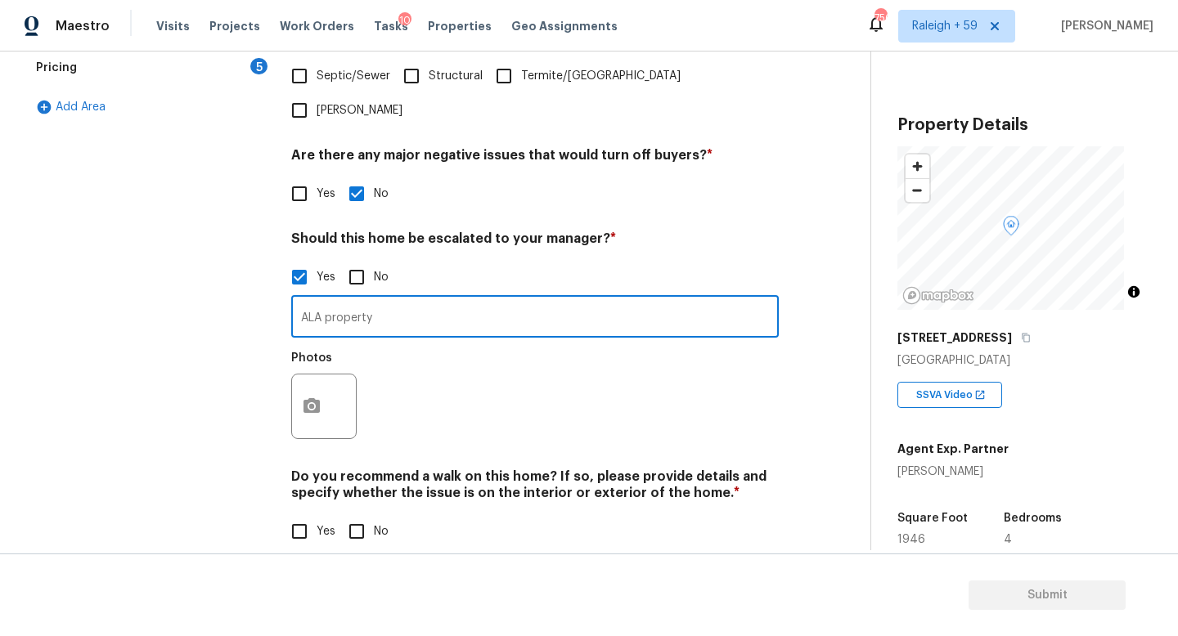
scroll to position [550, 0]
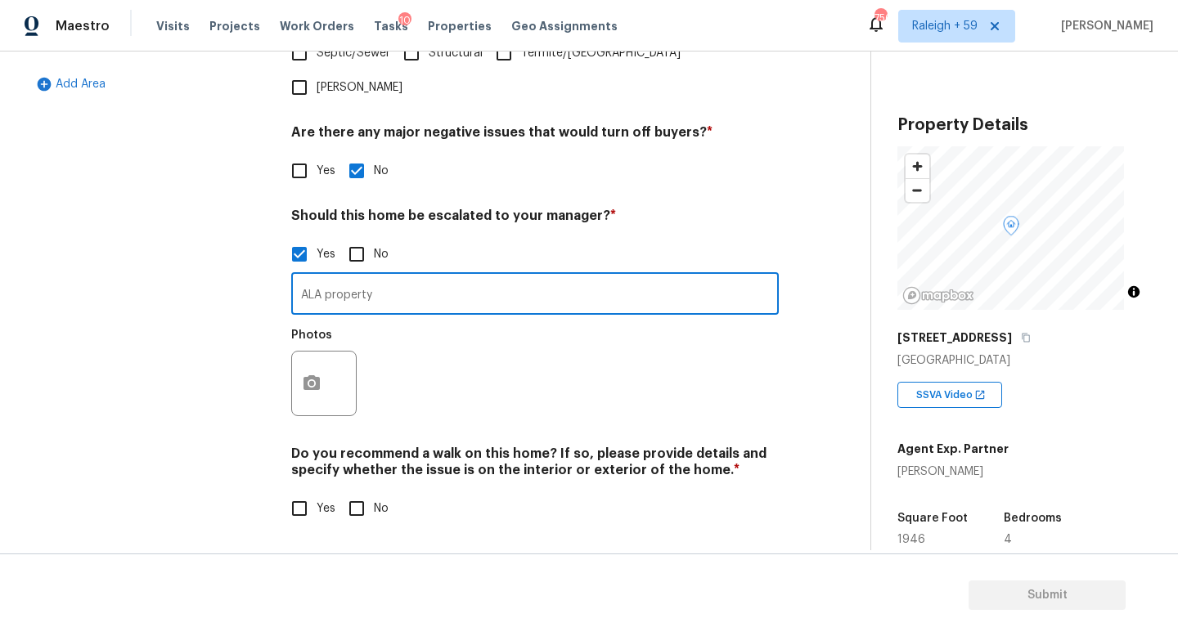
type input "ALA property"
click at [321, 374] on icon "button" at bounding box center [312, 384] width 20 height 20
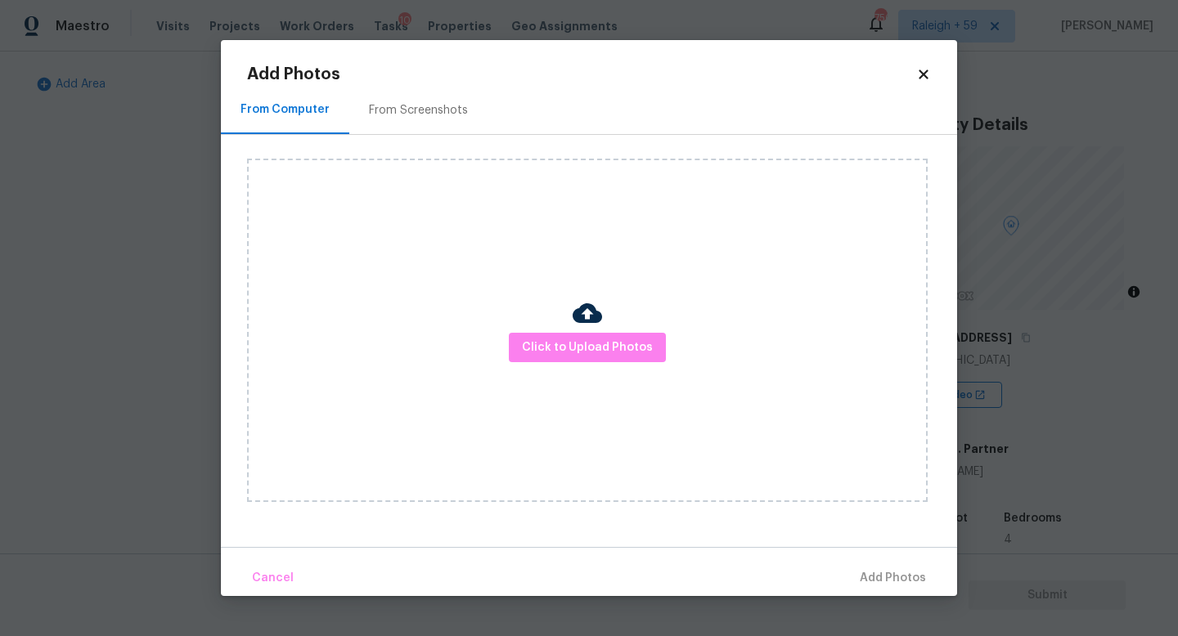
click at [612, 329] on div "Click to Upload Photos" at bounding box center [587, 330] width 680 height 343
click at [610, 335] on button "Click to Upload Photos" at bounding box center [587, 348] width 157 height 30
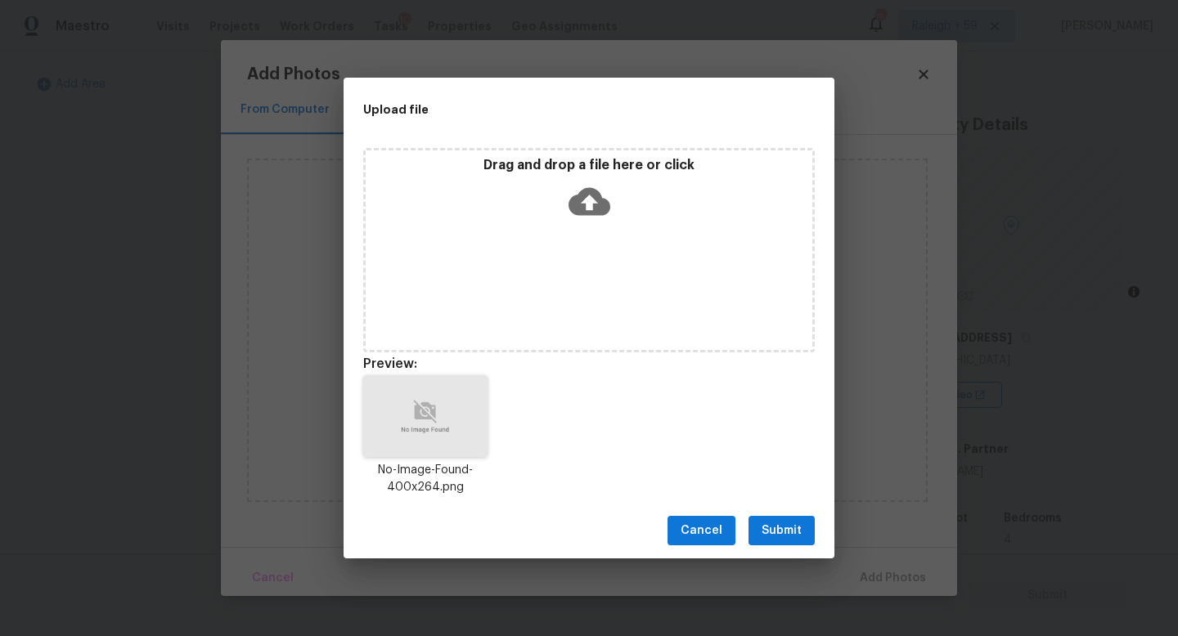
click at [782, 536] on span "Submit" at bounding box center [781, 531] width 40 height 20
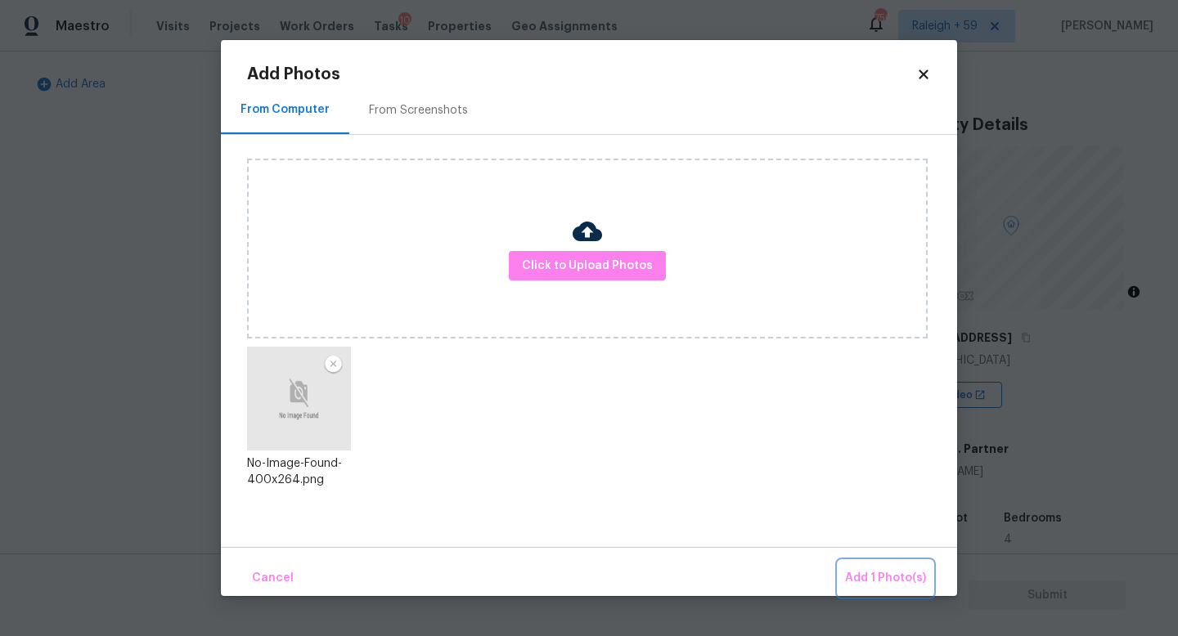
click at [864, 563] on button "Add 1 Photo(s)" at bounding box center [885, 578] width 94 height 35
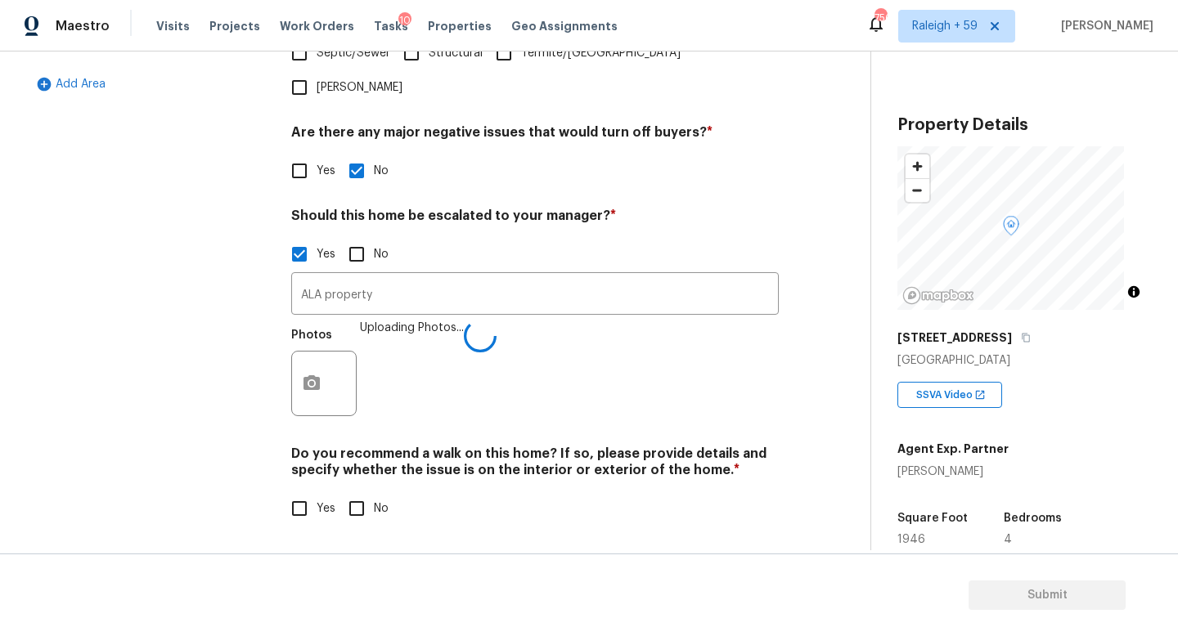
click at [360, 492] on input "No" at bounding box center [356, 509] width 34 height 34
checkbox input "true"
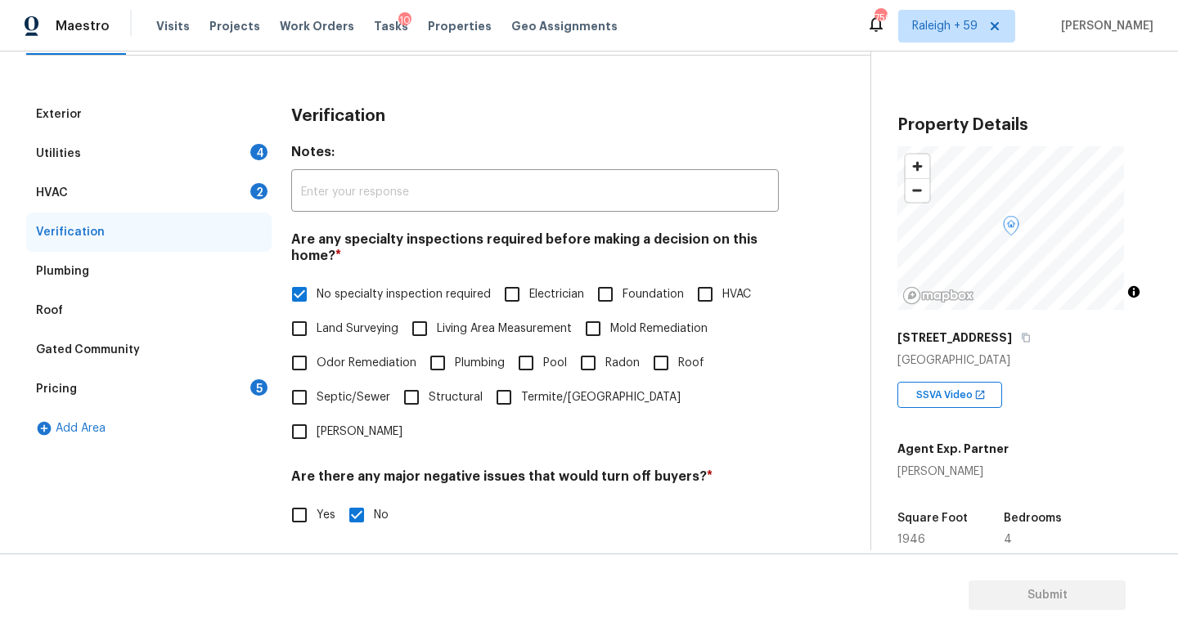
scroll to position [189, 0]
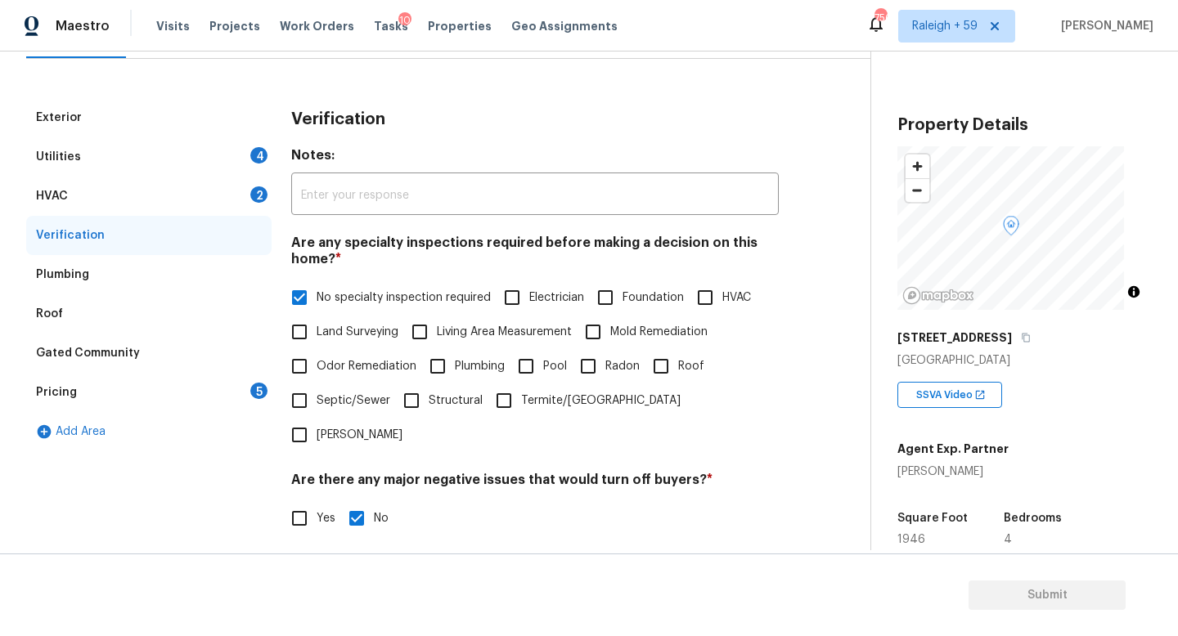
click at [227, 159] on div "Utilities 4" at bounding box center [148, 156] width 245 height 39
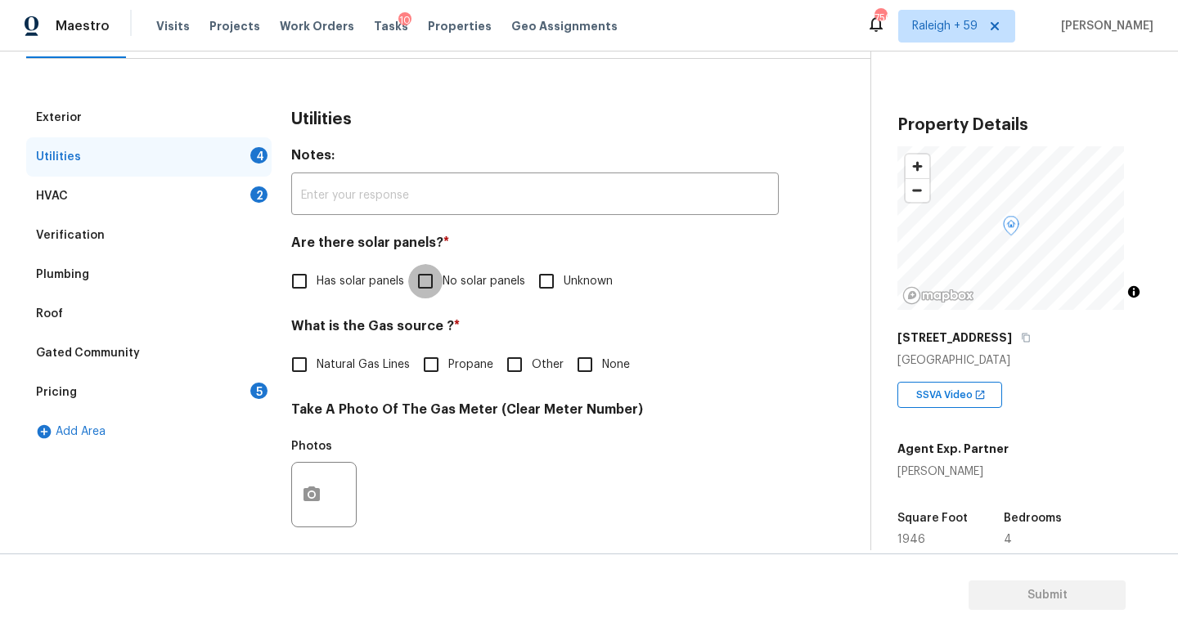
click at [441, 283] on input "No solar panels" at bounding box center [425, 281] width 34 height 34
checkbox input "true"
click at [343, 374] on label "Natural Gas Lines" at bounding box center [346, 365] width 128 height 34
click at [316, 374] on input "Natural Gas Lines" at bounding box center [299, 365] width 34 height 34
checkbox input "true"
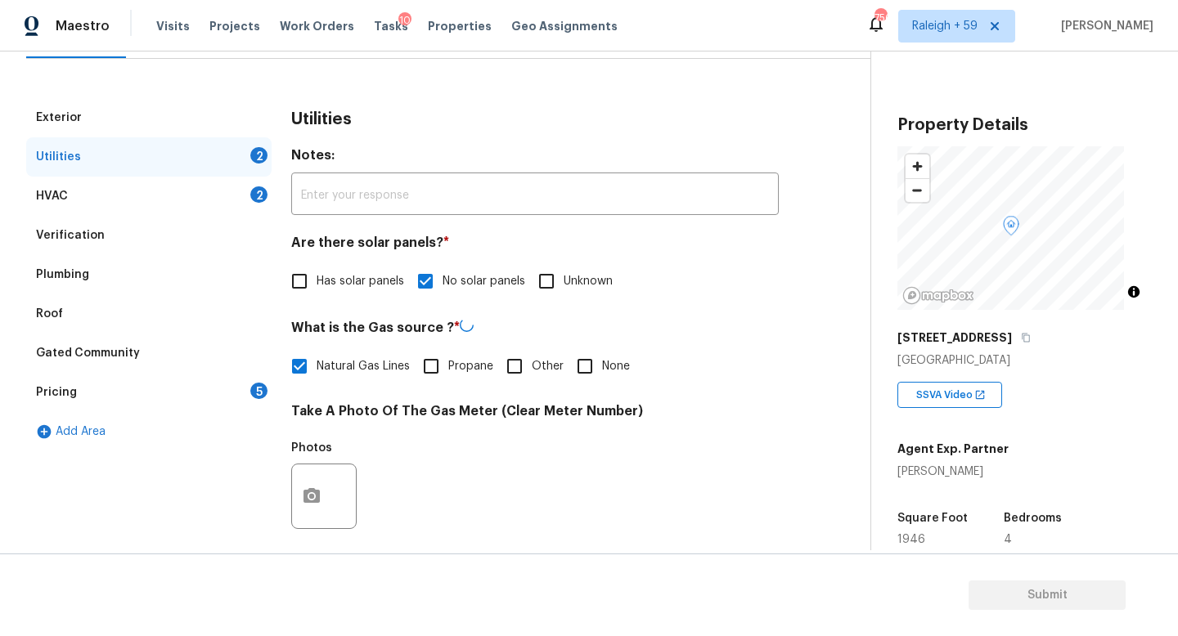
scroll to position [607, 0]
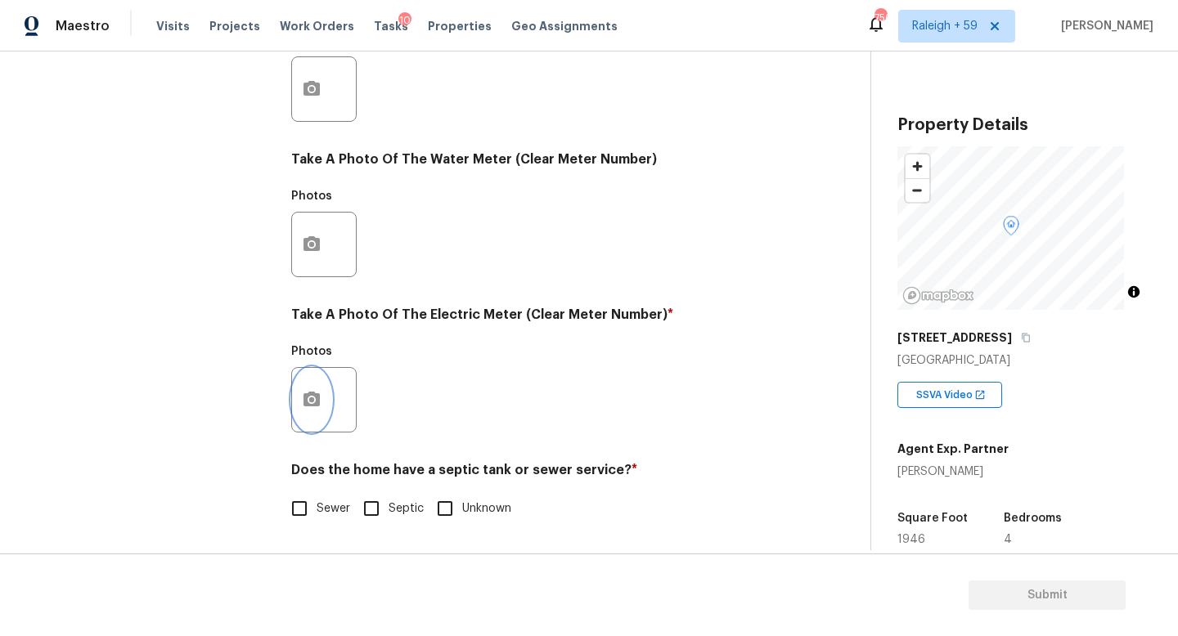
click at [308, 392] on icon "button" at bounding box center [311, 399] width 16 height 15
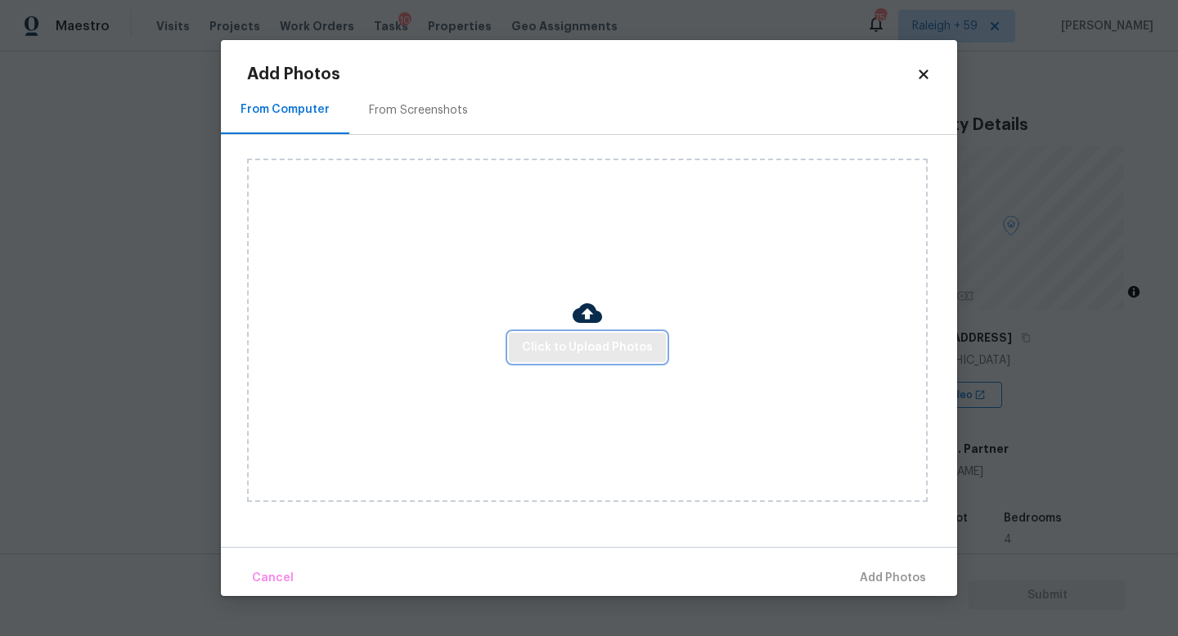
click at [554, 355] on span "Click to Upload Photos" at bounding box center [587, 348] width 131 height 20
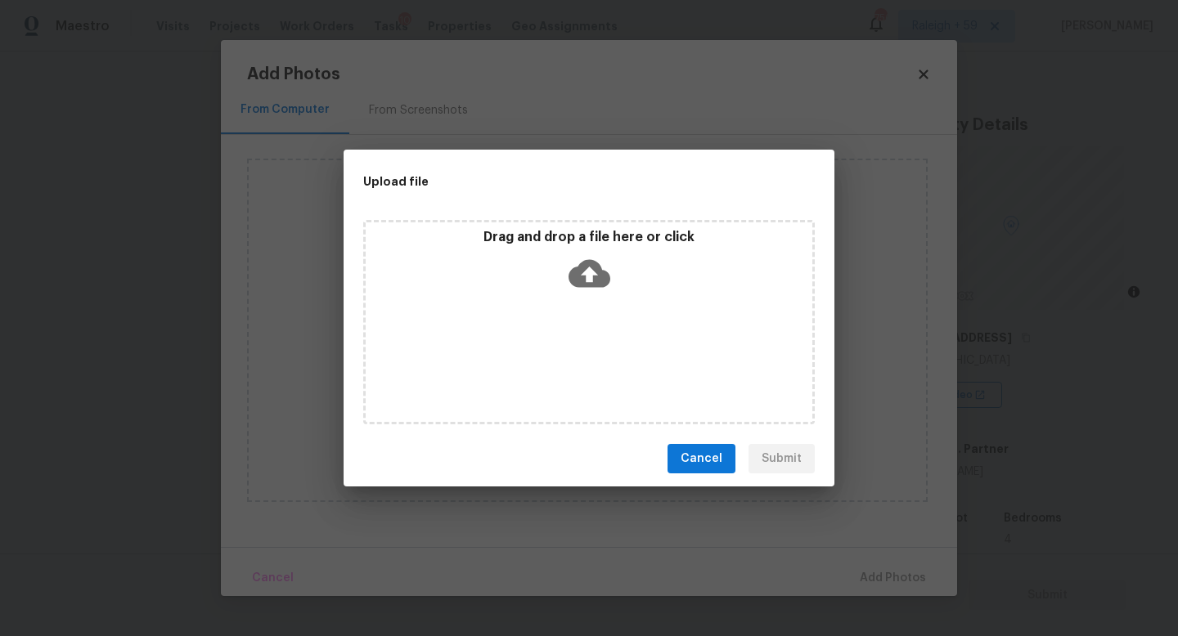
click at [554, 356] on div "Drag and drop a file here or click" at bounding box center [588, 322] width 451 height 204
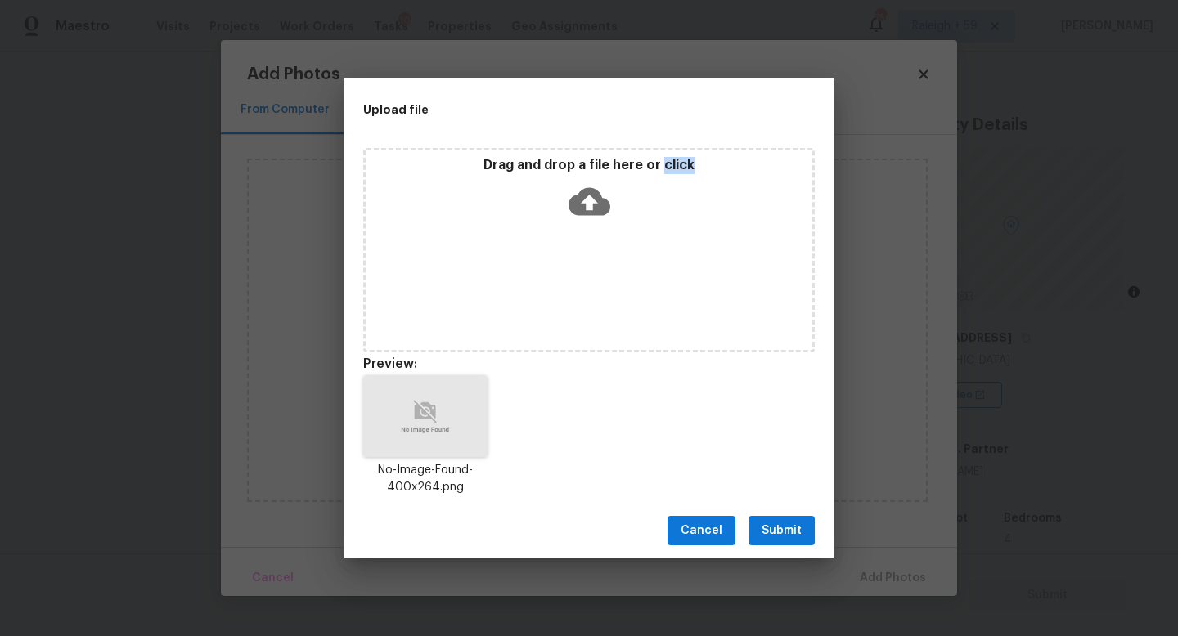
click at [795, 535] on span "Submit" at bounding box center [781, 531] width 40 height 20
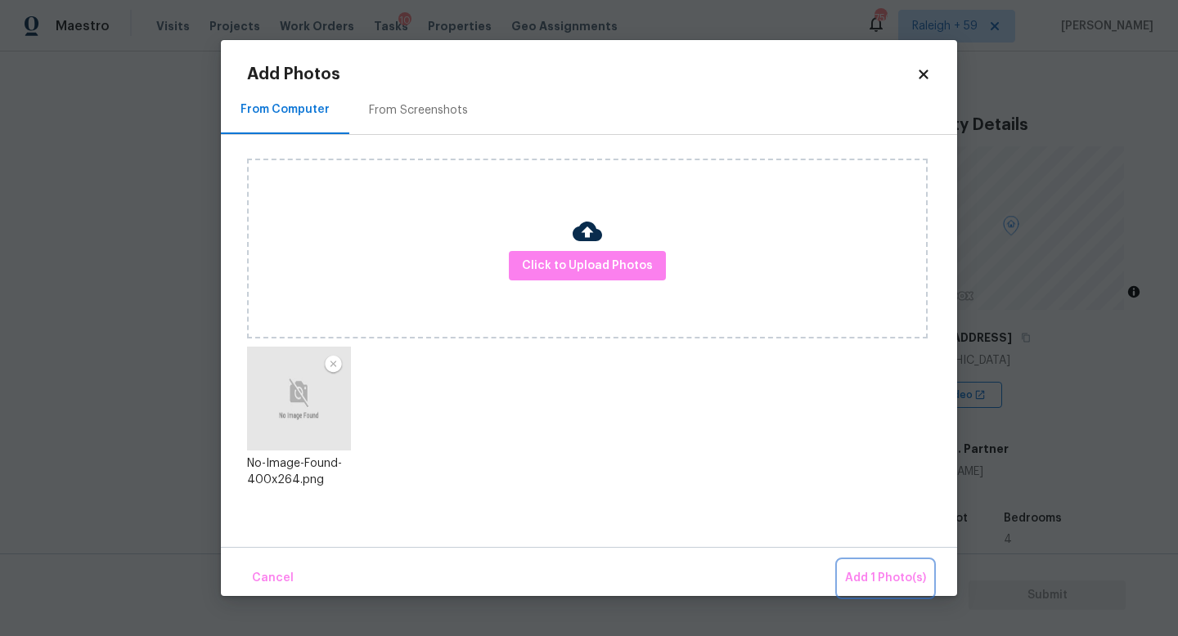
click at [863, 561] on button "Add 1 Photo(s)" at bounding box center [885, 578] width 94 height 35
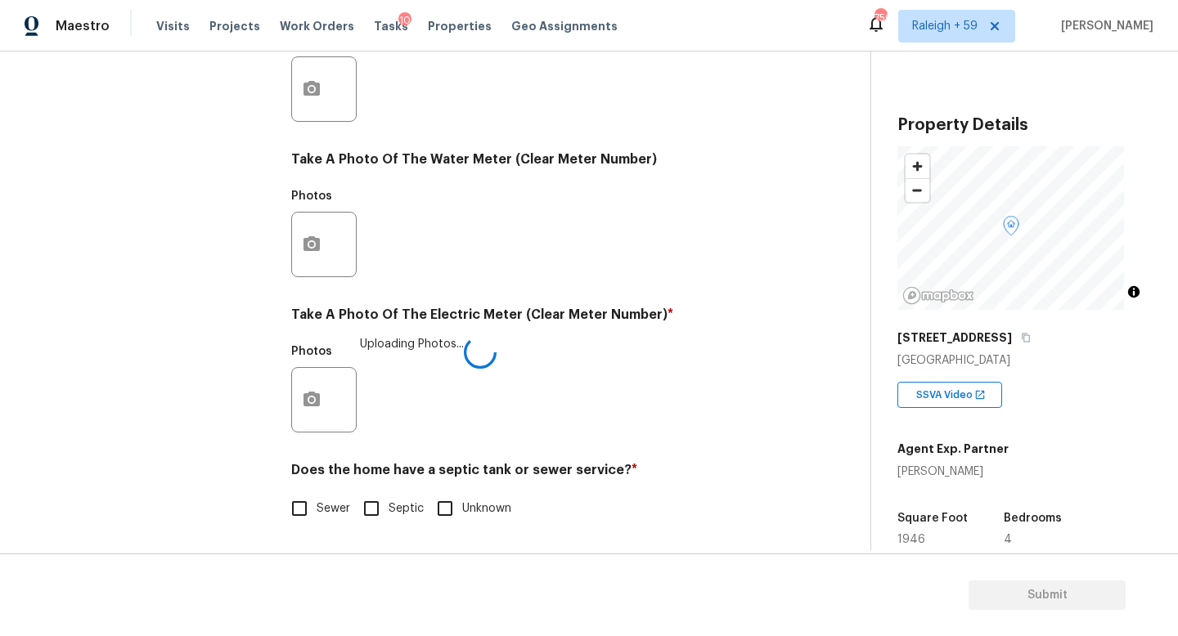
click at [300, 492] on input "Sewer" at bounding box center [299, 509] width 34 height 34
checkbox input "true"
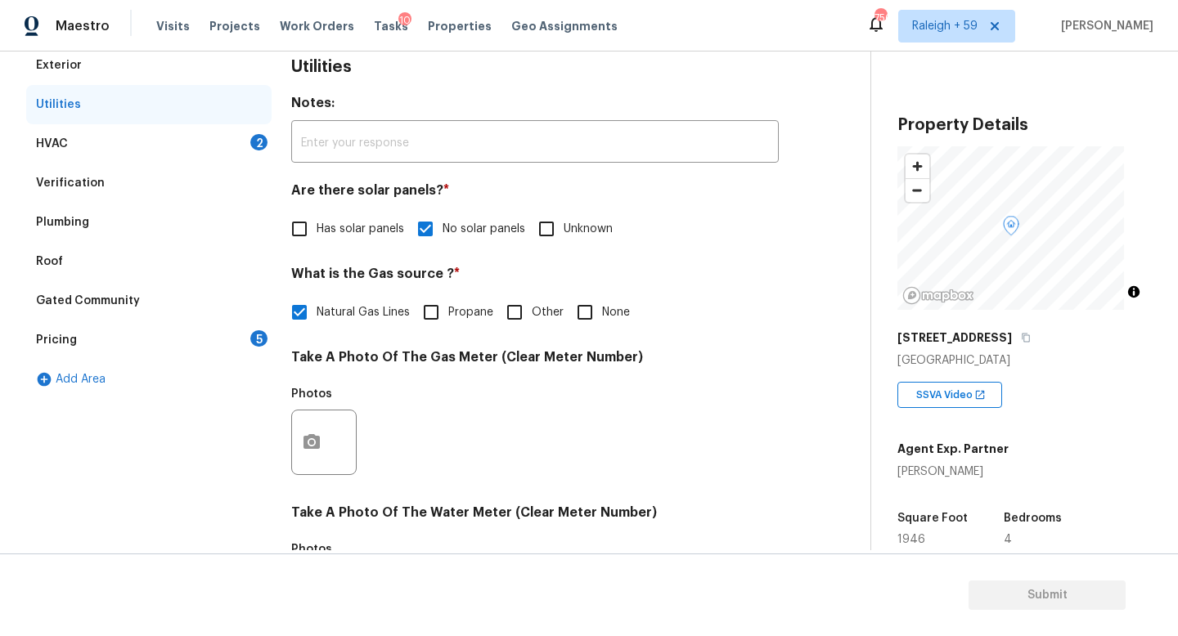
scroll to position [0, 0]
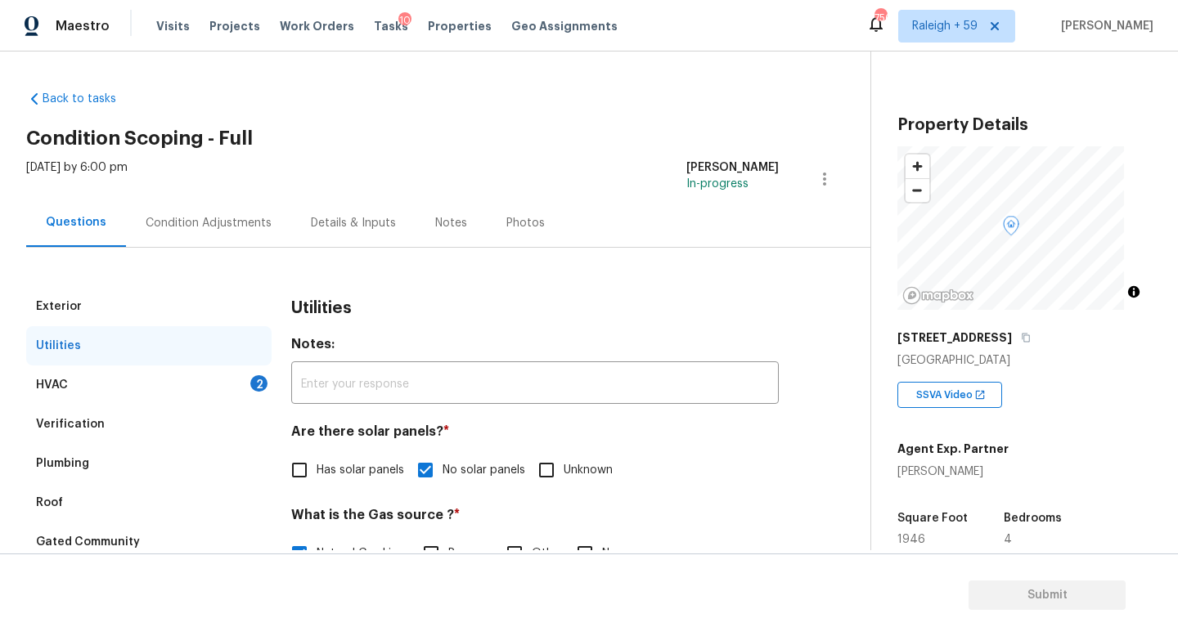
click at [376, 214] on div "Details & Inputs" at bounding box center [353, 223] width 124 height 48
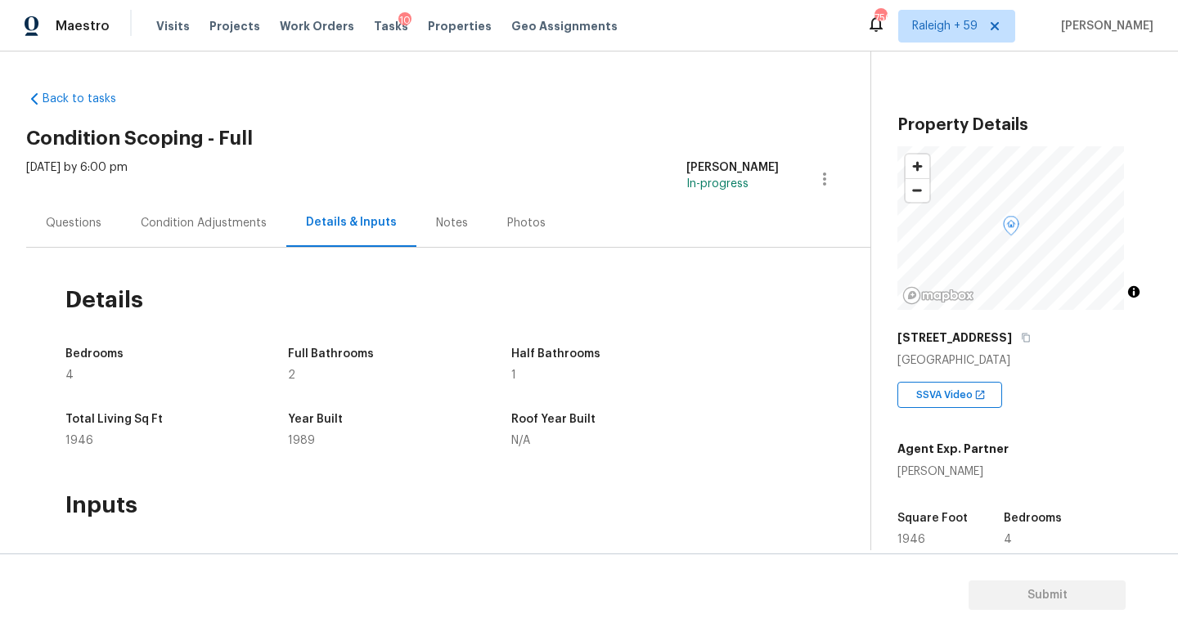
click at [91, 241] on div "Questions" at bounding box center [73, 223] width 95 height 48
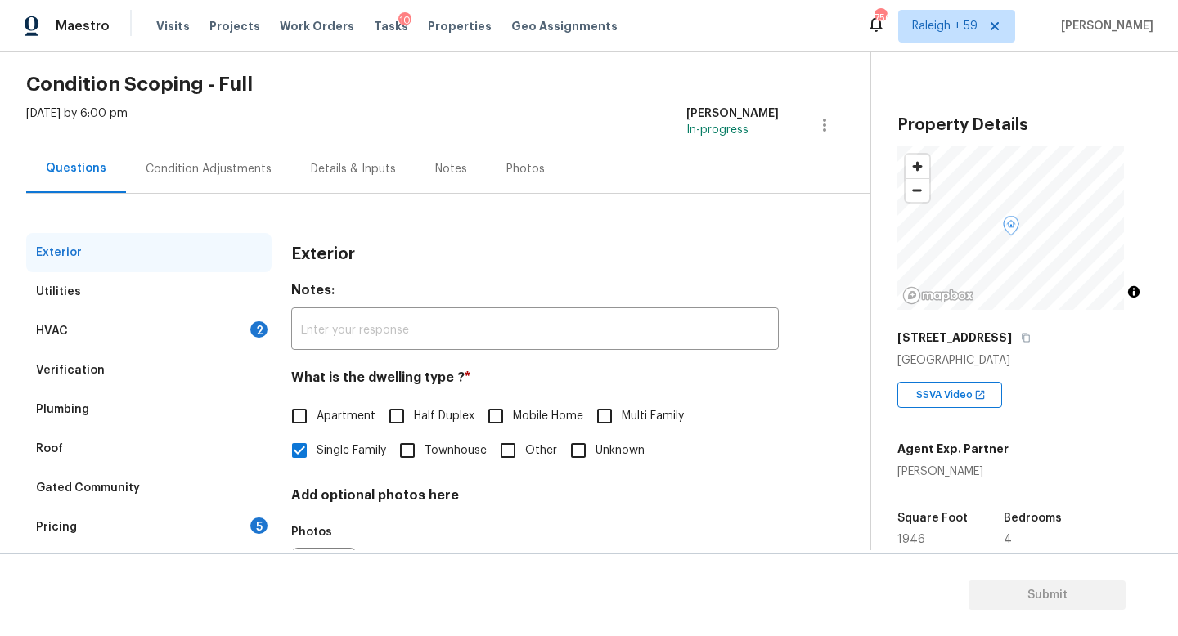
scroll to position [145, 0]
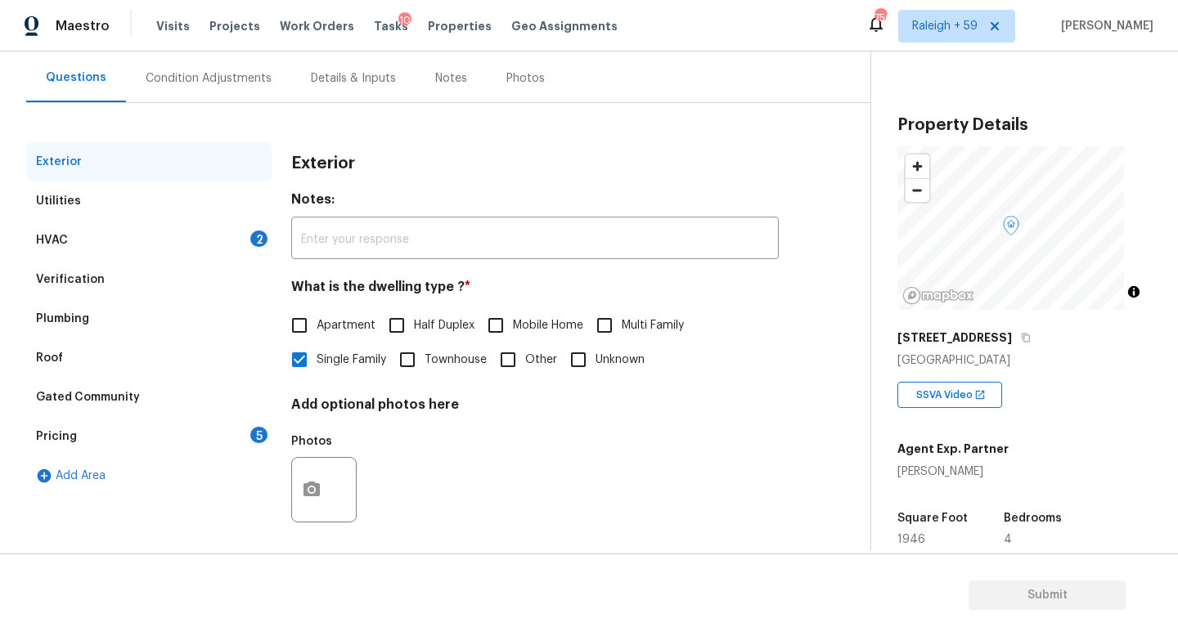
click at [236, 442] on div "Pricing 5" at bounding box center [148, 436] width 245 height 39
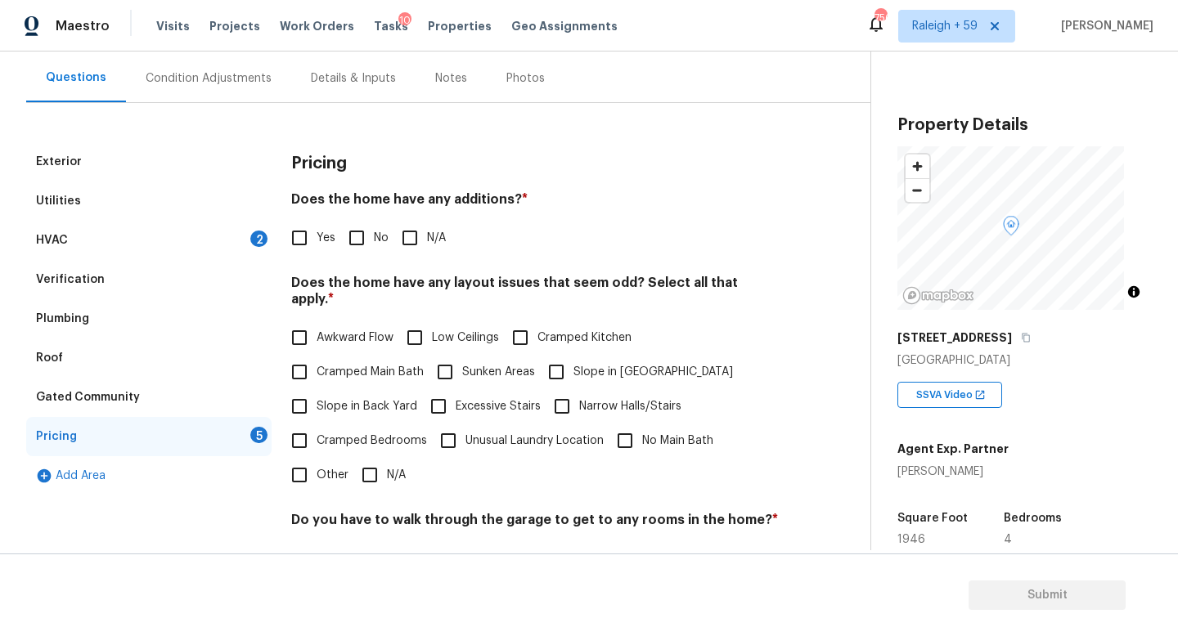
click at [361, 231] on input "No" at bounding box center [356, 238] width 34 height 34
checkbox input "true"
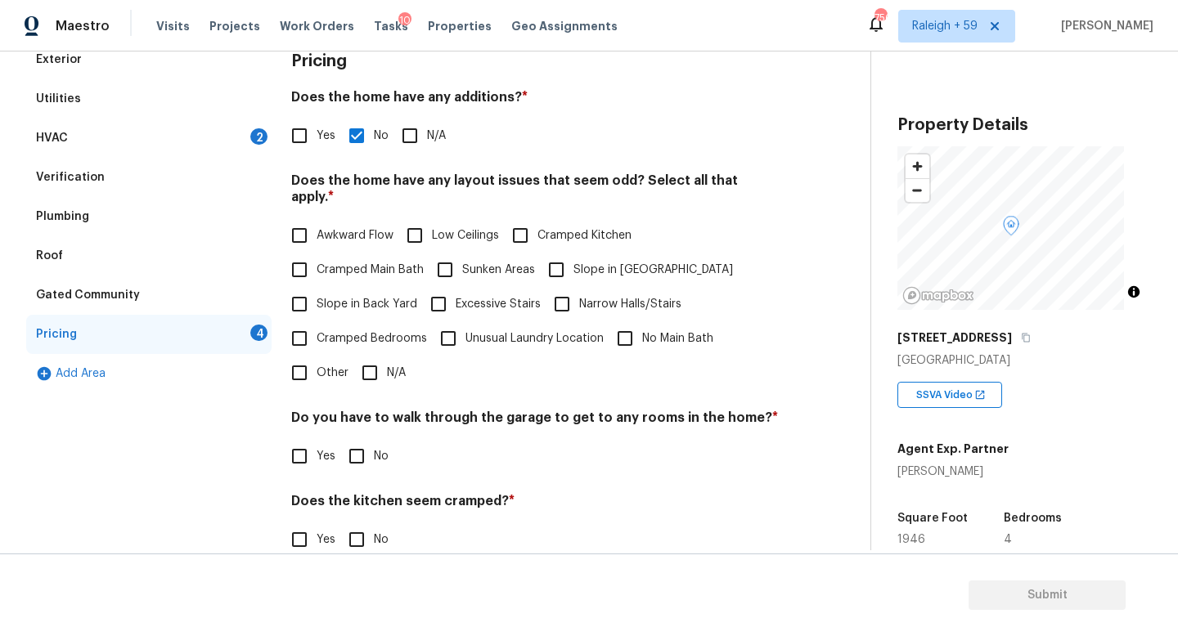
scroll to position [294, 0]
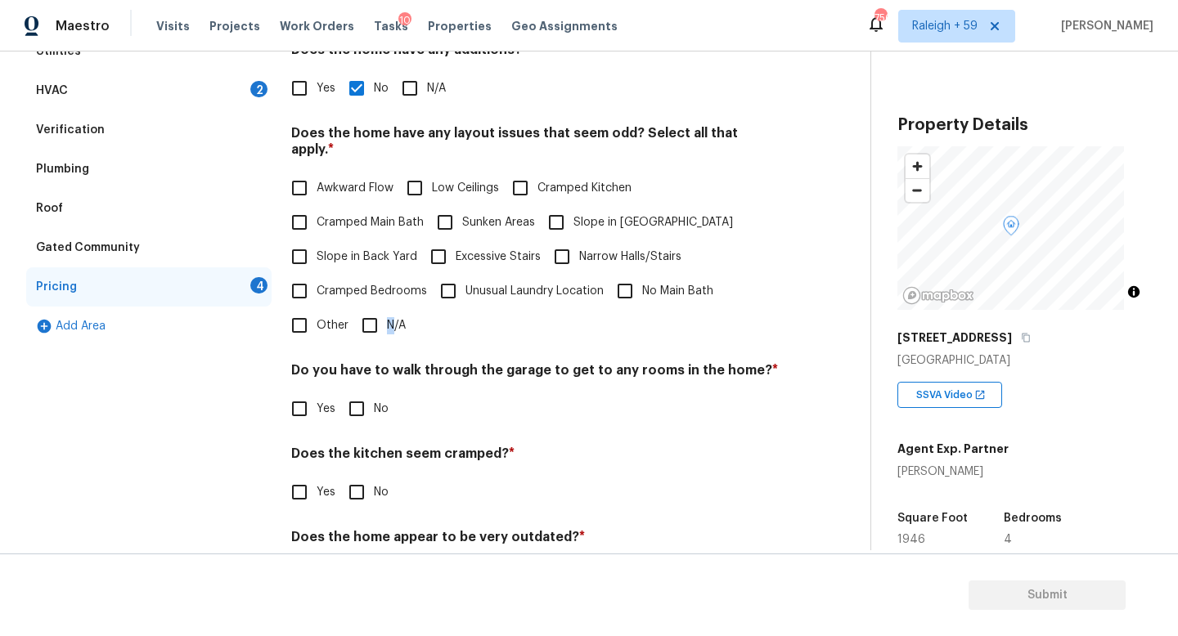
click at [389, 322] on span "N/A" at bounding box center [396, 325] width 19 height 17
click at [377, 409] on span "No" at bounding box center [381, 409] width 15 height 17
click at [374, 409] on input "No" at bounding box center [356, 409] width 34 height 34
checkbox input "true"
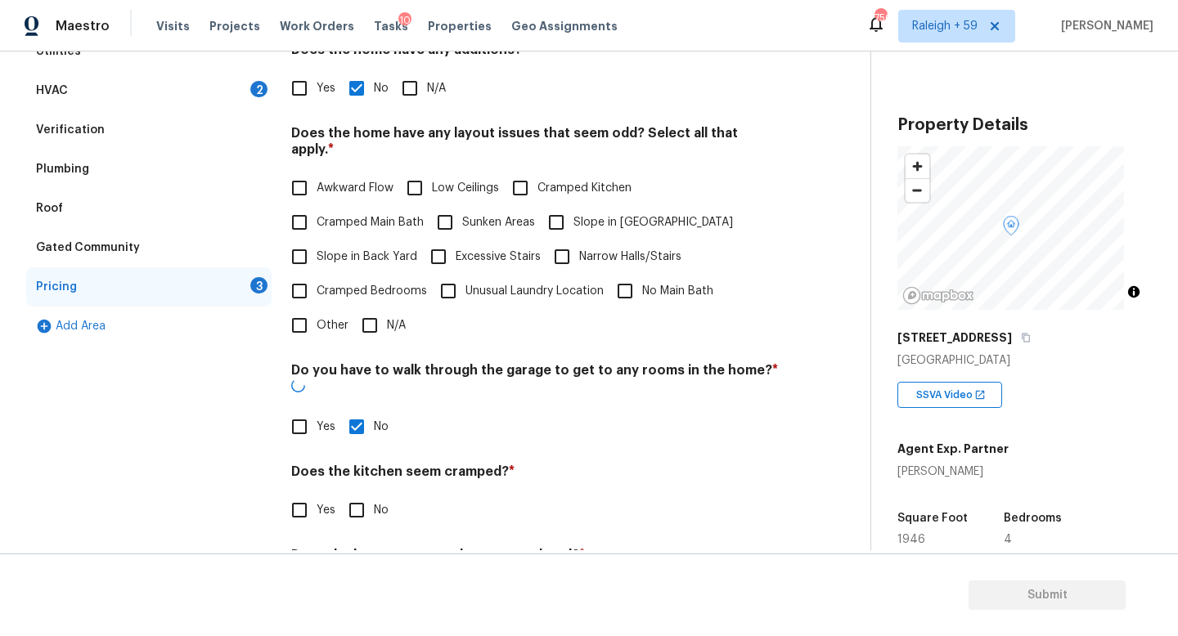
click at [370, 316] on input "N/A" at bounding box center [369, 325] width 34 height 34
checkbox input "true"
click at [365, 507] on input "No" at bounding box center [356, 510] width 34 height 34
checkbox input "true"
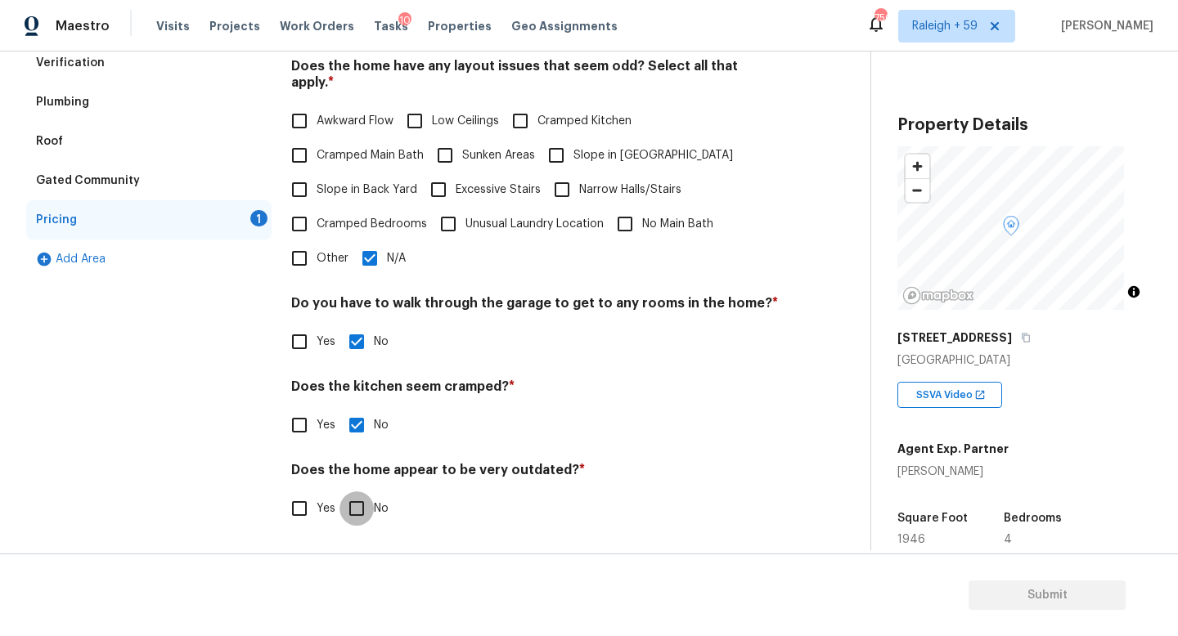
click at [355, 492] on input "No" at bounding box center [356, 509] width 34 height 34
checkbox input "true"
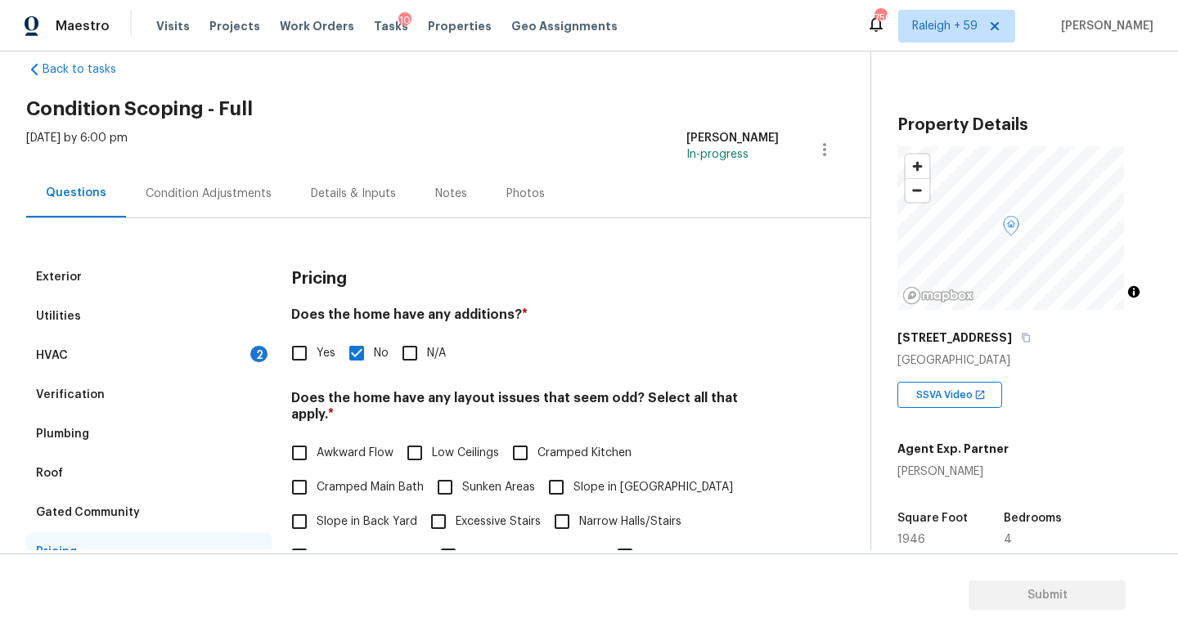
scroll to position [0, 0]
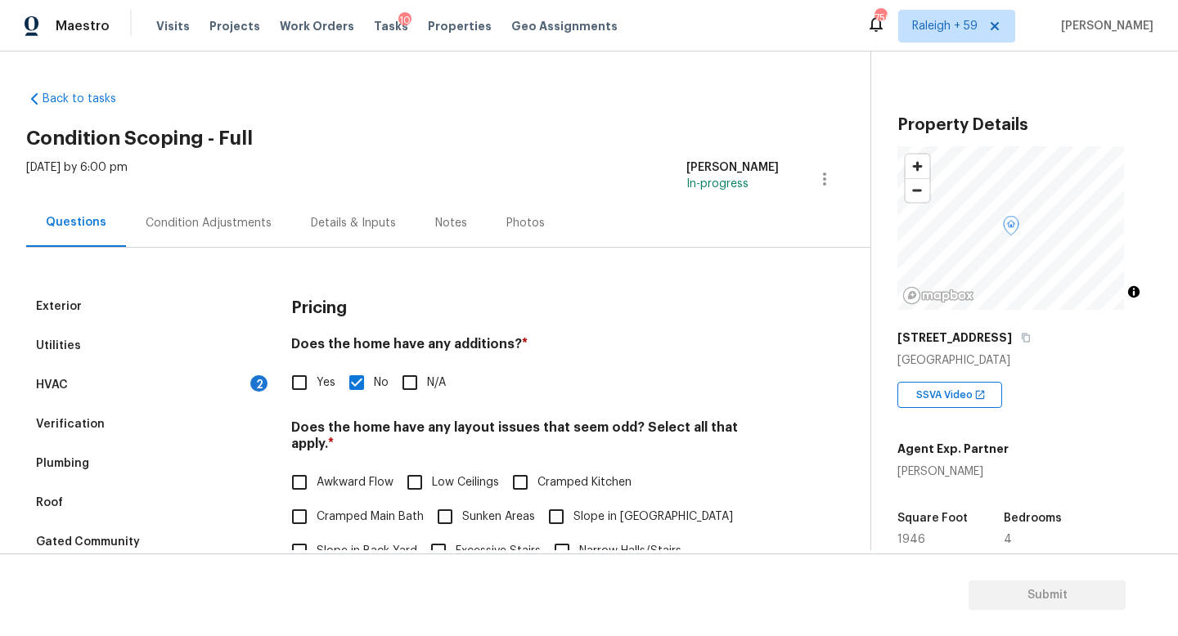
click at [218, 393] on div "HVAC 2" at bounding box center [148, 385] width 245 height 39
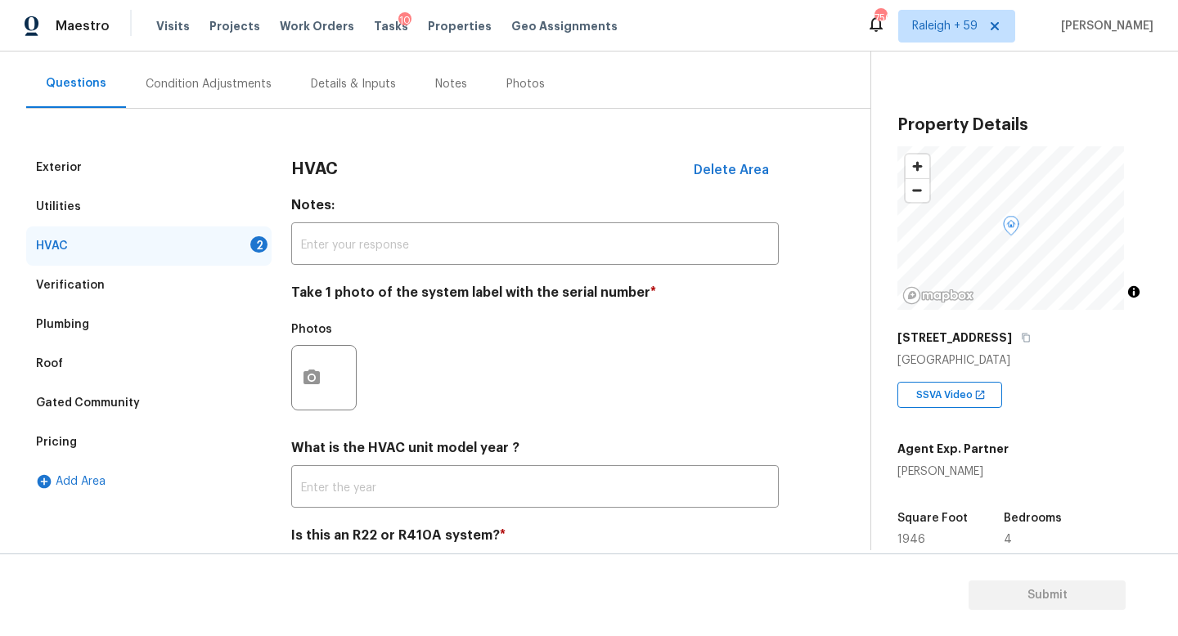
scroll to position [218, 0]
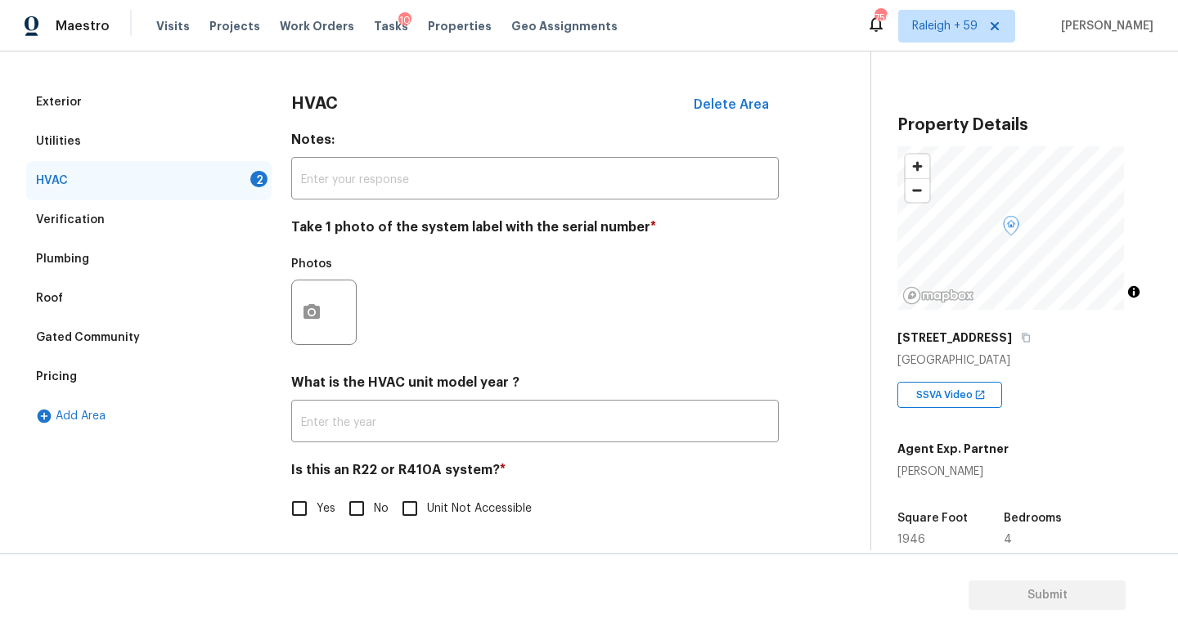
click at [359, 501] on input "No" at bounding box center [356, 509] width 34 height 34
checkbox input "true"
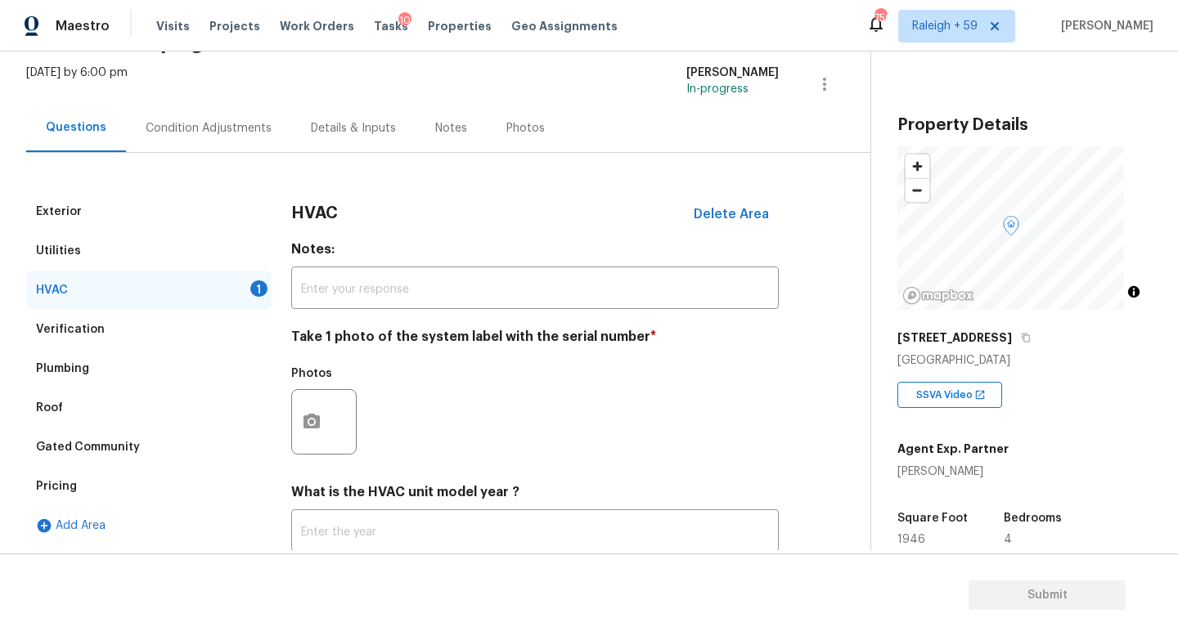
scroll to position [144, 0]
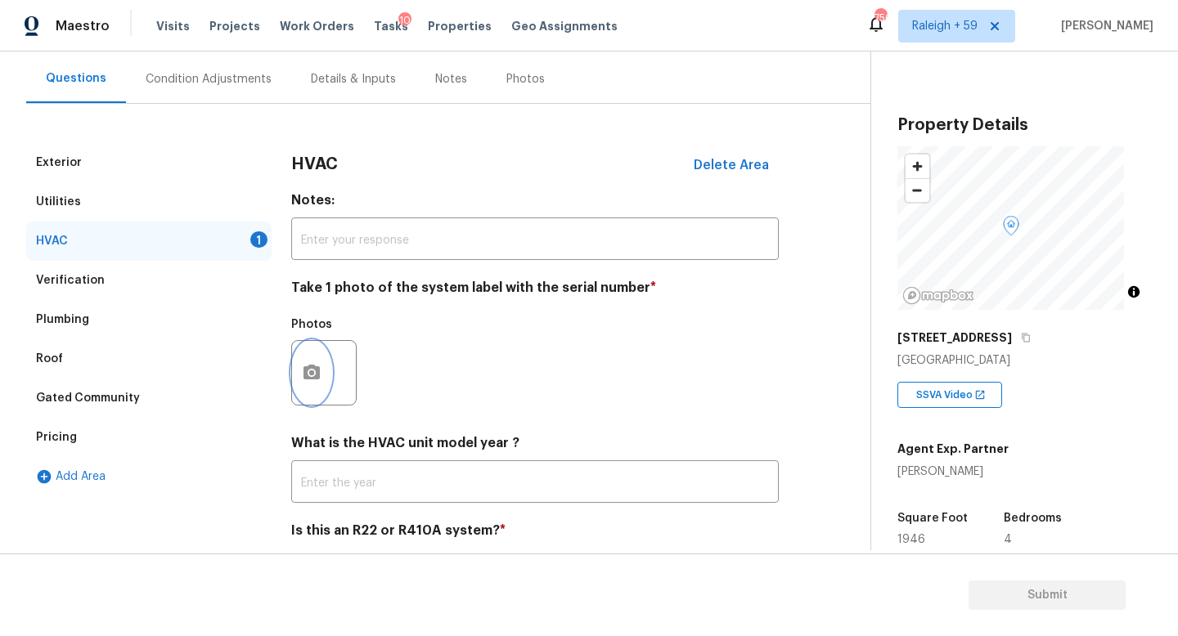
click at [311, 383] on button "button" at bounding box center [311, 373] width 39 height 64
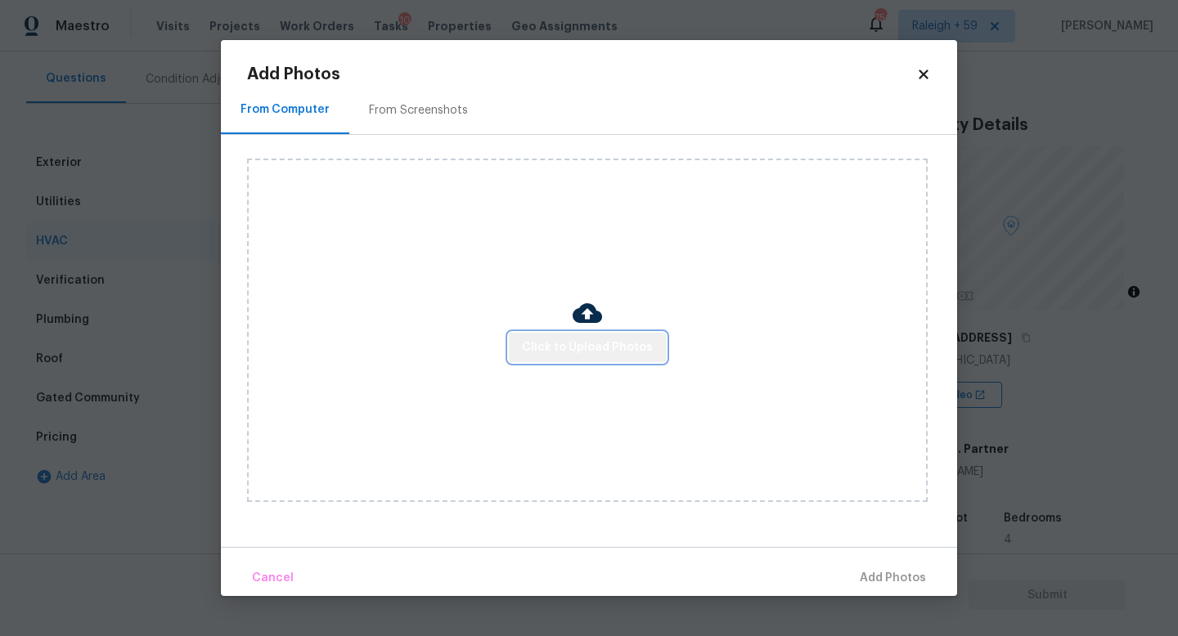
click at [610, 357] on span "Click to Upload Photos" at bounding box center [587, 348] width 131 height 20
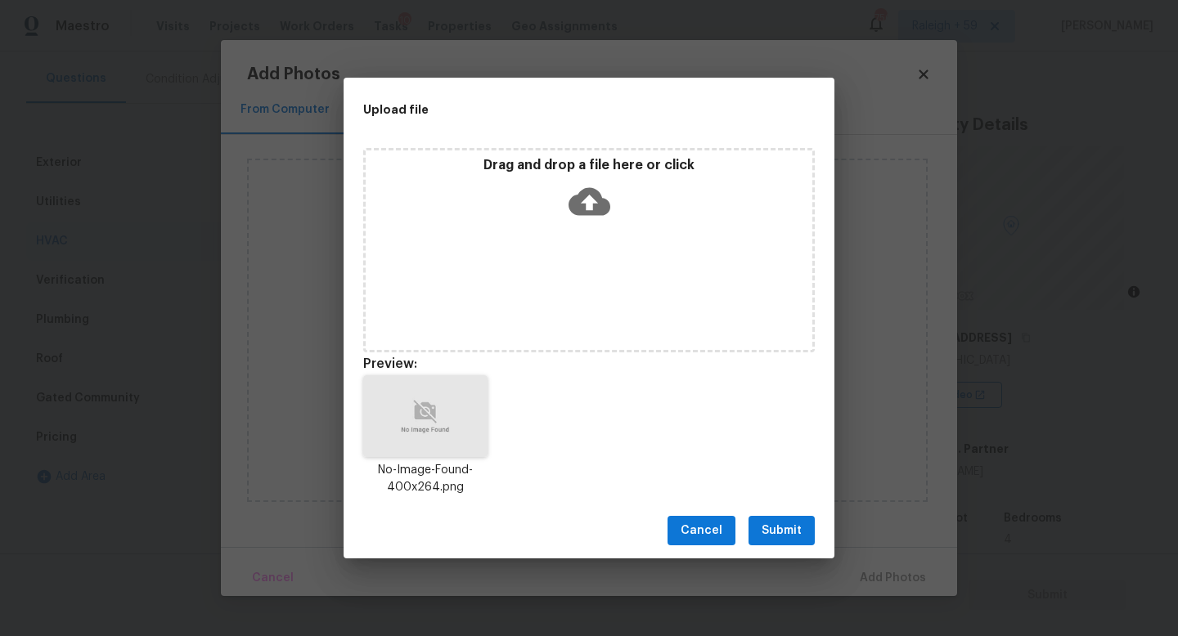
click at [770, 528] on span "Submit" at bounding box center [781, 531] width 40 height 20
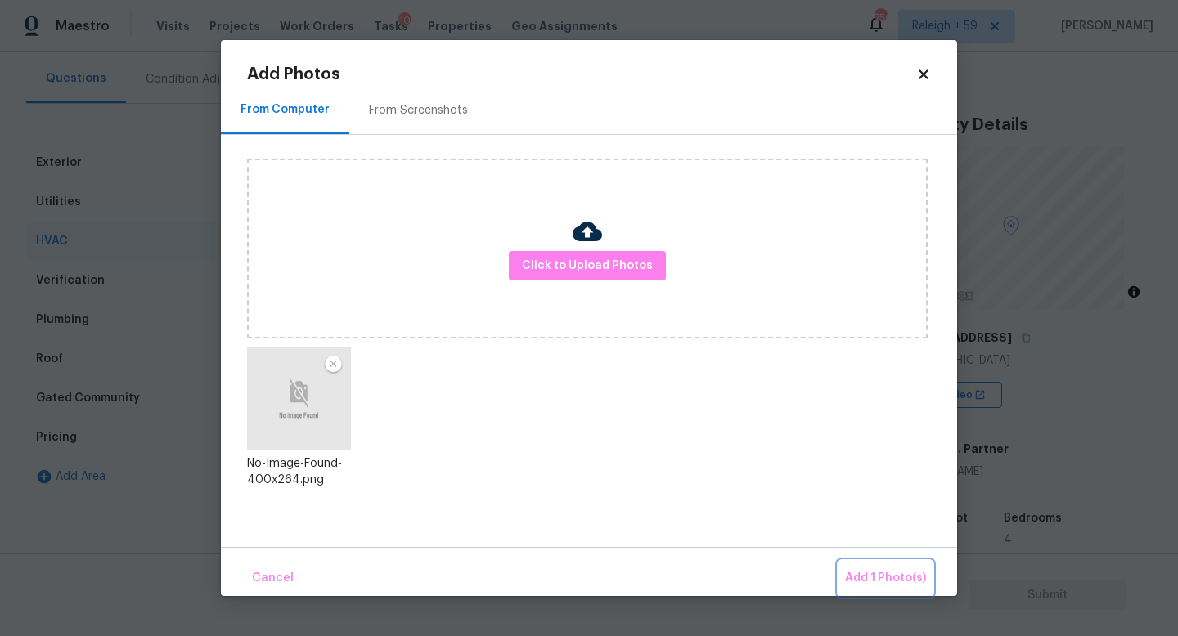
click at [856, 568] on span "Add 1 Photo(s)" at bounding box center [885, 578] width 81 height 20
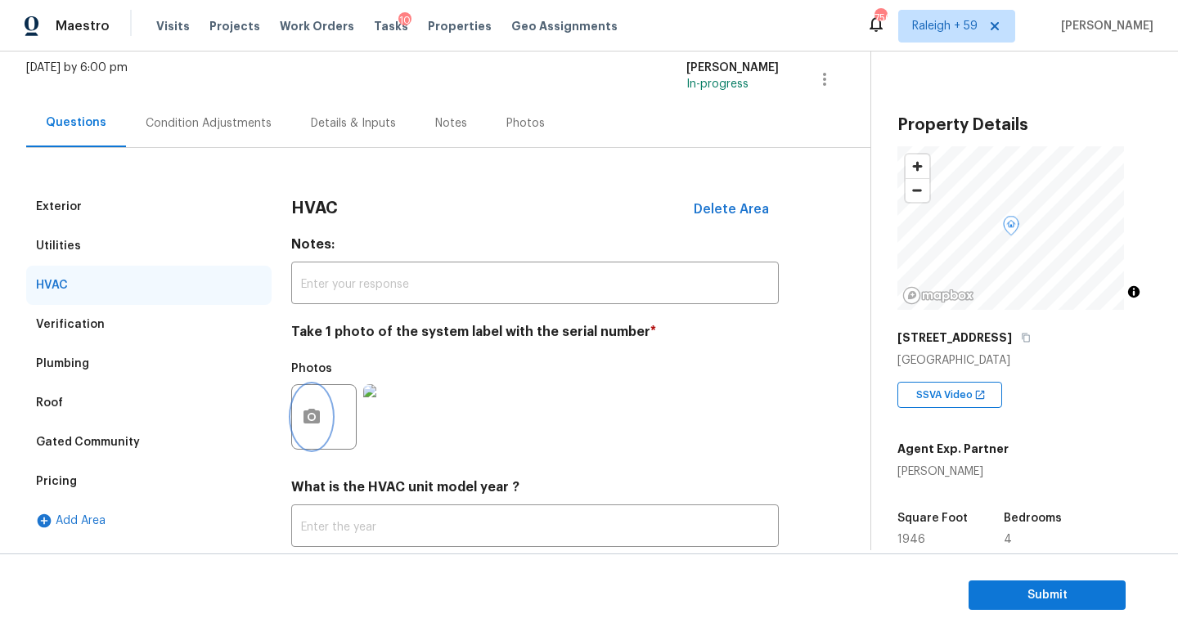
scroll to position [0, 0]
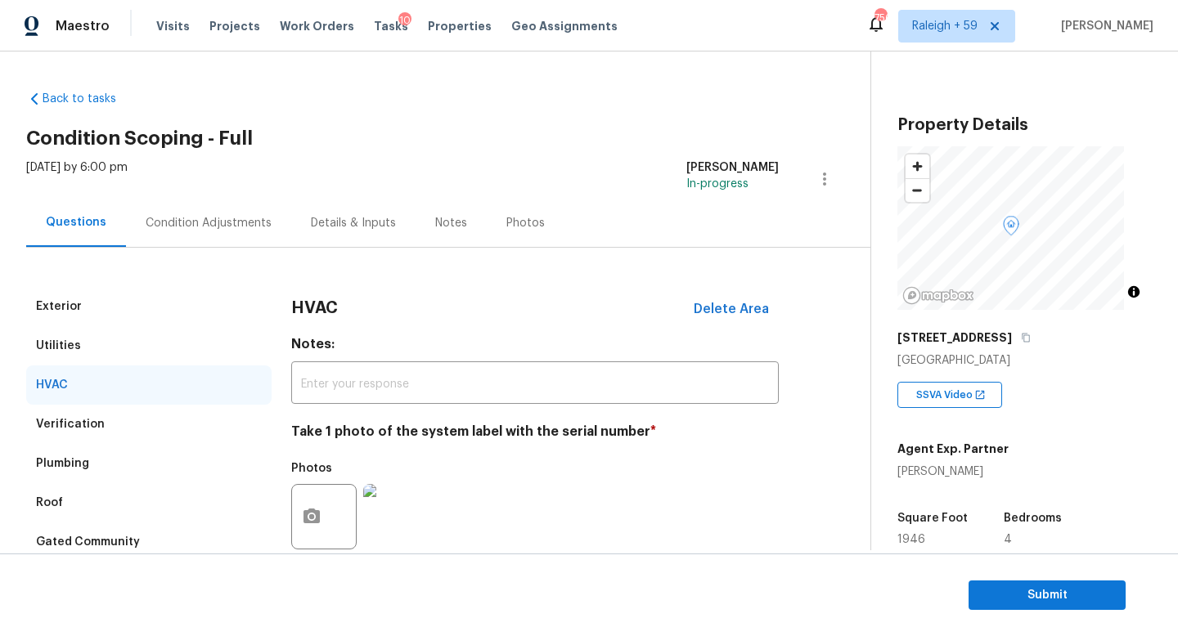
click at [222, 227] on div "Condition Adjustments" at bounding box center [209, 223] width 126 height 16
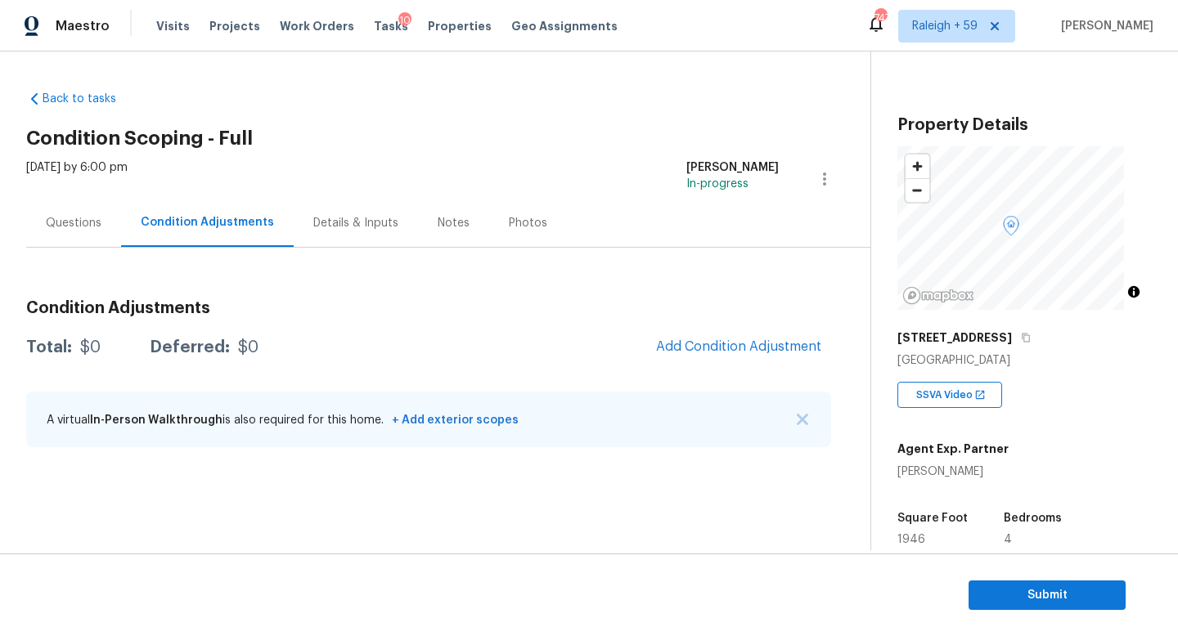
click at [91, 231] on div "Questions" at bounding box center [73, 223] width 95 height 48
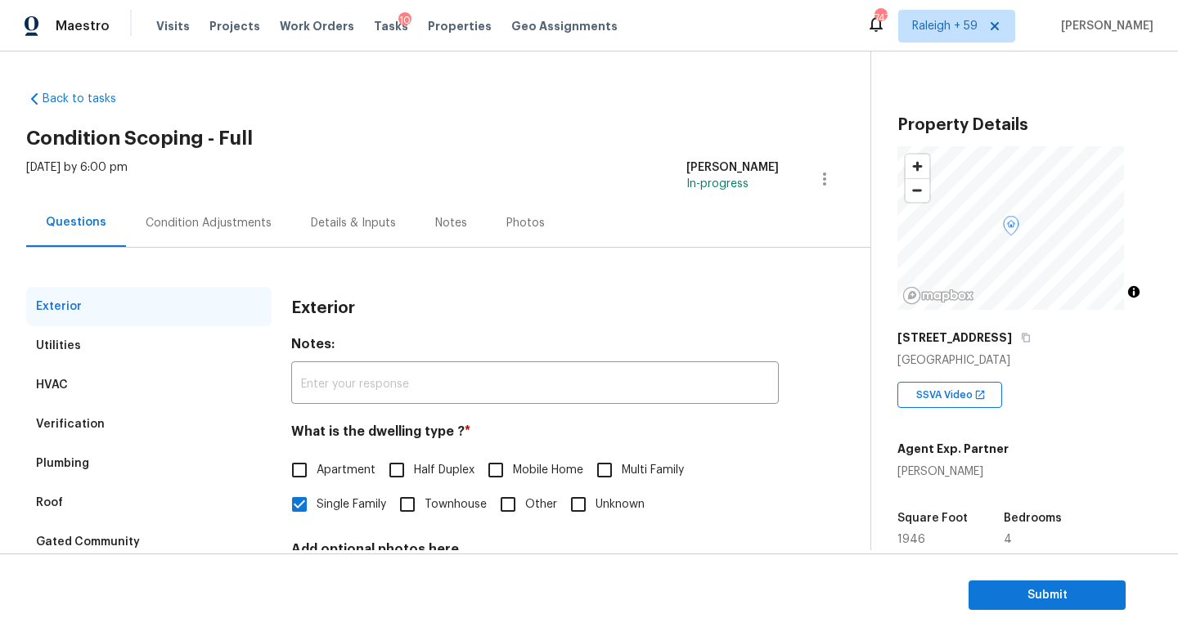
click at [169, 223] on div "Condition Adjustments" at bounding box center [209, 223] width 126 height 16
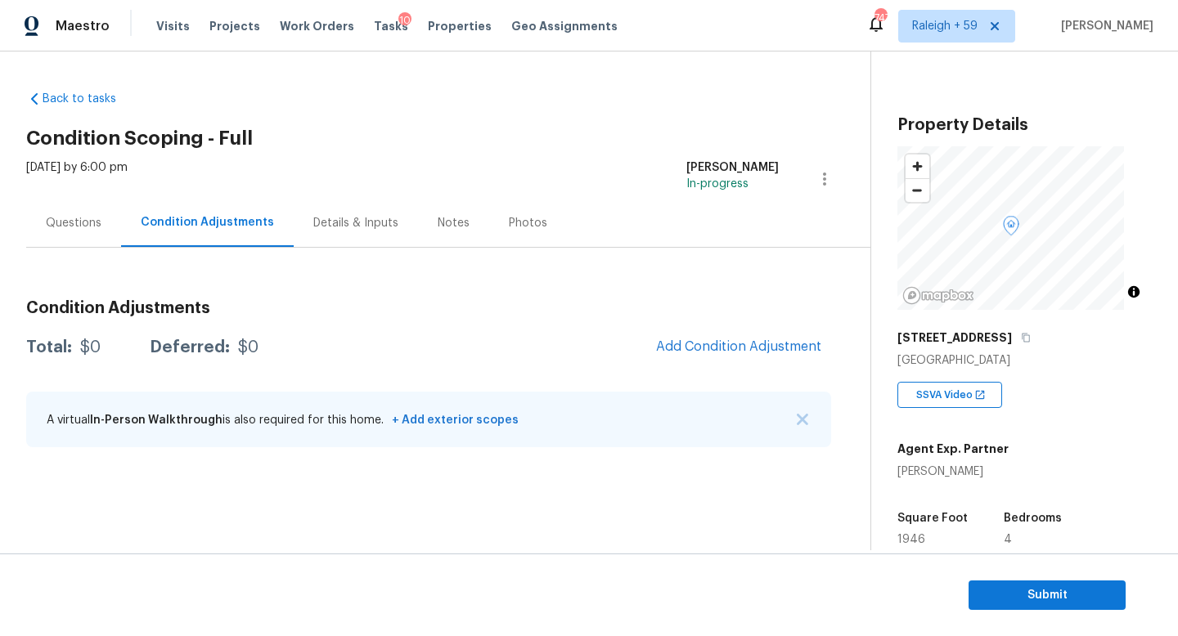
click at [78, 230] on div "Questions" at bounding box center [74, 223] width 56 height 16
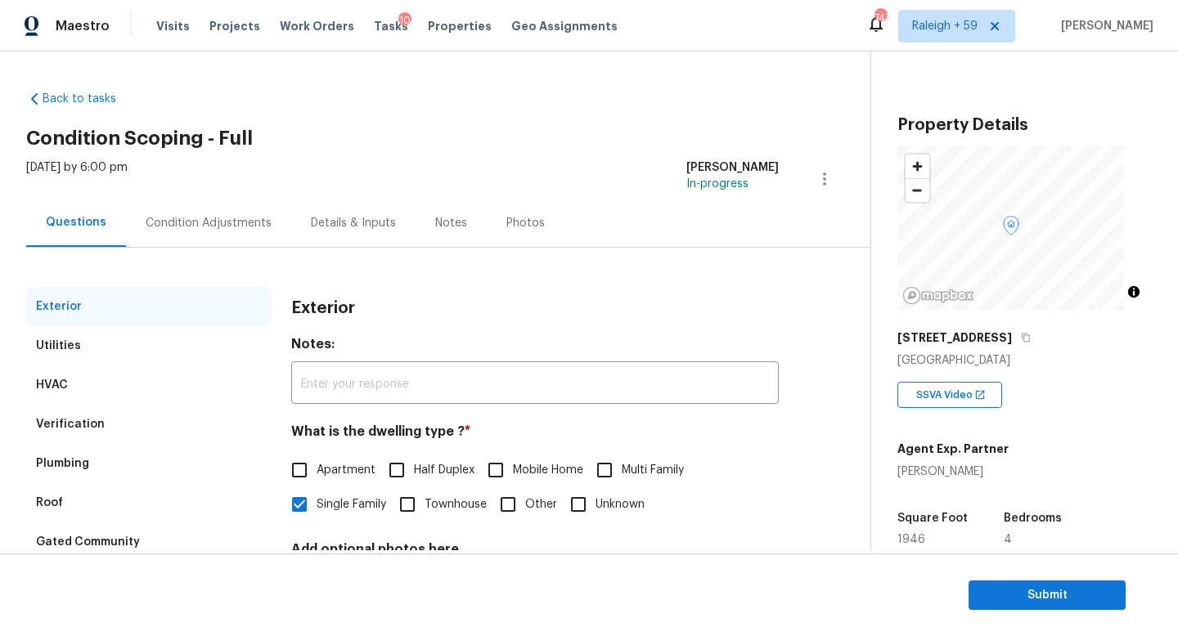
click at [192, 227] on div "Condition Adjustments" at bounding box center [209, 223] width 126 height 16
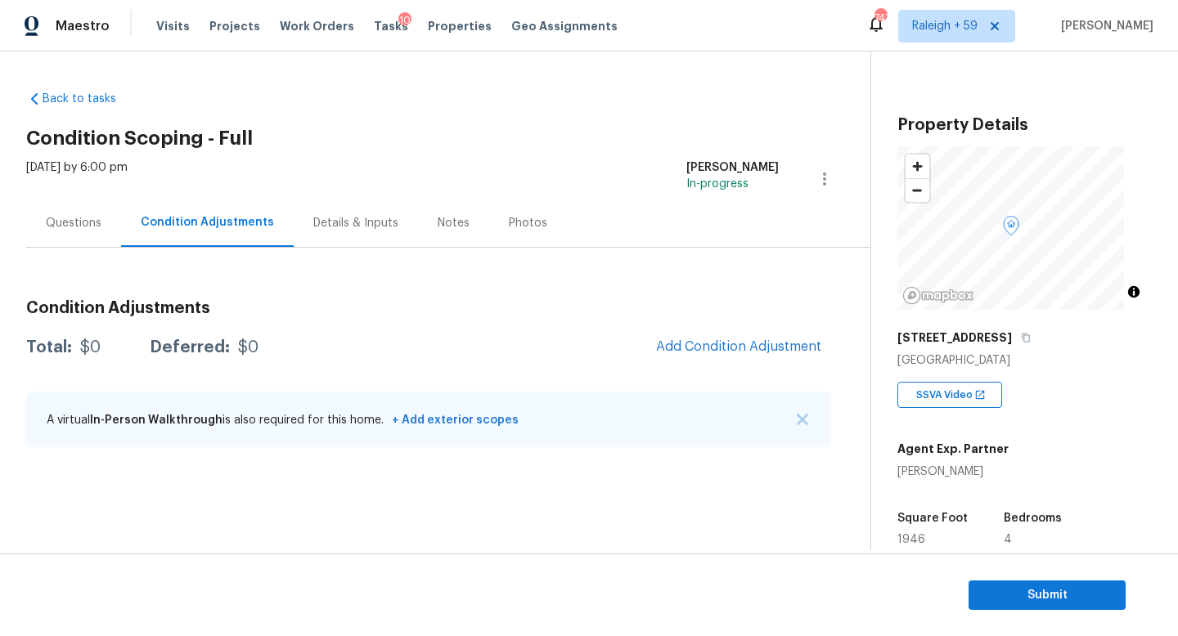
click at [71, 223] on div "Questions" at bounding box center [74, 223] width 56 height 16
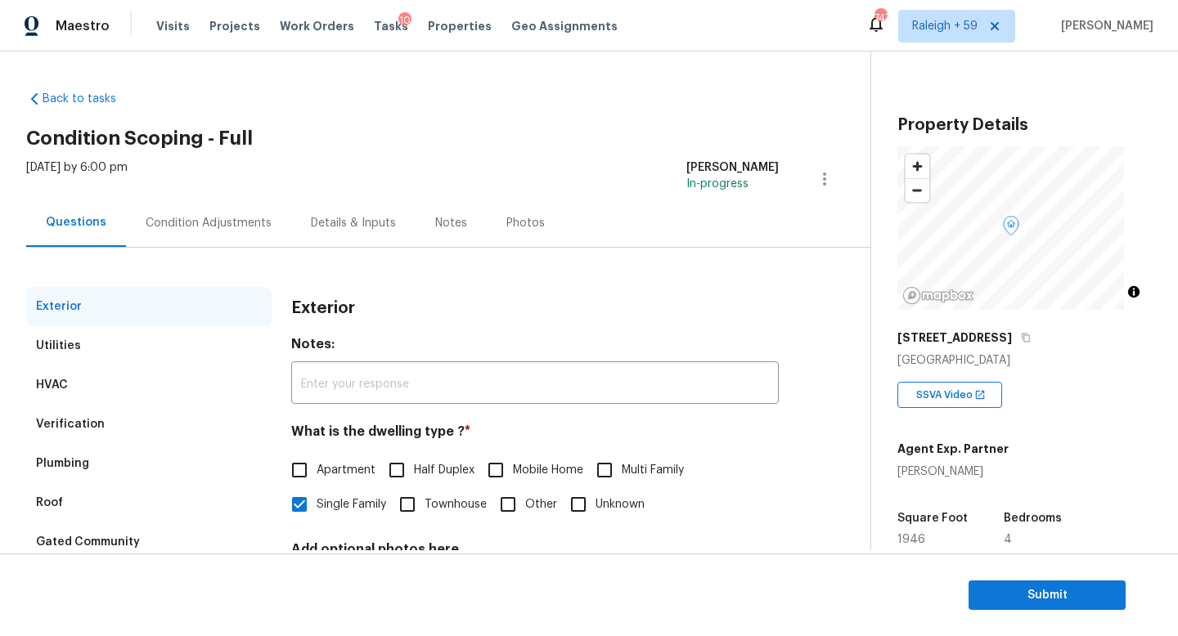
click at [163, 223] on div "Condition Adjustments" at bounding box center [209, 223] width 126 height 16
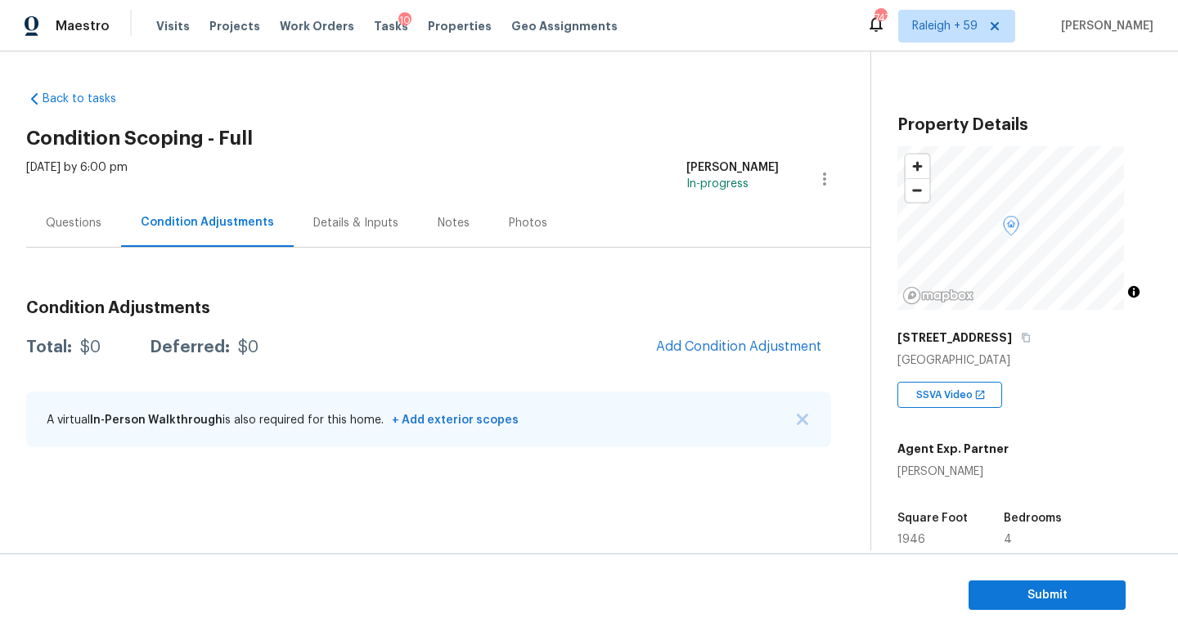
click at [80, 223] on div "Questions" at bounding box center [74, 223] width 56 height 16
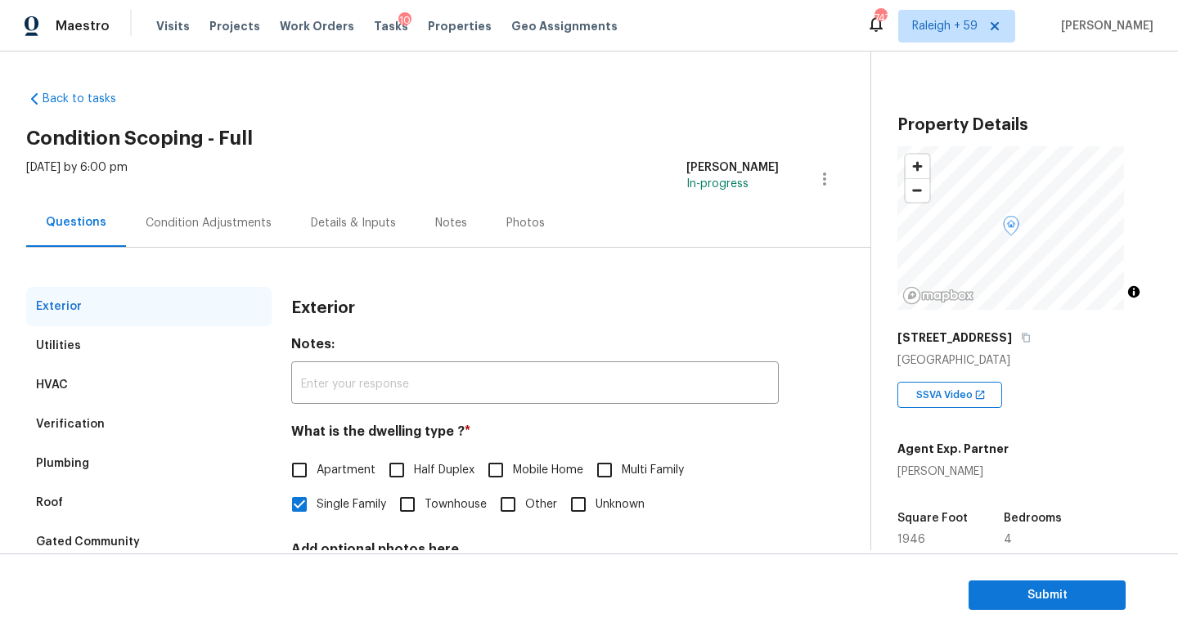
click at [150, 226] on div "Condition Adjustments" at bounding box center [209, 223] width 126 height 16
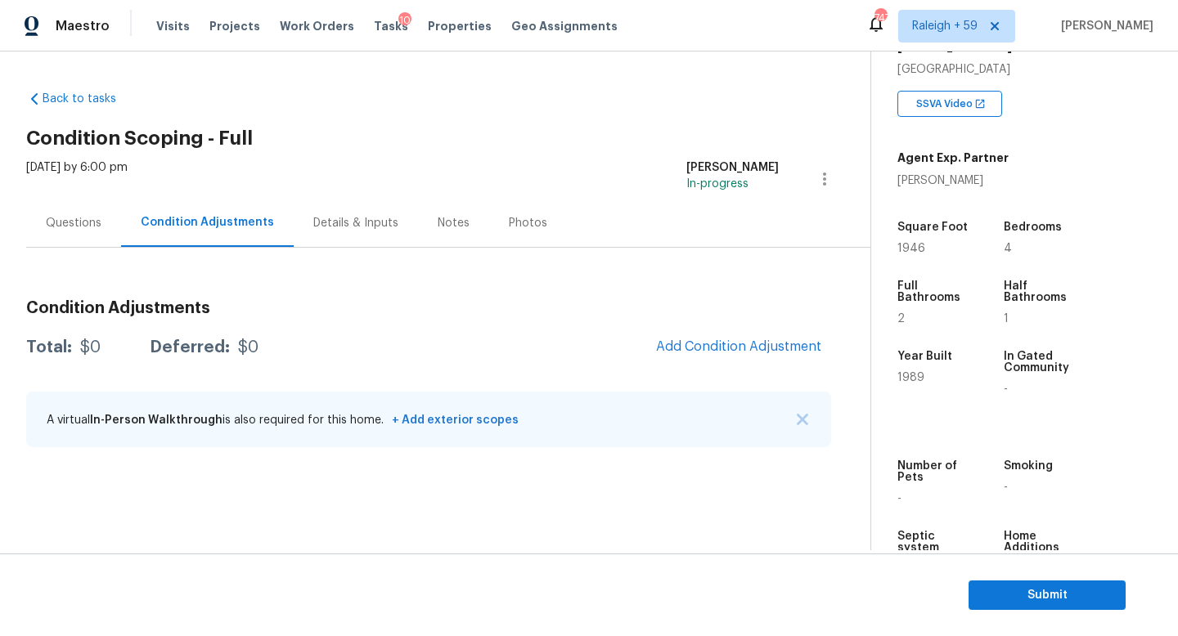
scroll to position [372, 0]
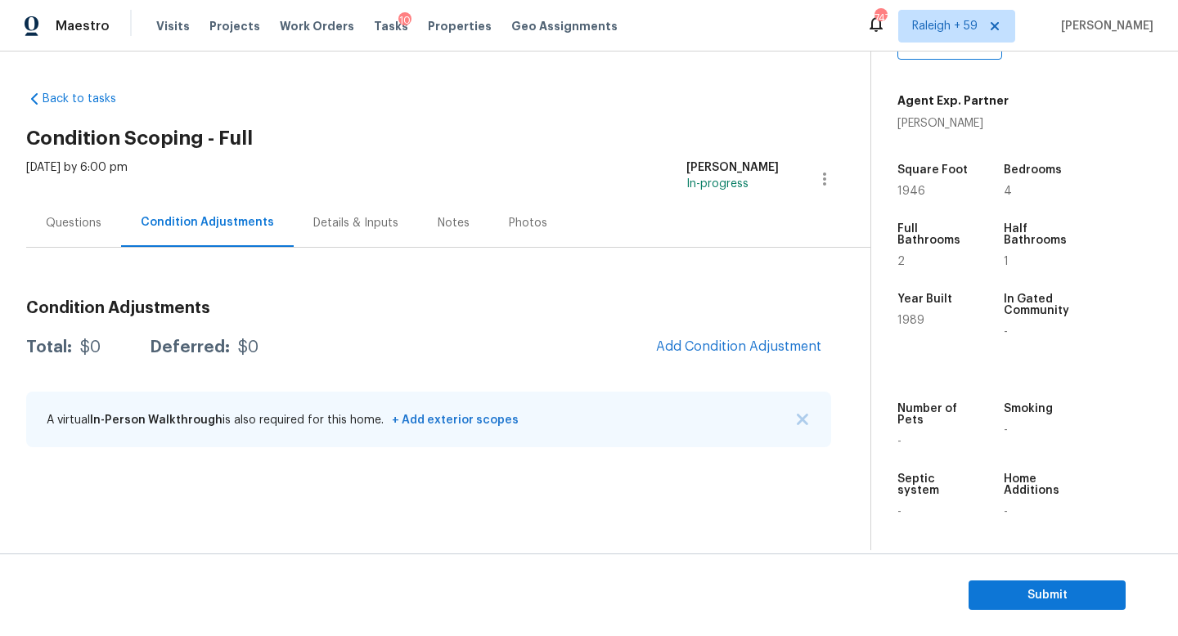
click at [83, 245] on div "Questions" at bounding box center [73, 223] width 95 height 48
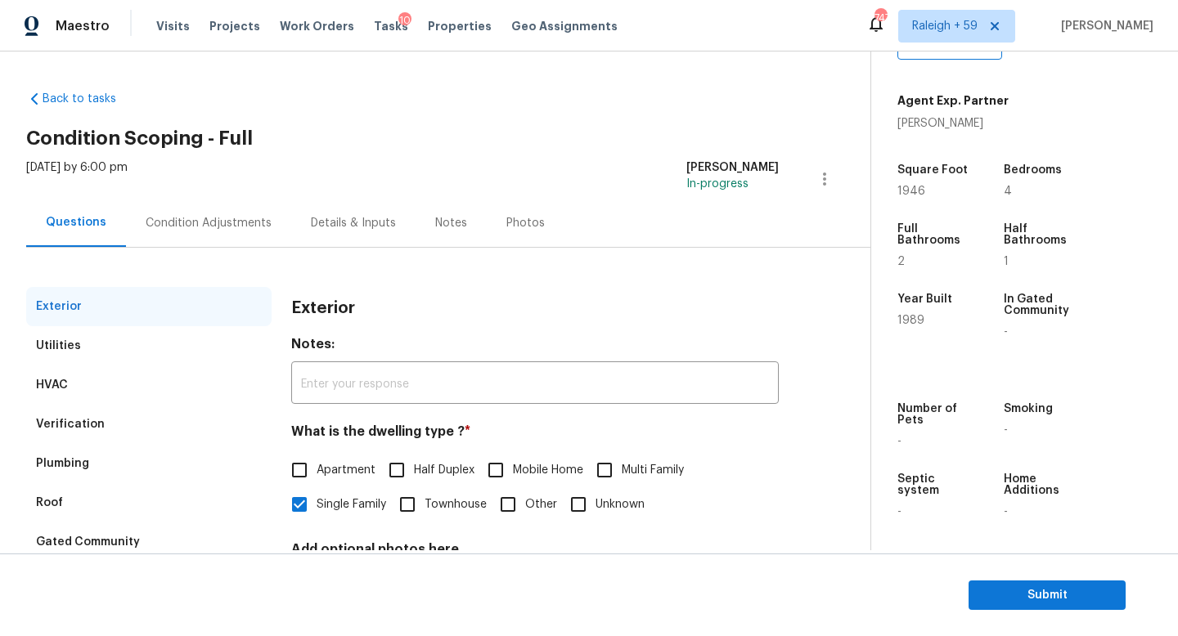
click at [226, 227] on div "Condition Adjustments" at bounding box center [209, 223] width 126 height 16
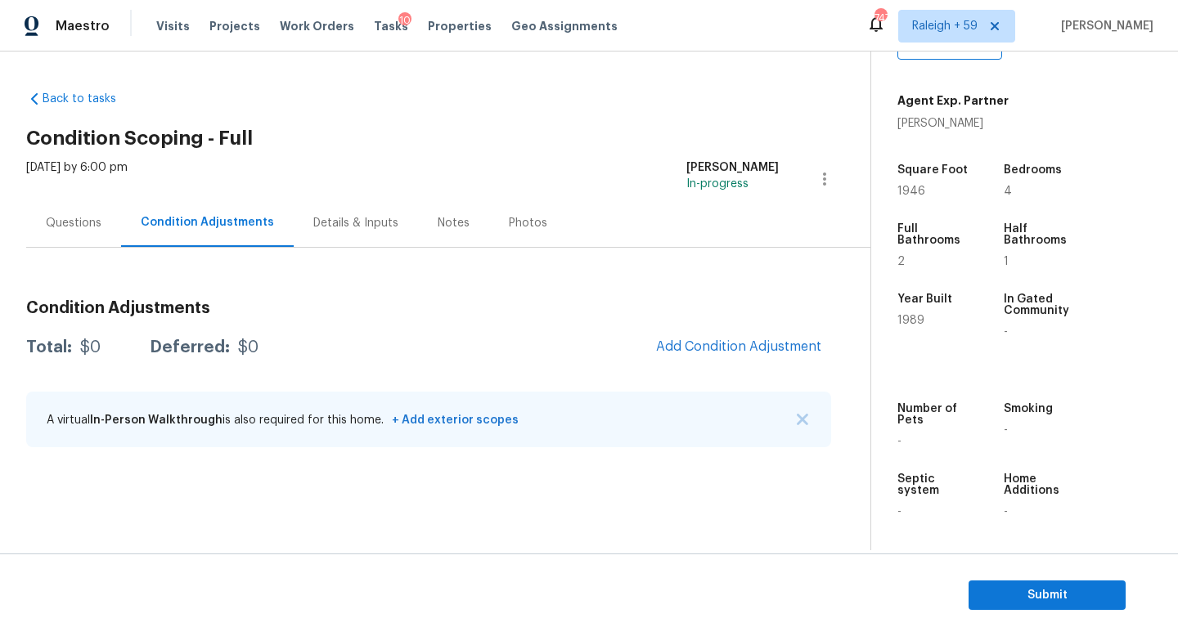
click at [90, 238] on div "Questions" at bounding box center [73, 223] width 95 height 48
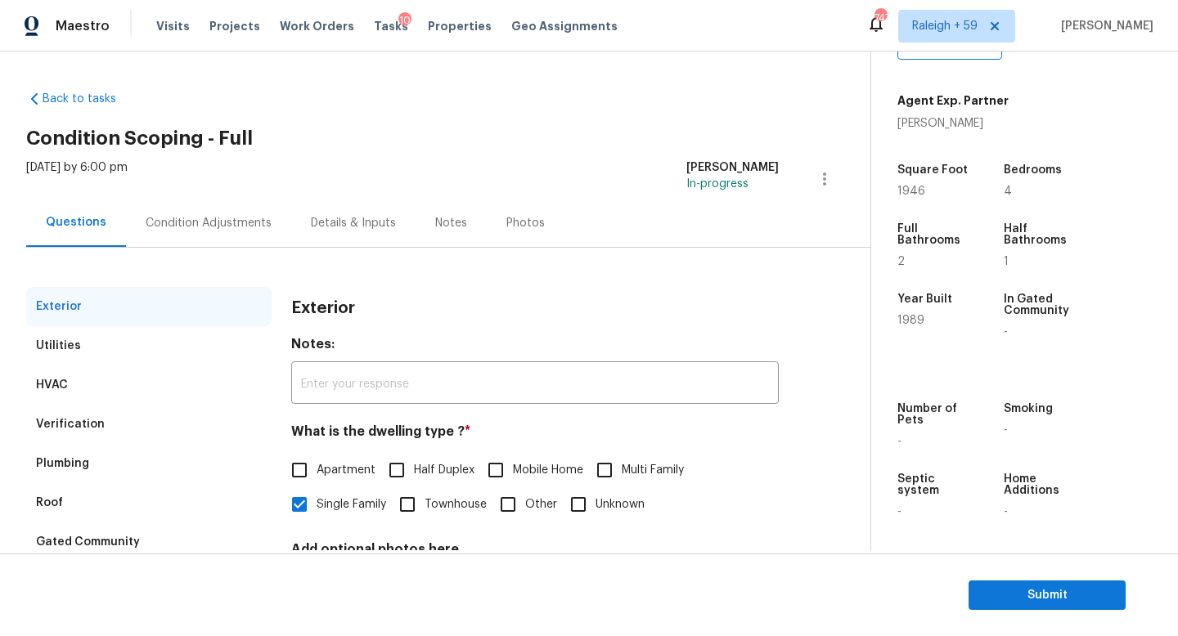
click at [205, 236] on div "Condition Adjustments" at bounding box center [208, 223] width 165 height 48
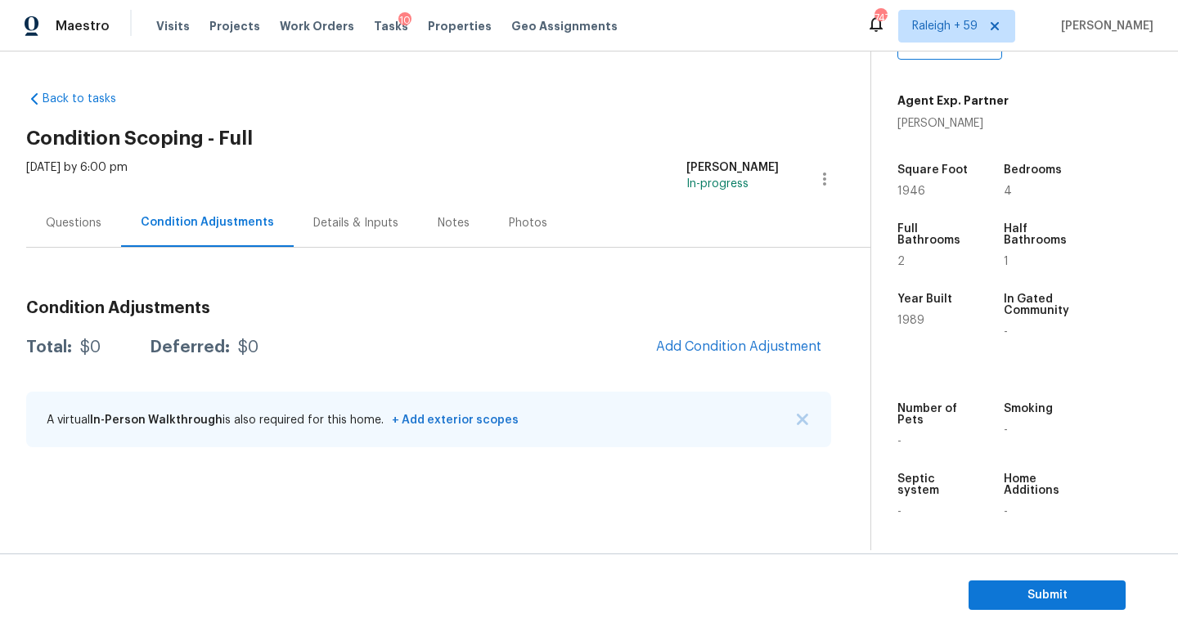
click at [75, 219] on div "Questions" at bounding box center [74, 223] width 56 height 16
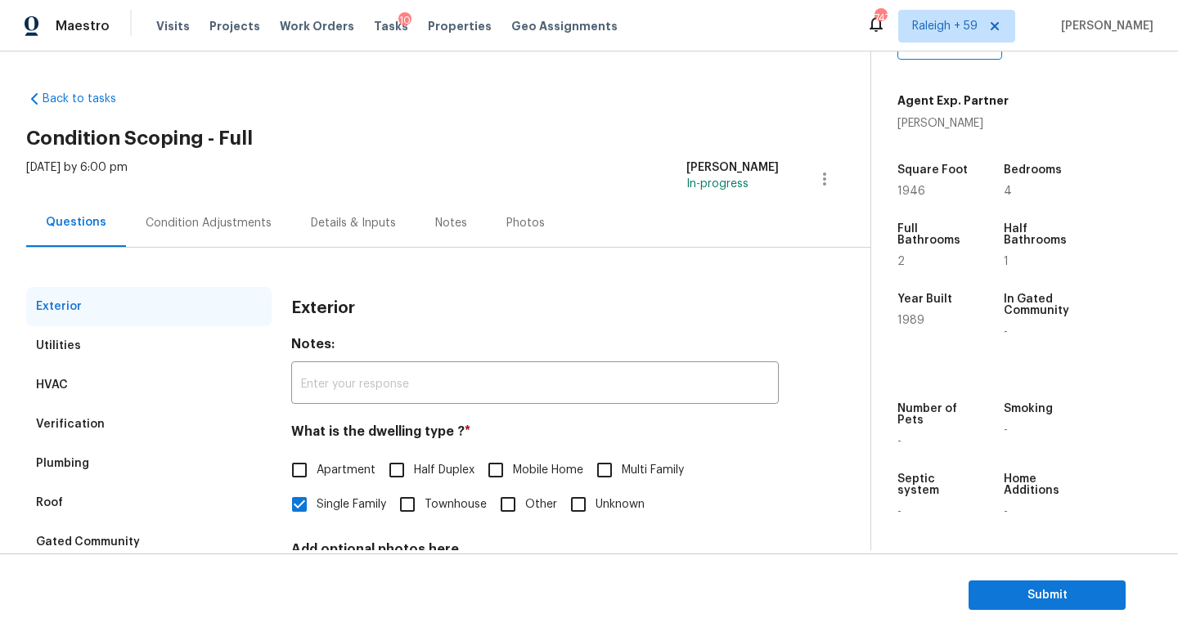
click at [195, 234] on div "Condition Adjustments" at bounding box center [208, 223] width 165 height 48
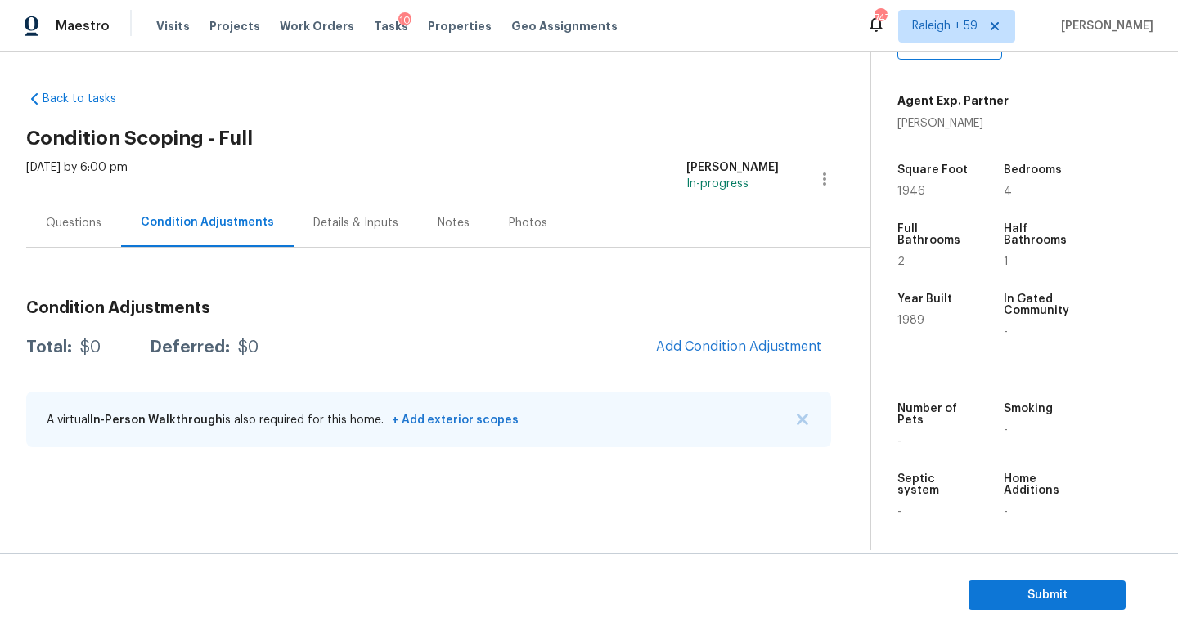
click at [101, 227] on div "Questions" at bounding box center [73, 223] width 95 height 48
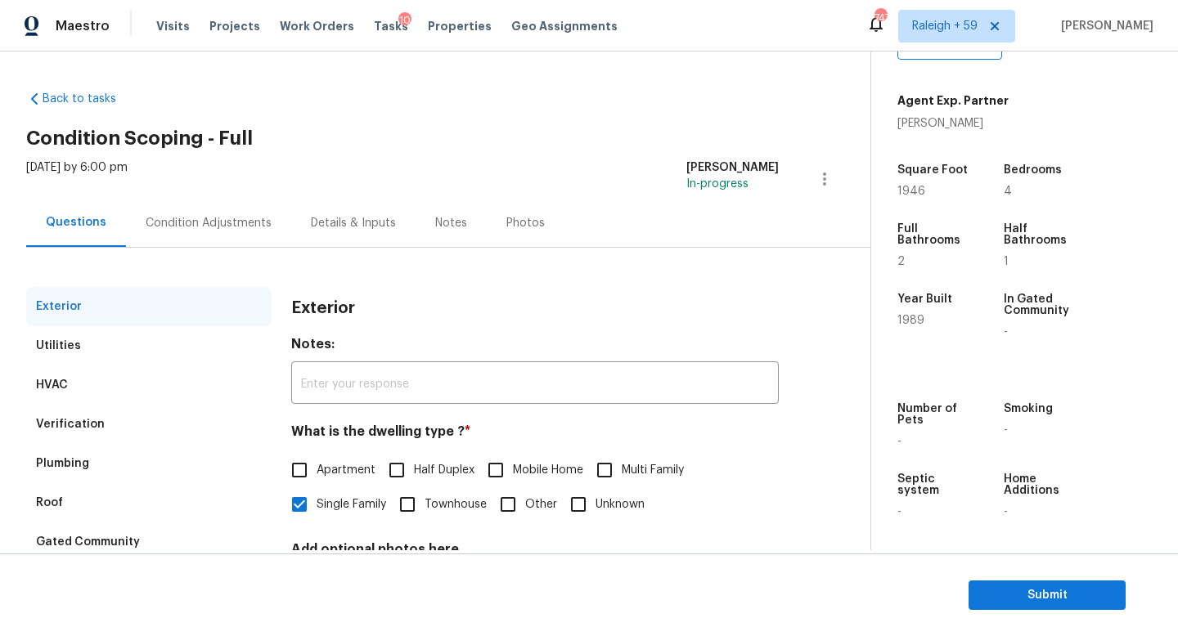
click at [176, 232] on div "Condition Adjustments" at bounding box center [208, 223] width 165 height 48
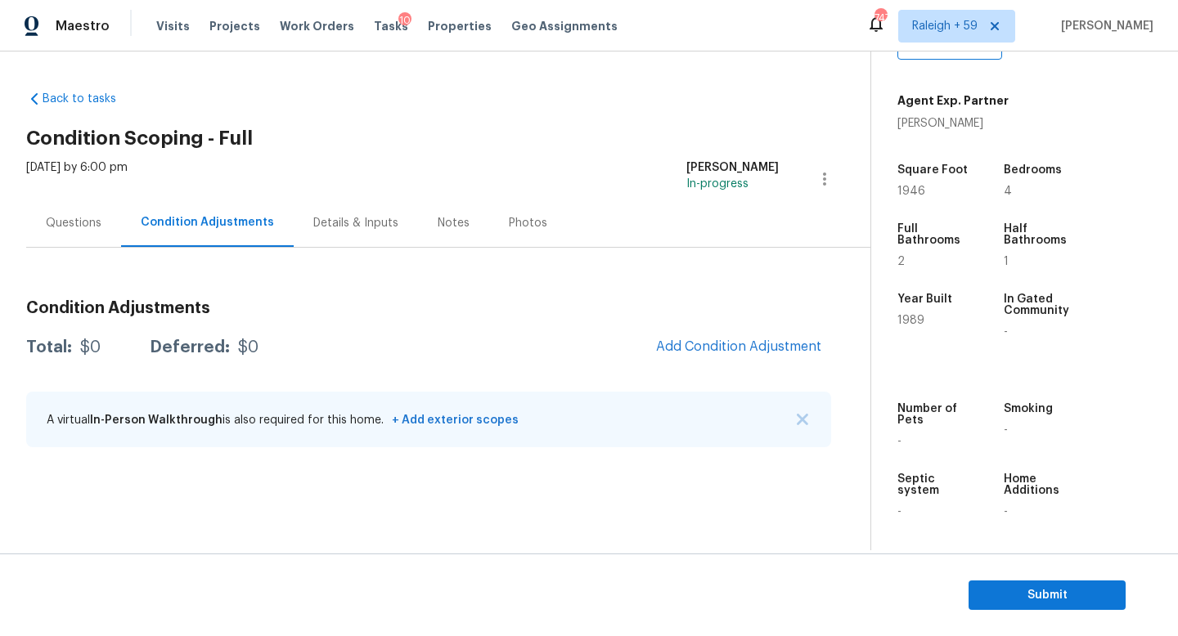
click at [313, 223] on div "Details & Inputs" at bounding box center [355, 223] width 85 height 16
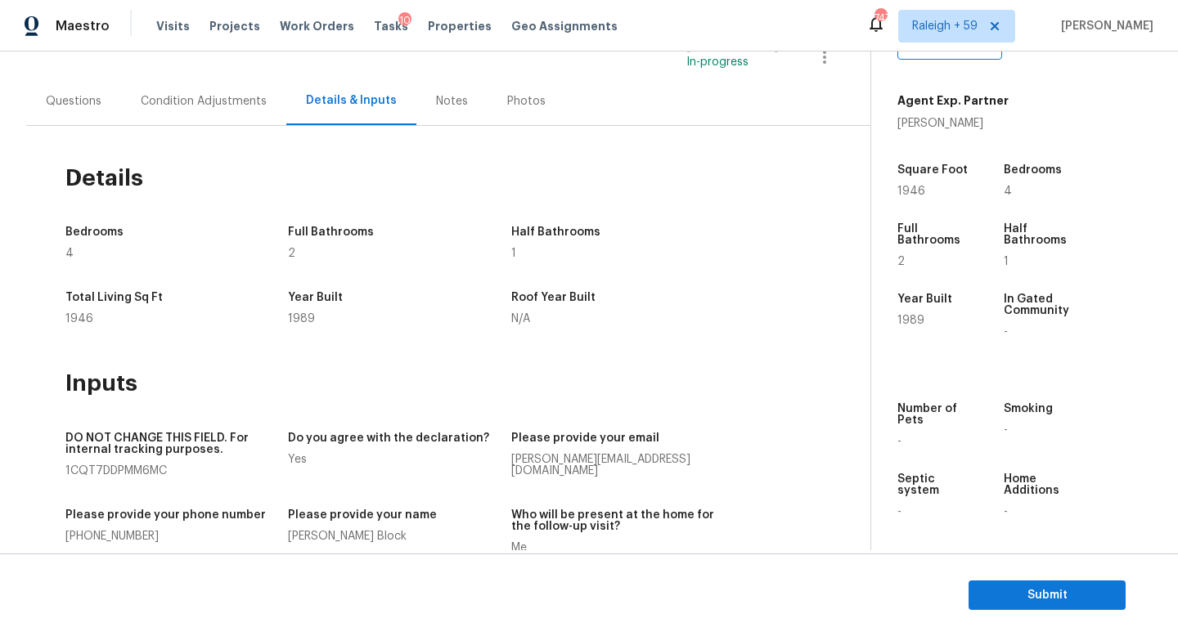
scroll to position [65, 0]
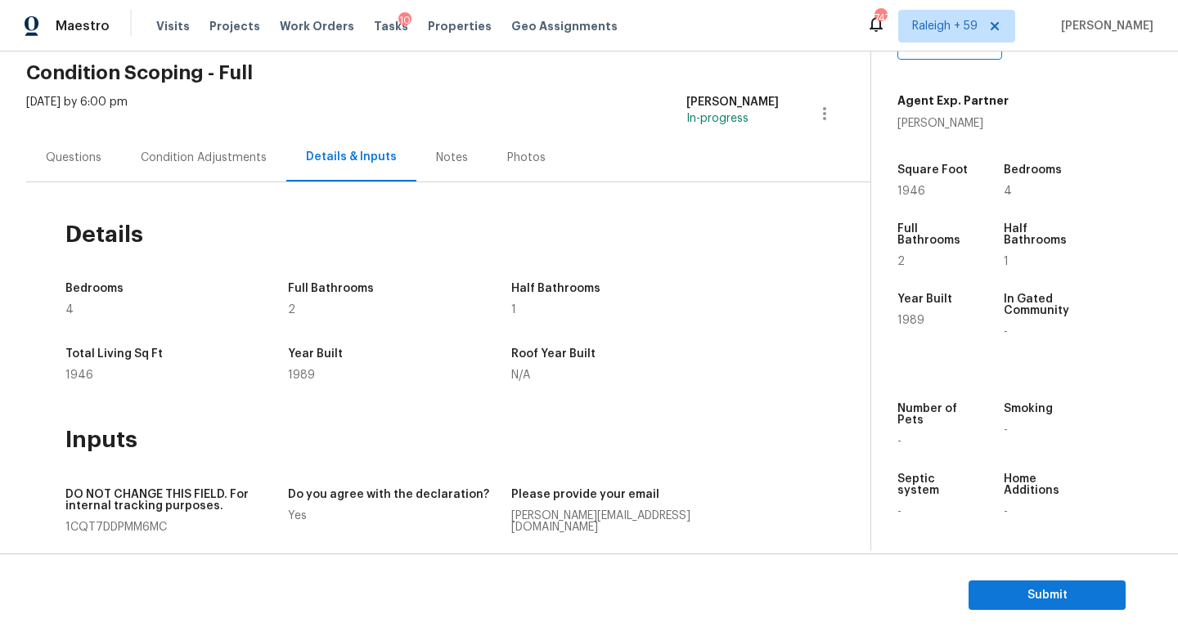
click at [181, 169] on div "Condition Adjustments" at bounding box center [203, 157] width 165 height 48
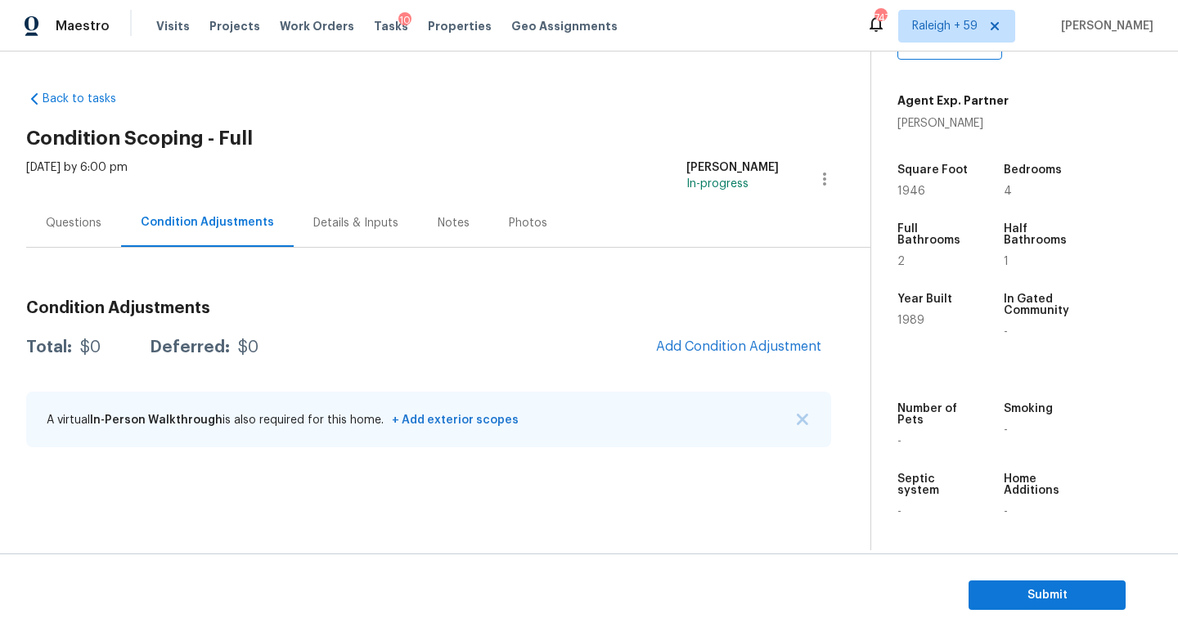
drag, startPoint x: 100, startPoint y: 231, endPoint x: 140, endPoint y: 235, distance: 40.2
click at [101, 231] on div "Questions" at bounding box center [73, 223] width 95 height 48
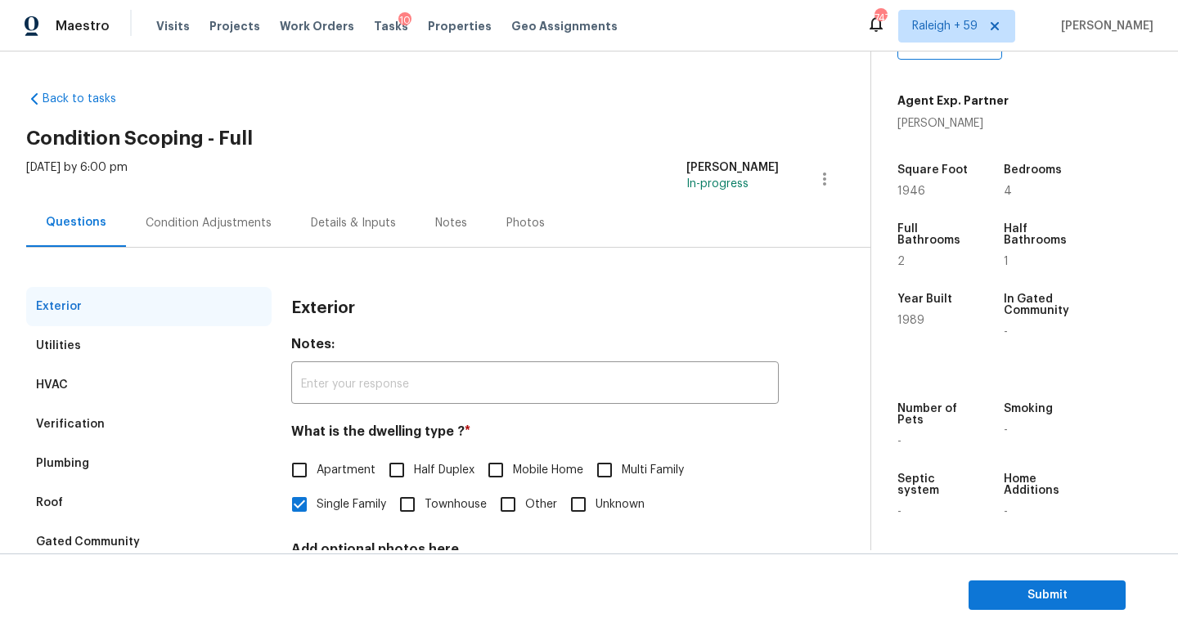
click at [185, 234] on div "Condition Adjustments" at bounding box center [208, 223] width 165 height 48
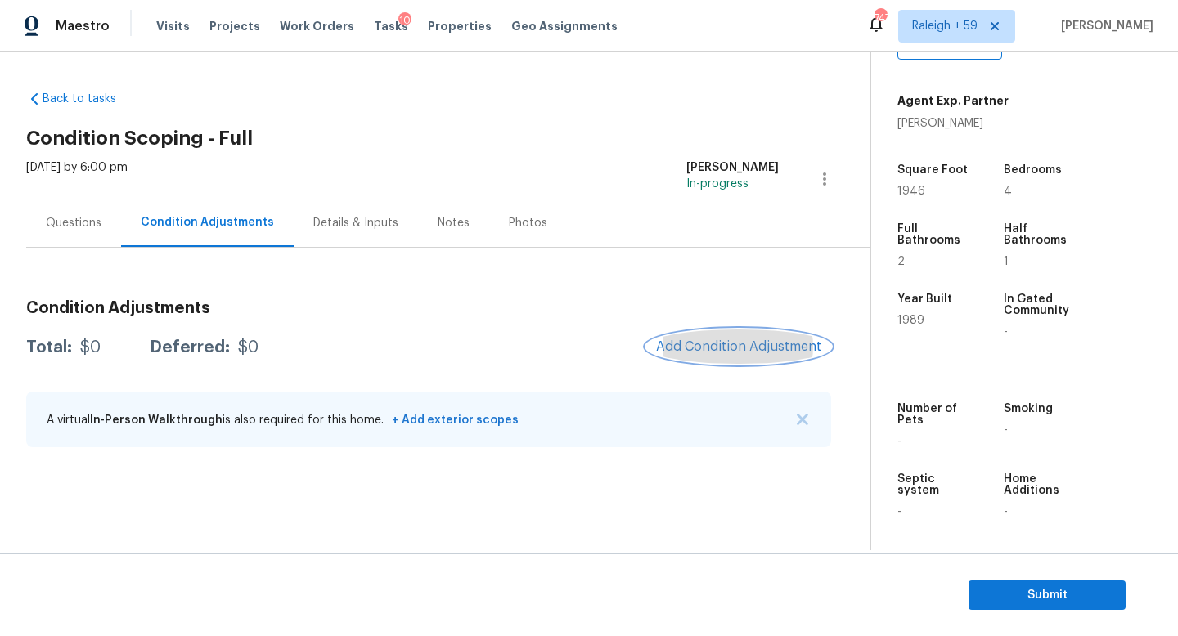
click at [718, 343] on span "Add Condition Adjustment" at bounding box center [738, 346] width 165 height 15
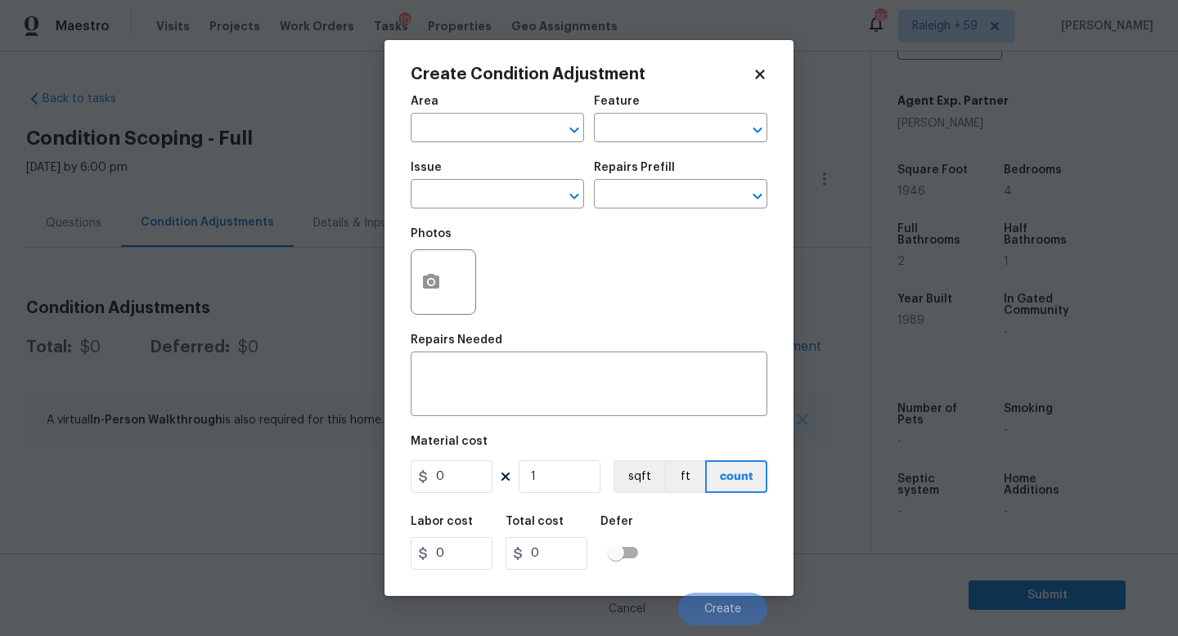
click at [327, 271] on body "Maestro Visits Projects Work Orders Tasks 10 Properties Geo Assignments 747 Ral…" at bounding box center [589, 318] width 1178 height 636
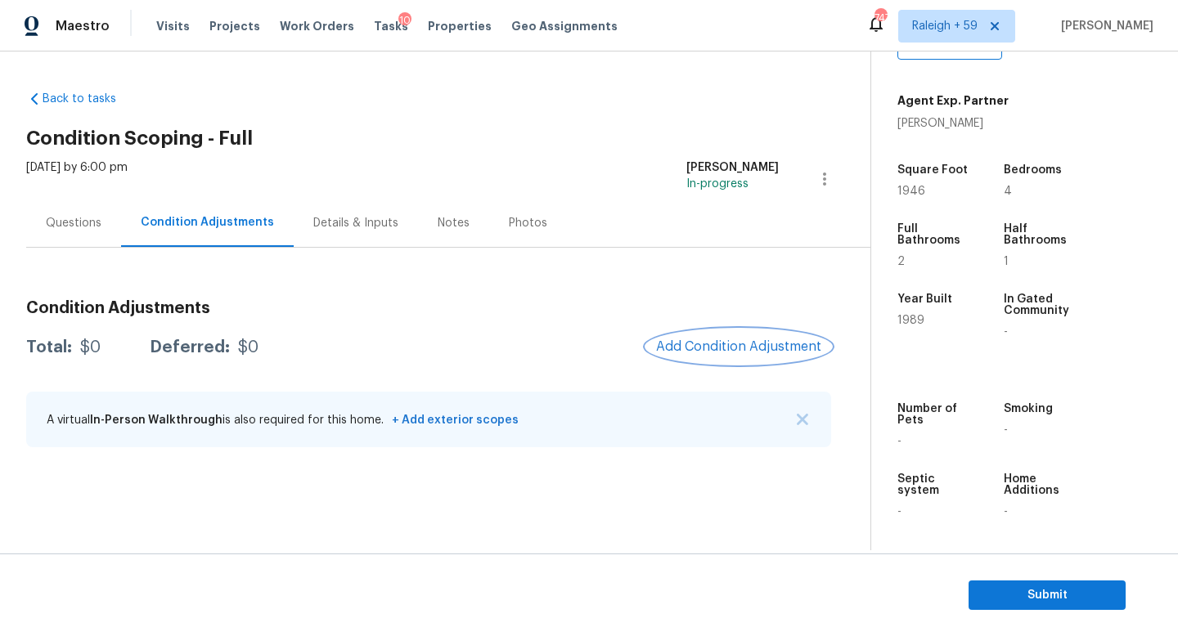
click at [774, 342] on span "Add Condition Adjustment" at bounding box center [738, 346] width 165 height 15
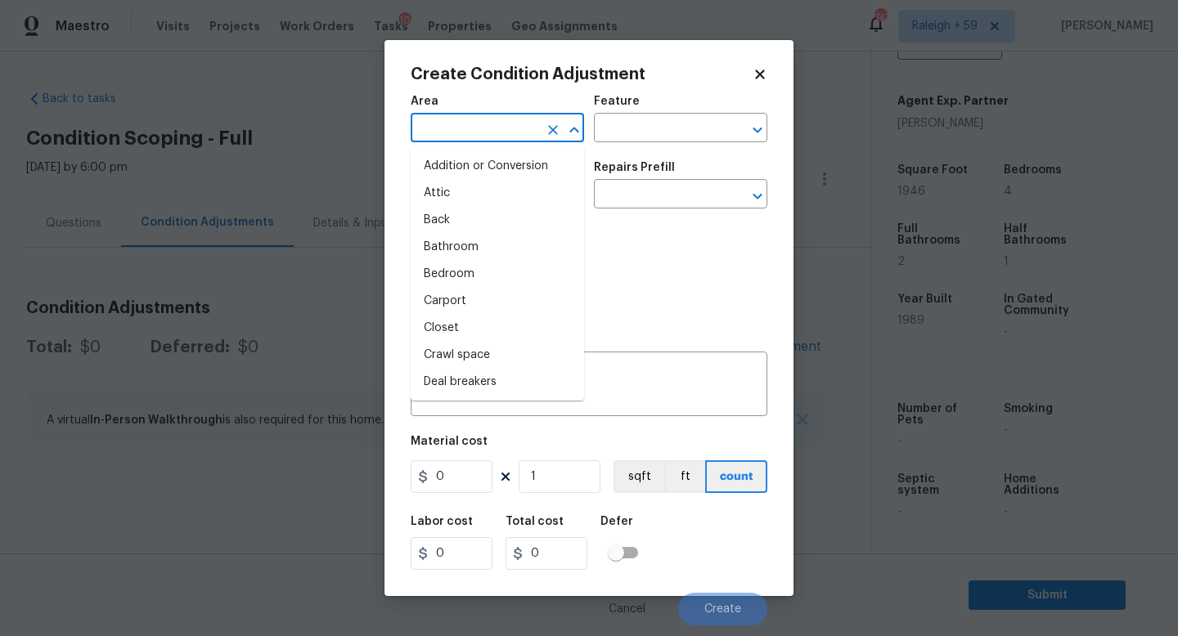
click at [492, 137] on input "text" at bounding box center [475, 129] width 128 height 25
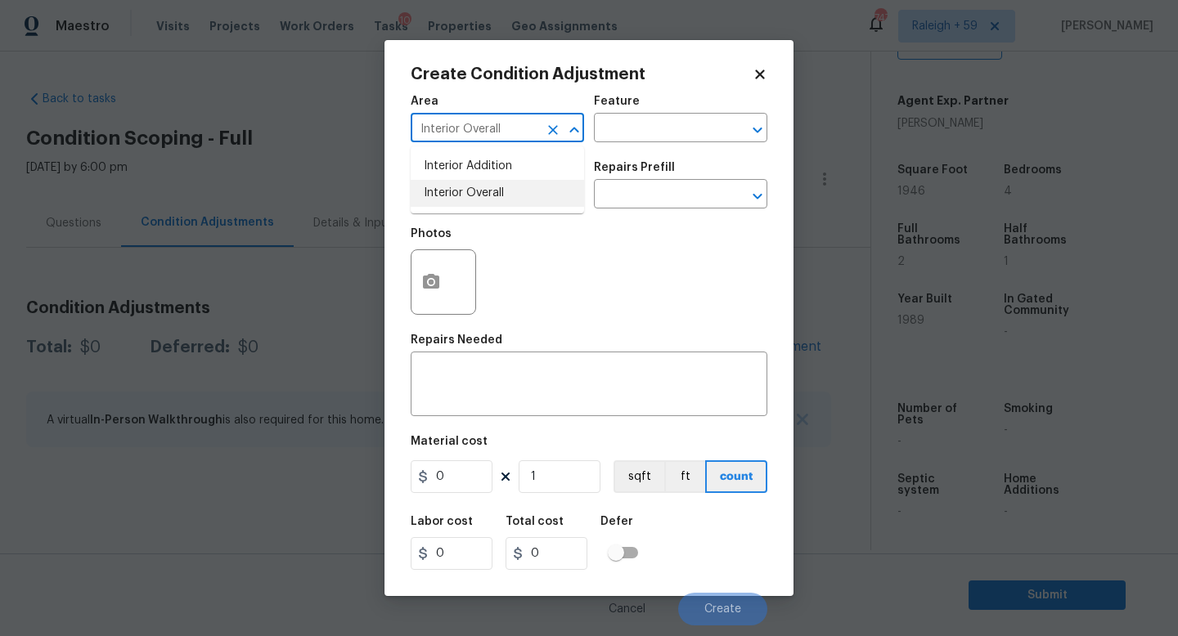
type input "Interior Overall"
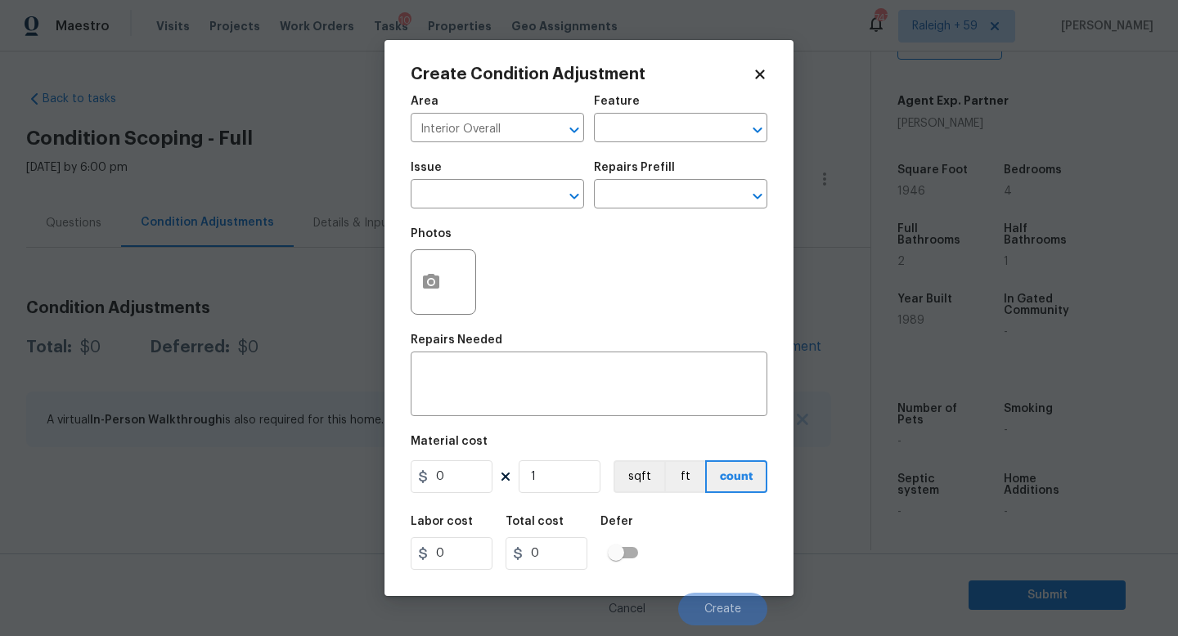
drag, startPoint x: 655, startPoint y: 245, endPoint x: 639, endPoint y: 253, distance: 17.9
click at [655, 245] on div "Photos" at bounding box center [589, 271] width 357 height 106
click at [436, 276] on icon "button" at bounding box center [431, 282] width 20 height 20
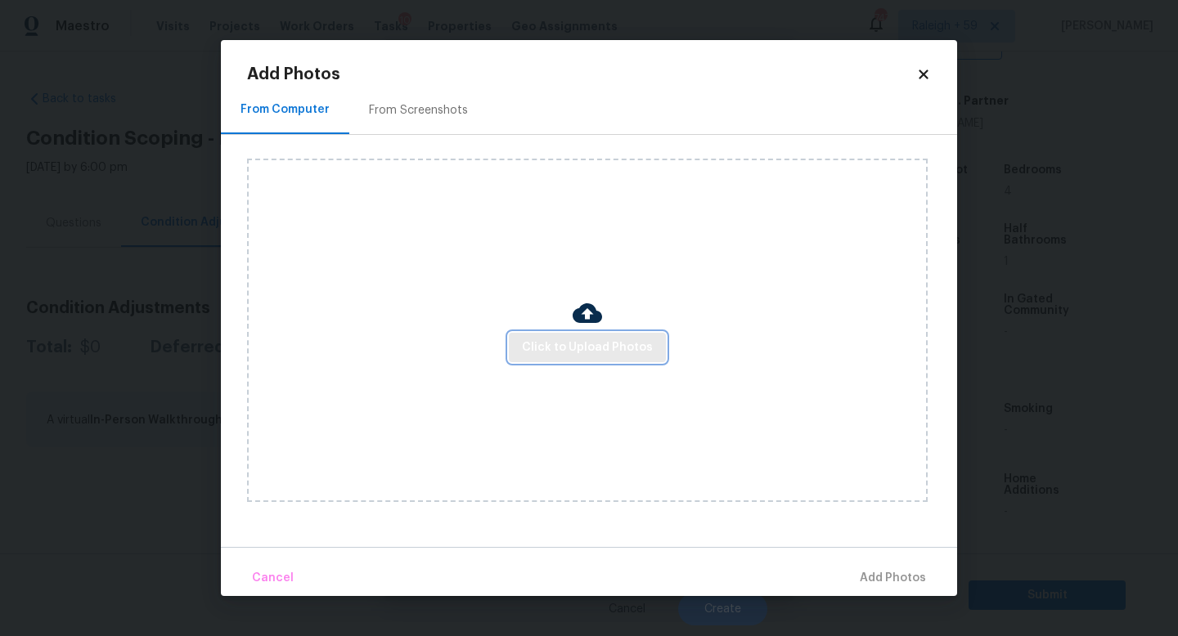
click at [577, 334] on button "Click to Upload Photos" at bounding box center [587, 348] width 157 height 30
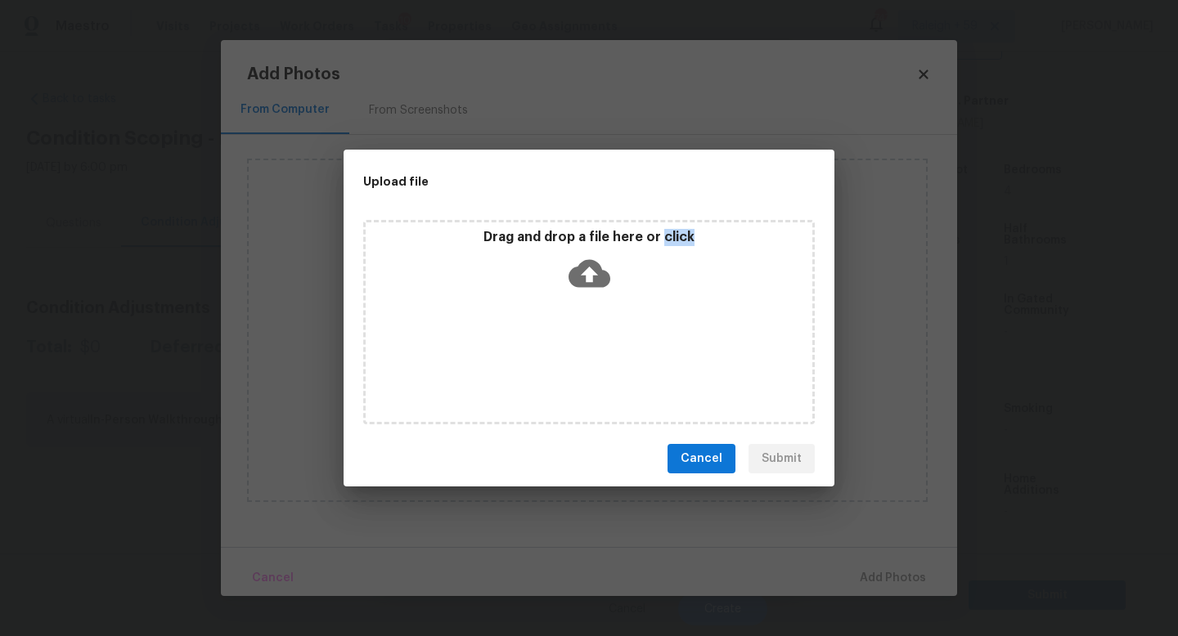
click at [577, 334] on div "Drag and drop a file here or click" at bounding box center [588, 322] width 451 height 204
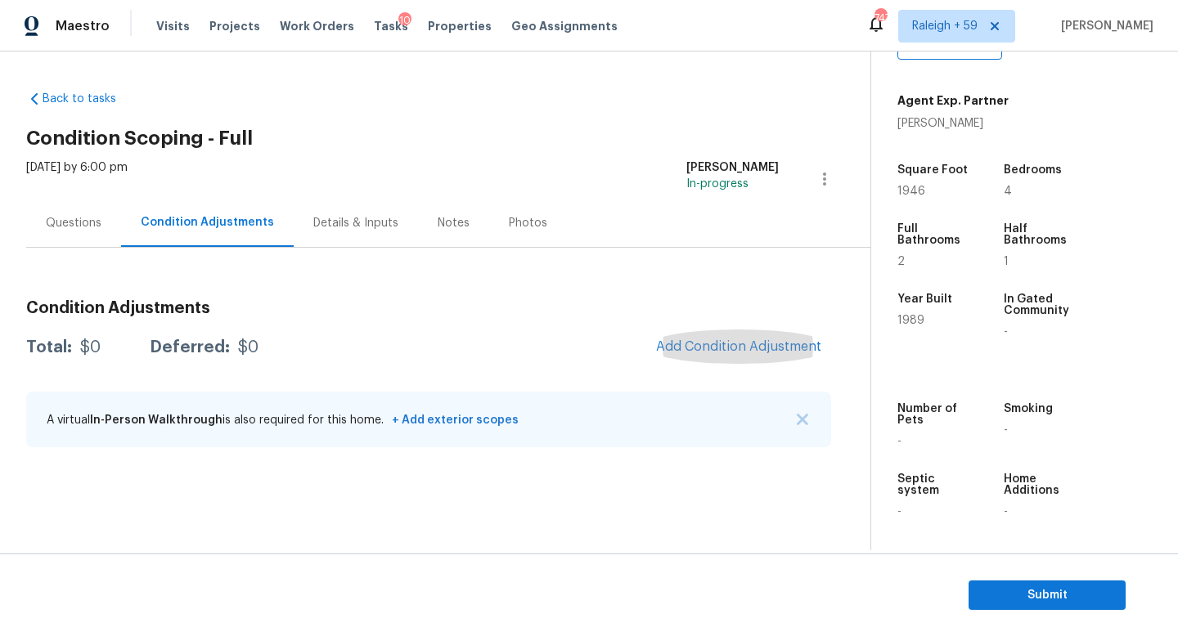
click at [345, 229] on div "Details & Inputs" at bounding box center [355, 223] width 85 height 16
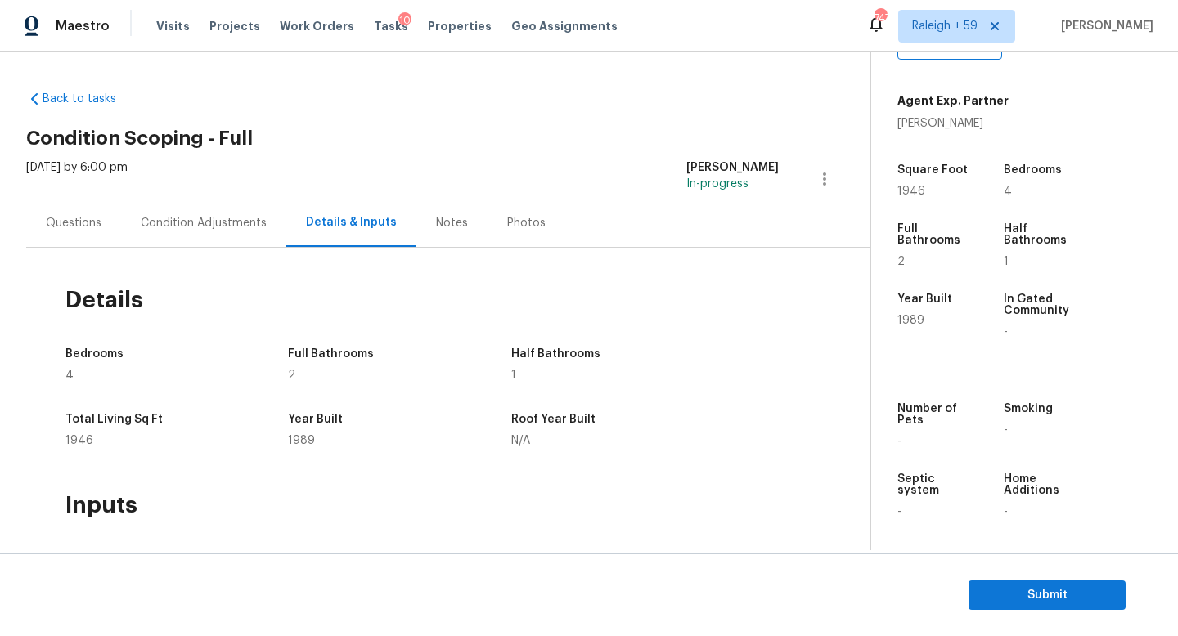
click at [221, 218] on div "Condition Adjustments" at bounding box center [204, 223] width 126 height 16
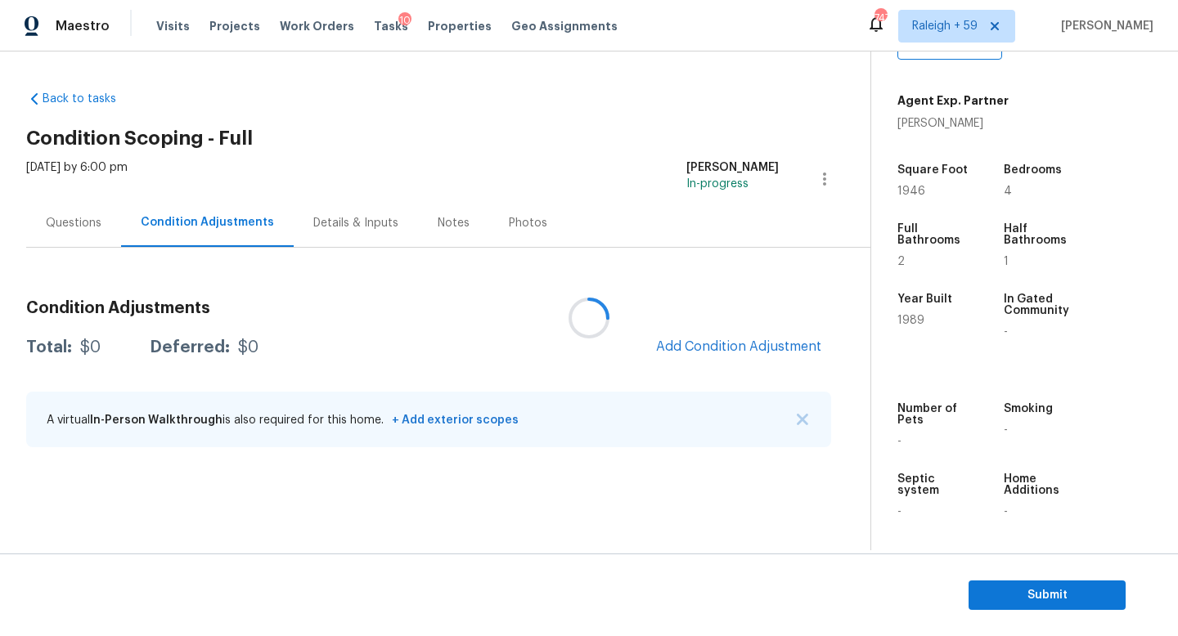
click at [680, 344] on div at bounding box center [589, 318] width 1178 height 636
click at [703, 341] on span "Add Condition Adjustment" at bounding box center [738, 346] width 165 height 15
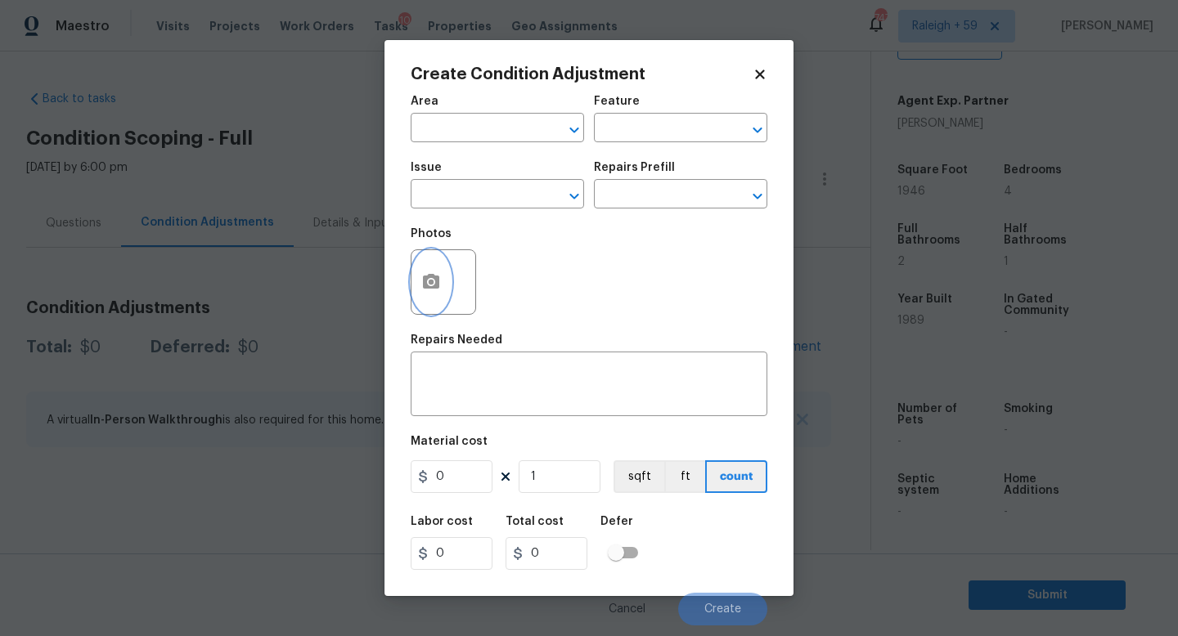
click at [438, 285] on icon "button" at bounding box center [431, 281] width 16 height 15
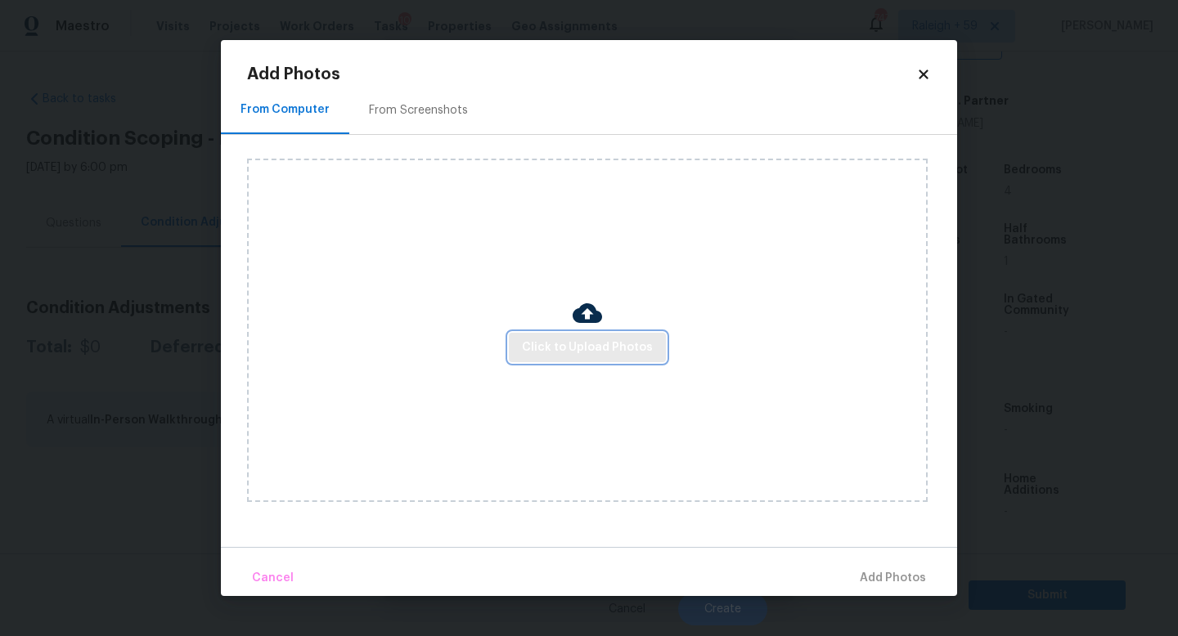
click at [574, 345] on span "Click to Upload Photos" at bounding box center [587, 348] width 131 height 20
